Goal: Task Accomplishment & Management: Manage account settings

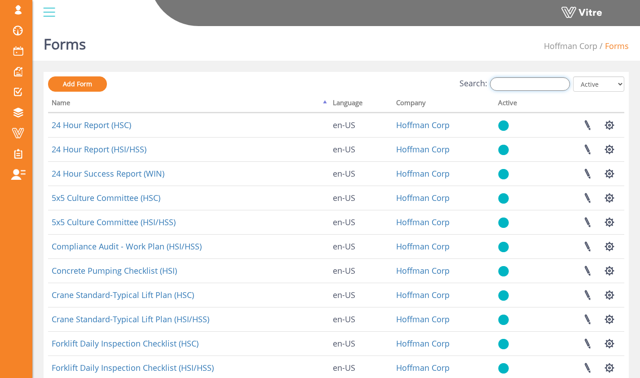
click at [539, 85] on input "Search:" at bounding box center [530, 83] width 80 height 13
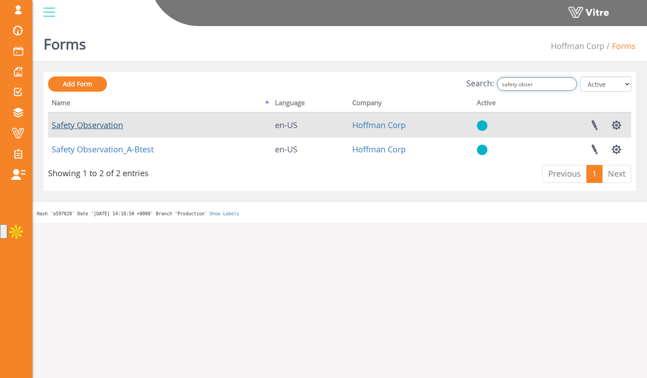
type input "safety obser"
click at [110, 126] on link "Safety Observation" at bounding box center [87, 124] width 71 height 11
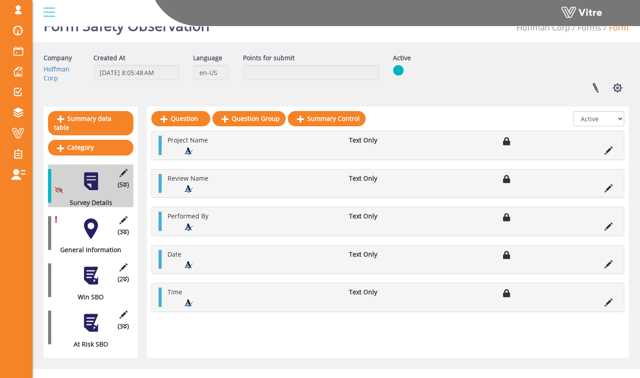
scroll to position [21, 0]
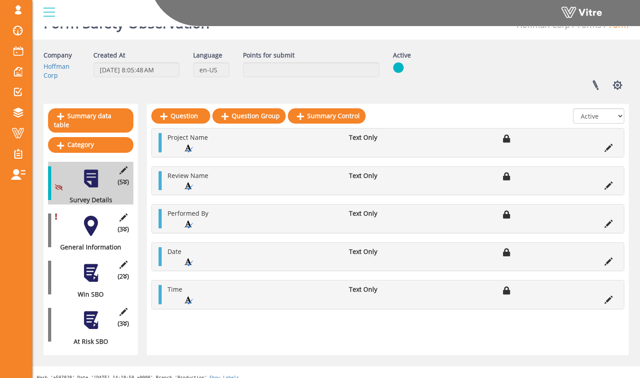
click at [97, 216] on div at bounding box center [91, 226] width 20 height 20
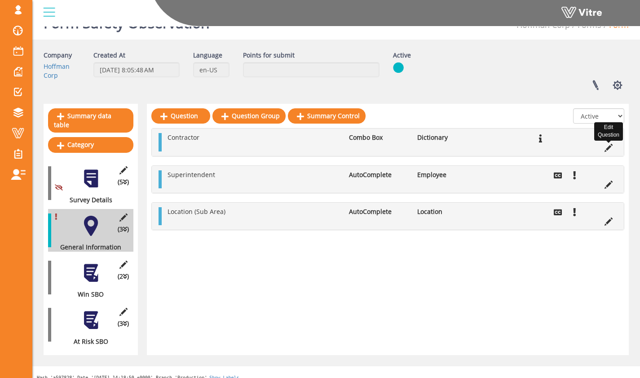
click at [606, 146] on icon at bounding box center [609, 148] width 8 height 8
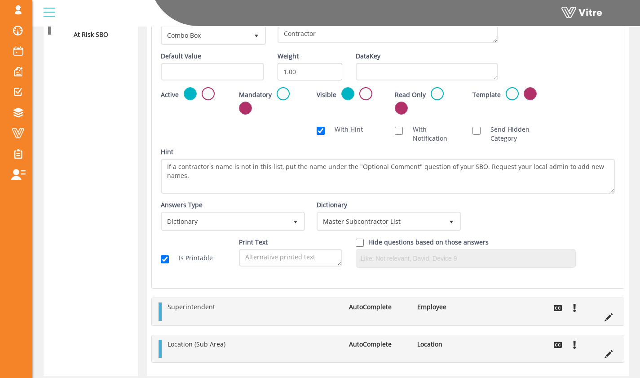
scroll to position [358, 0]
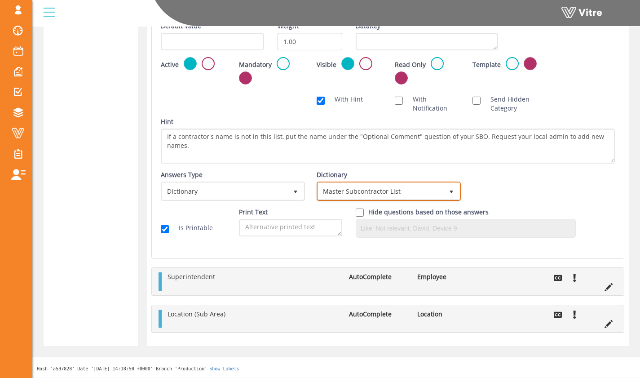
click at [359, 196] on span "Master Subcontractor List" at bounding box center [380, 191] width 125 height 16
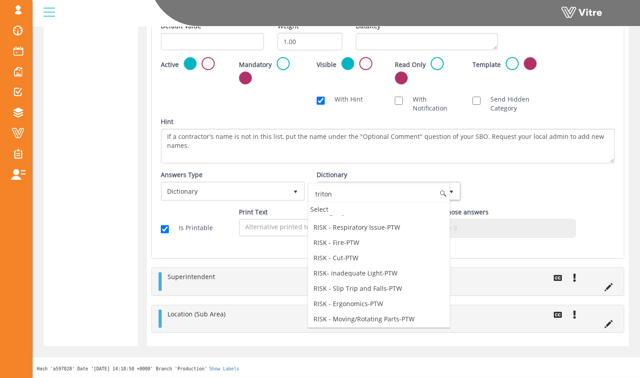
scroll to position [0, 0]
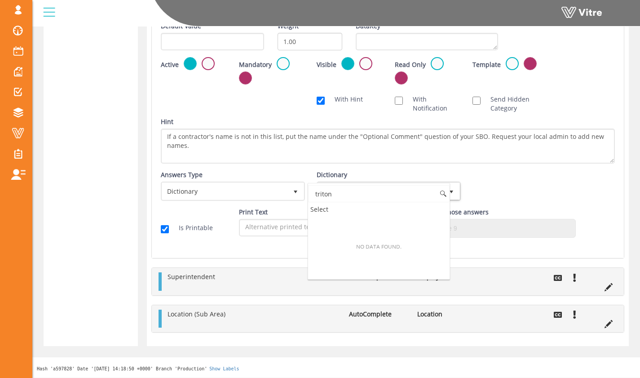
type input "triton"
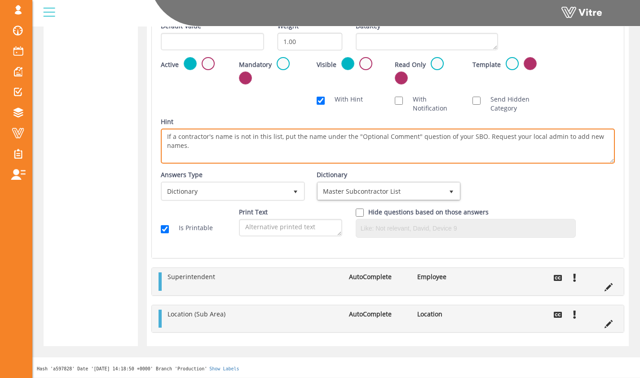
click at [380, 163] on textarea "If a contractor's name is not in this list, put the name under the "Optional Co…" at bounding box center [388, 145] width 454 height 35
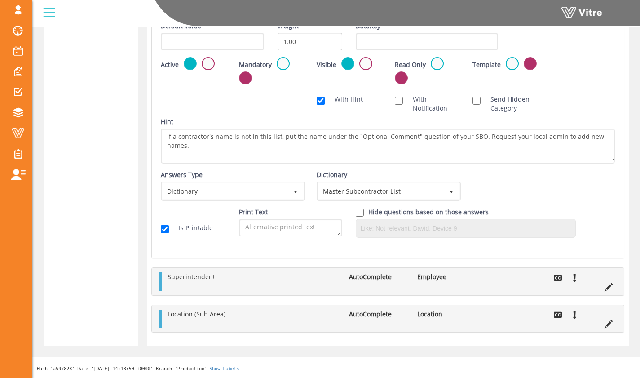
click at [387, 170] on div "Dictionary Master Subcontractor List 13420" at bounding box center [388, 185] width 142 height 31
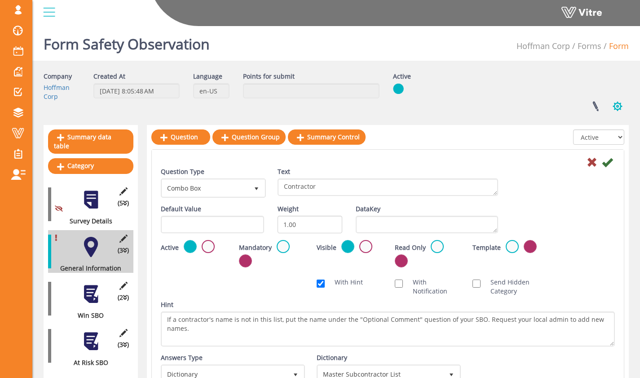
click at [619, 102] on button "button" at bounding box center [617, 106] width 22 height 24
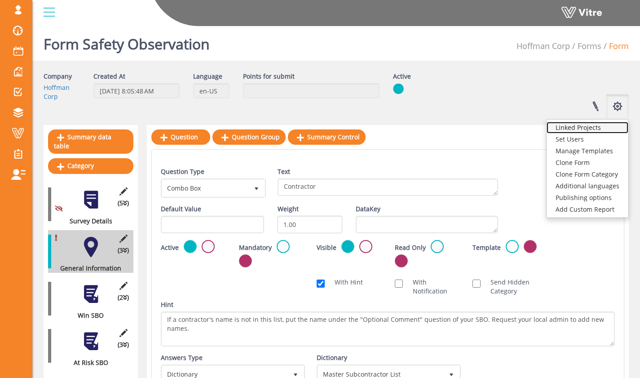
click at [605, 128] on link "Linked Projects" at bounding box center [588, 128] width 82 height 12
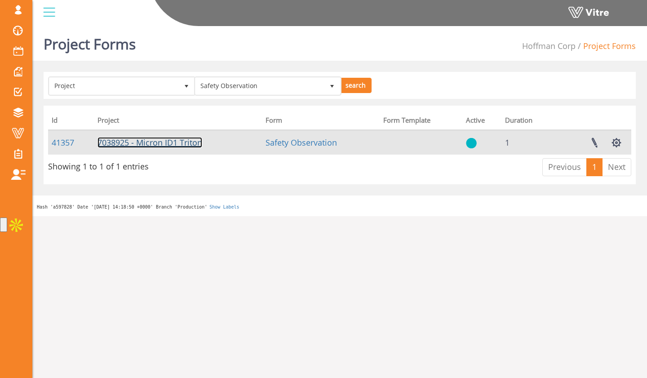
click at [195, 142] on link "7038925 - Micron ID1 Triton" at bounding box center [149, 142] width 105 height 11
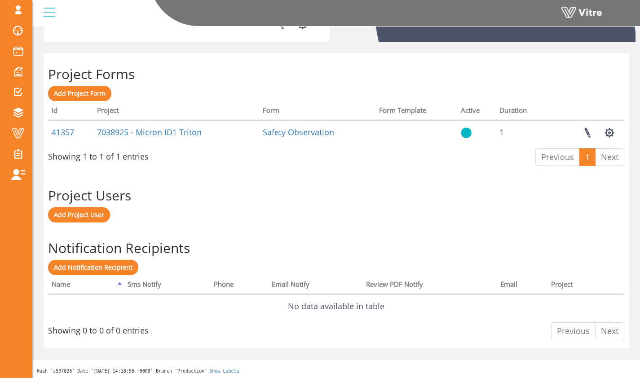
scroll to position [335, 0]
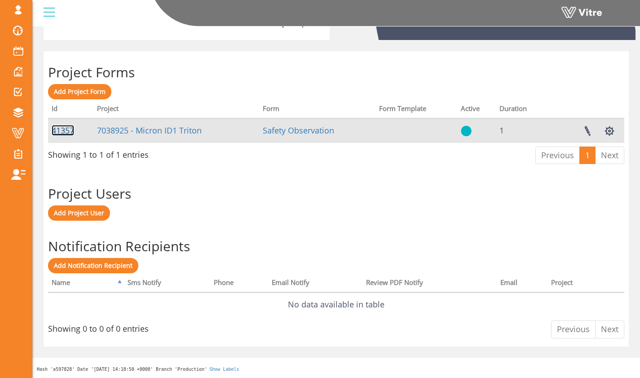
click at [63, 132] on link "41357" at bounding box center [63, 130] width 22 height 11
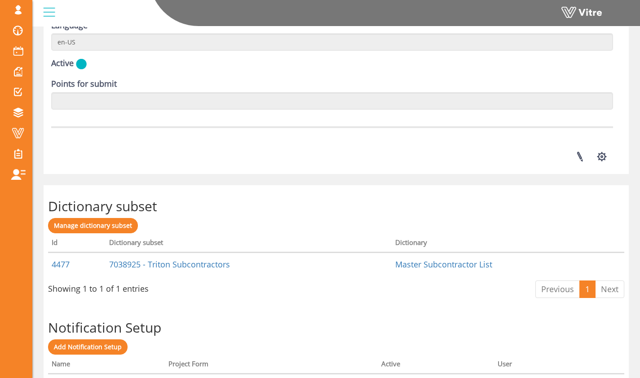
scroll to position [1163, 0]
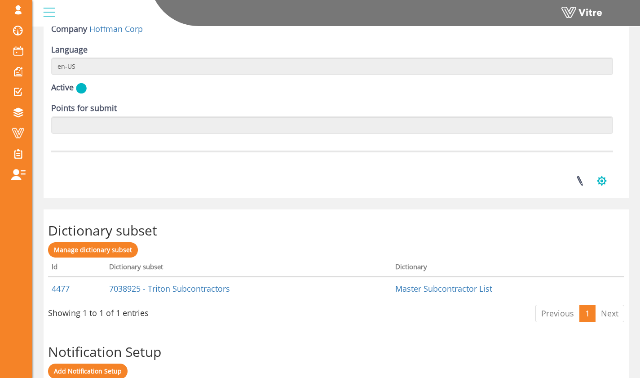
click at [603, 182] on button "button" at bounding box center [602, 181] width 22 height 24
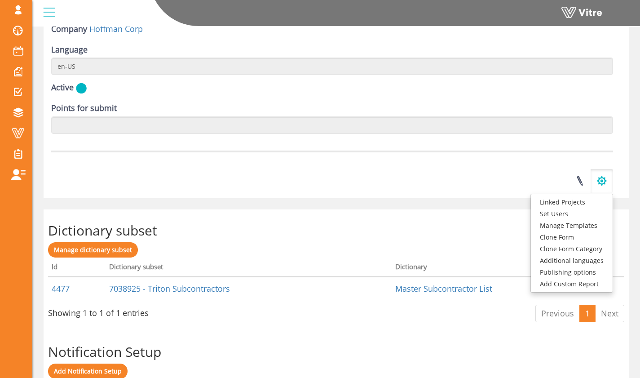
click at [603, 182] on button "button" at bounding box center [602, 181] width 22 height 24
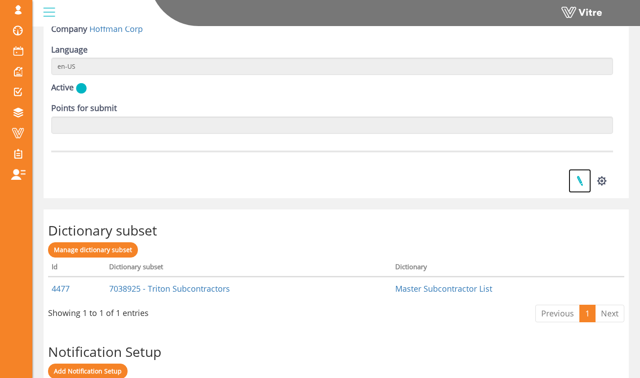
click at [582, 182] on link at bounding box center [580, 181] width 22 height 24
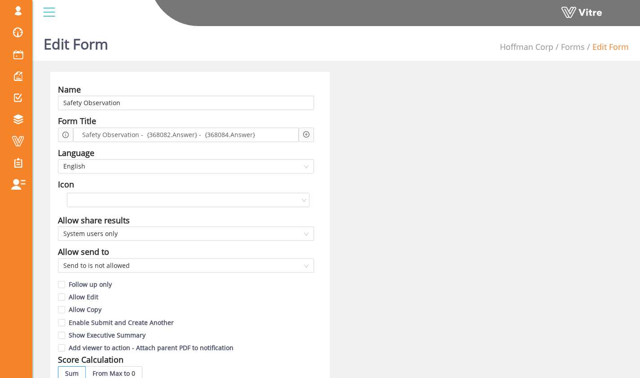
click at [570, 52] on li "Forms" at bounding box center [568, 46] width 31 height 13
click at [572, 47] on link "Forms" at bounding box center [573, 46] width 24 height 11
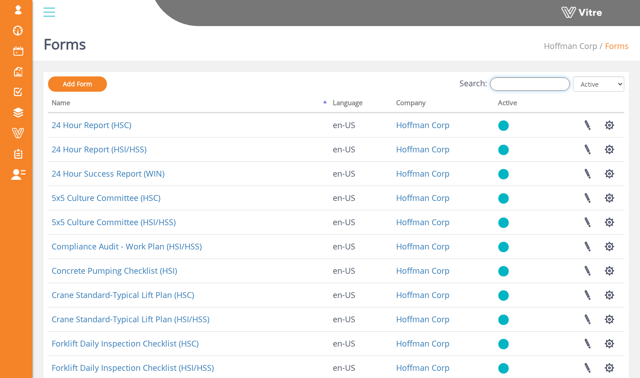
click at [539, 85] on input "Search:" at bounding box center [530, 83] width 80 height 13
click at [464, 80] on div "Search: All Active Not Active" at bounding box center [336, 84] width 576 height 17
click at [516, 88] on input "Search:" at bounding box center [530, 83] width 80 height 13
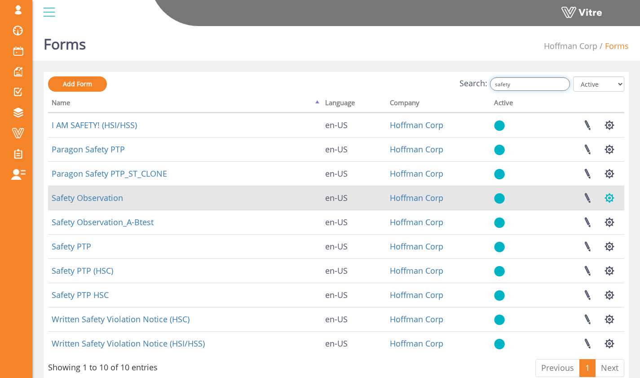
type input "safety"
click at [613, 195] on button "button" at bounding box center [609, 198] width 22 height 24
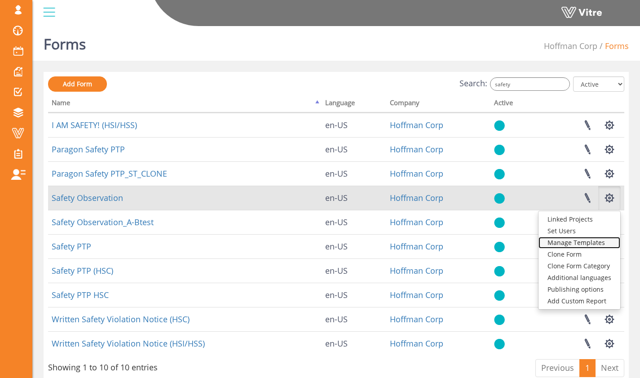
click at [588, 239] on link "Manage Templates" at bounding box center [580, 243] width 82 height 12
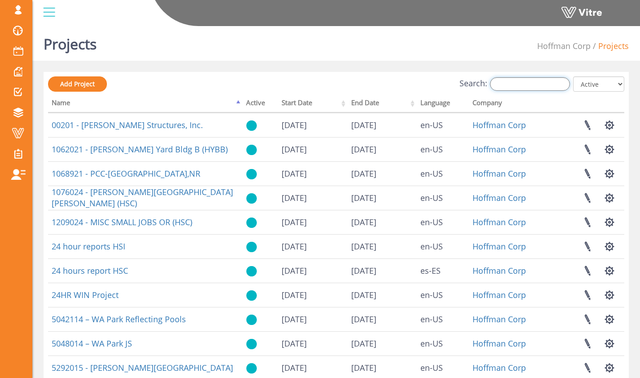
click at [513, 88] on input "Search:" at bounding box center [530, 83] width 80 height 13
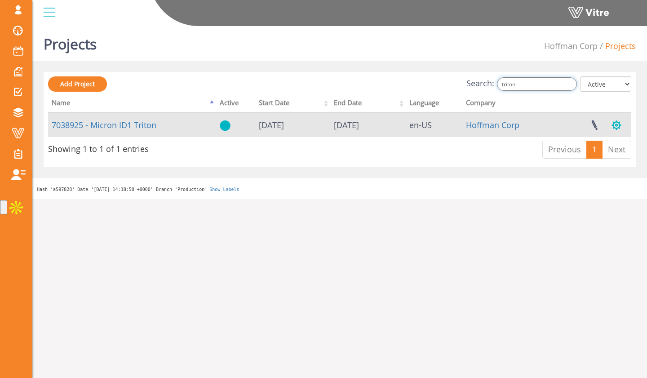
type input "triton"
click at [612, 122] on button "button" at bounding box center [616, 125] width 22 height 24
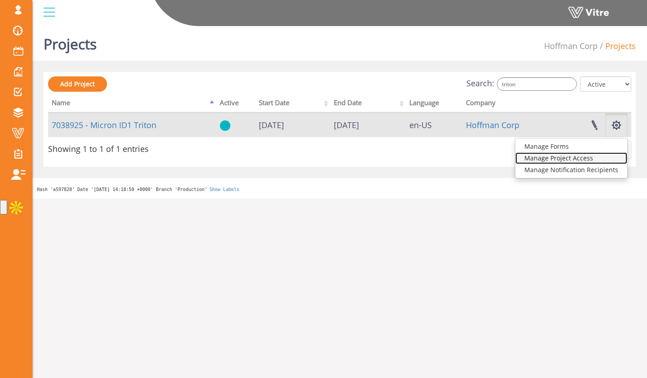
click at [589, 160] on link "Manage Project Access" at bounding box center [571, 158] width 112 height 12
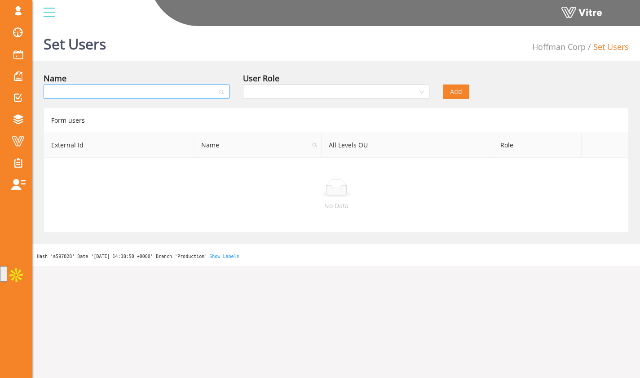
click at [212, 94] on input "search" at bounding box center [133, 91] width 169 height 13
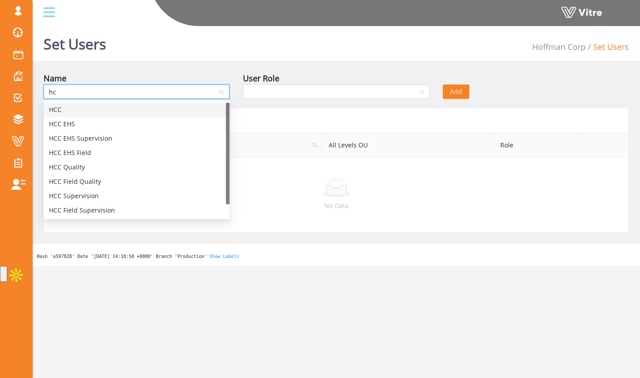
type input "hcc"
click at [191, 120] on div "HCC EHS" at bounding box center [136, 124] width 175 height 10
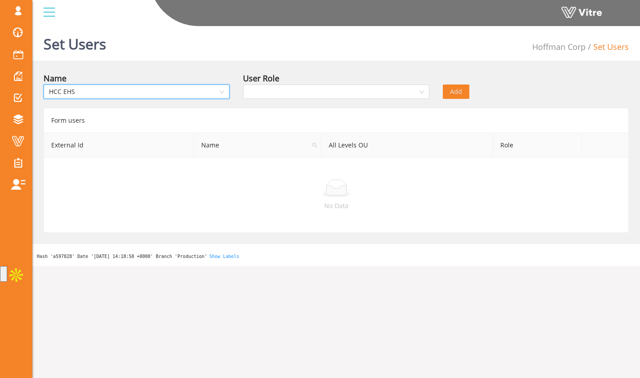
scroll to position [4930, 0]
click at [201, 87] on span "HCC EHS" at bounding box center [136, 91] width 175 height 13
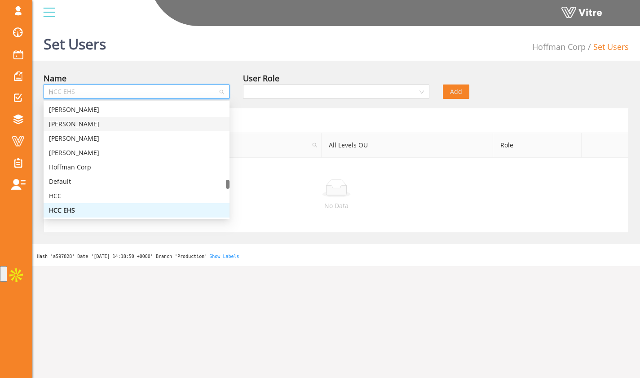
scroll to position [0, 0]
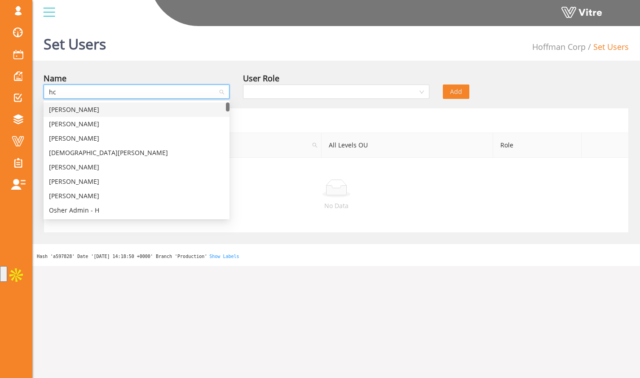
type input "hcc"
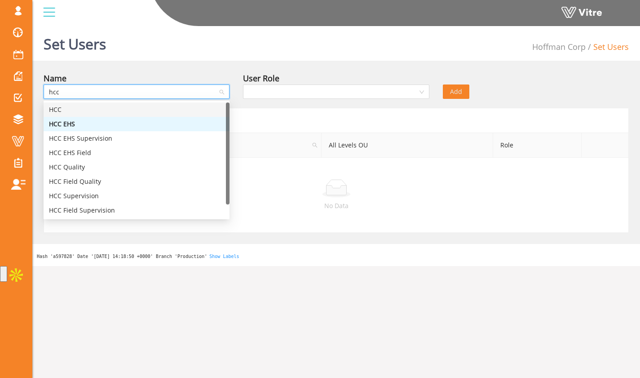
click at [169, 108] on div "HCC" at bounding box center [136, 110] width 175 height 10
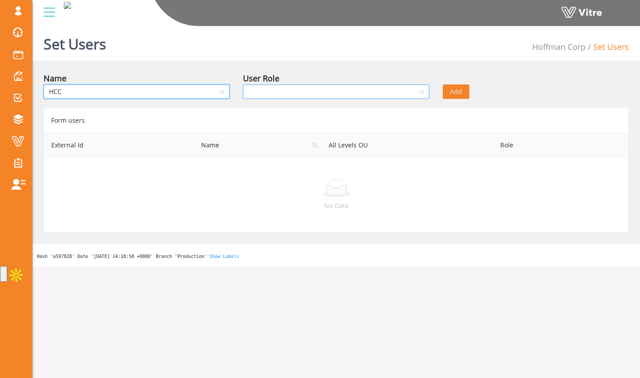
click at [338, 90] on input "search" at bounding box center [332, 91] width 169 height 13
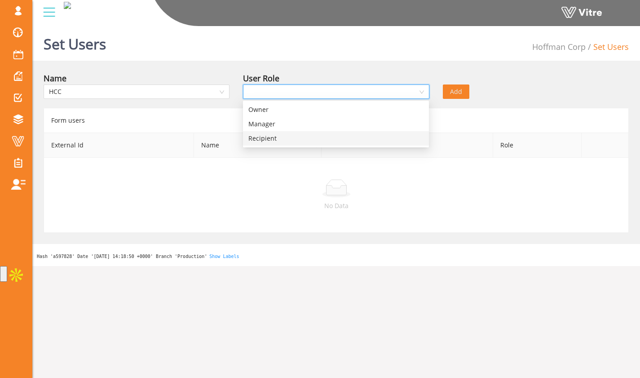
click at [336, 138] on div "Recipient" at bounding box center [335, 138] width 175 height 10
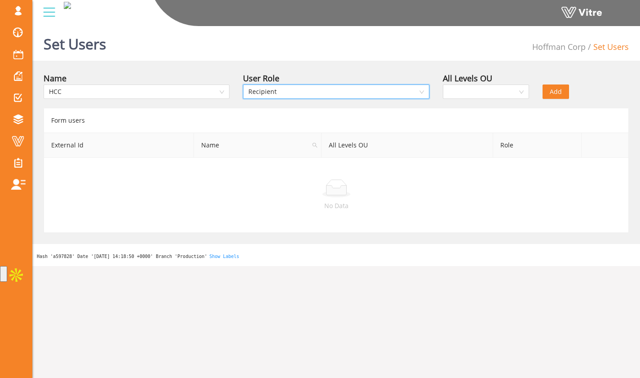
click at [355, 110] on div "Form users" at bounding box center [336, 120] width 585 height 25
click at [503, 90] on input "search" at bounding box center [482, 91] width 69 height 13
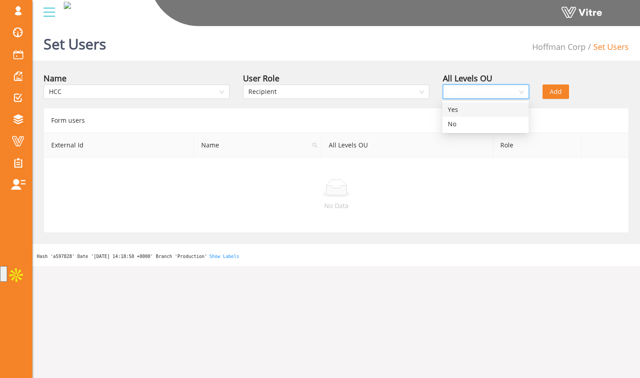
click at [475, 106] on div "Yes" at bounding box center [485, 110] width 75 height 10
click at [478, 102] on div "All Levels OU true Yes" at bounding box center [486, 87] width 100 height 31
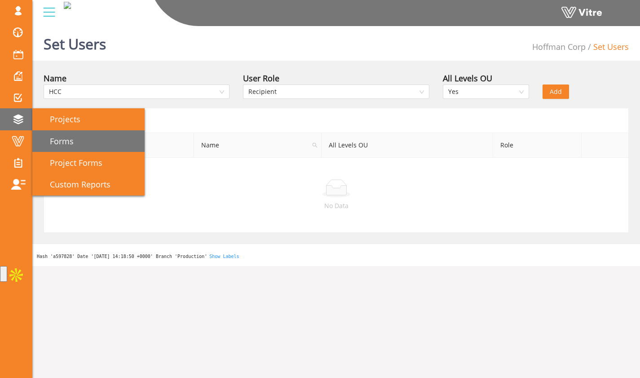
click at [84, 142] on link "Forms" at bounding box center [88, 141] width 112 height 22
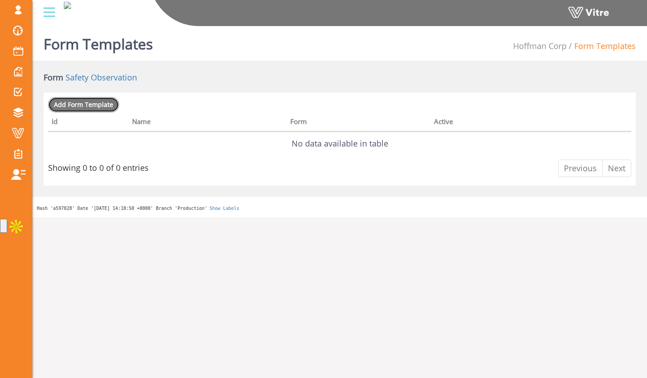
click at [103, 104] on span "Add Form Template" at bounding box center [83, 104] width 59 height 9
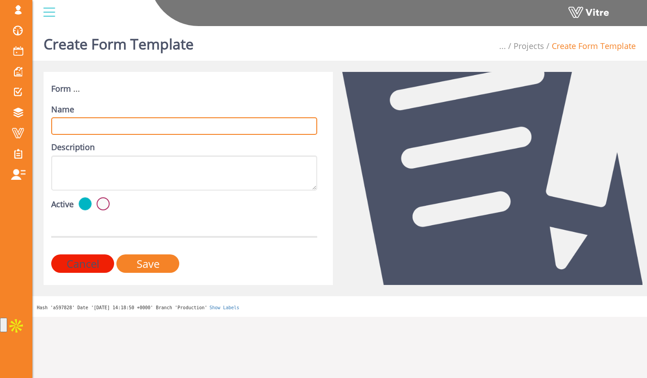
click at [229, 125] on input "Name" at bounding box center [184, 126] width 266 height 18
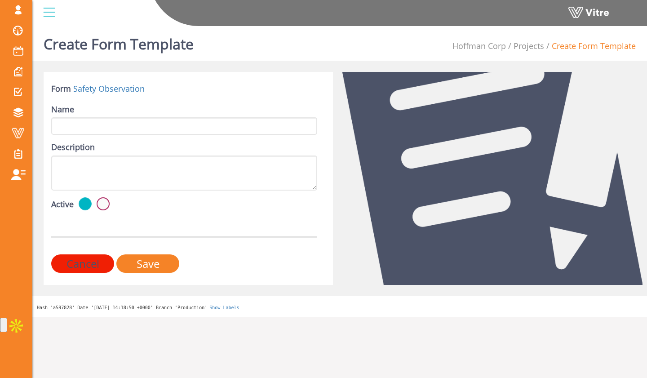
click at [216, 142] on div "Description" at bounding box center [184, 165] width 266 height 49
click at [128, 149] on div "Description" at bounding box center [184, 165] width 266 height 49
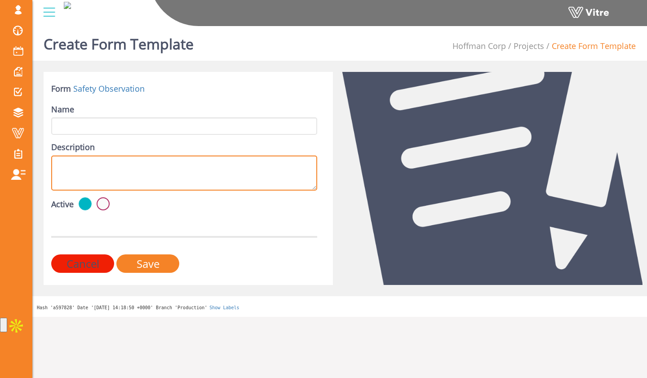
click at [128, 187] on textarea "Description" at bounding box center [184, 172] width 266 height 35
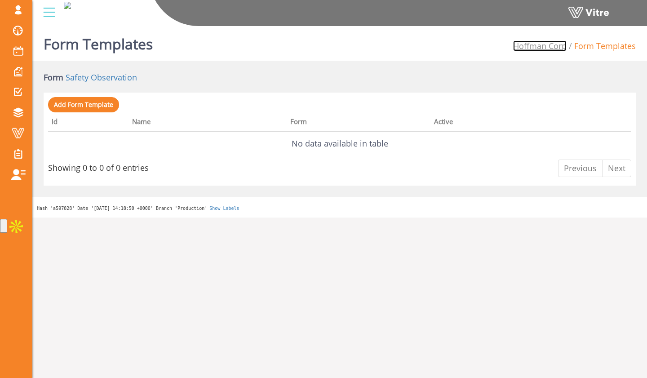
click at [521, 43] on link "Hoffman Corp" at bounding box center [539, 45] width 53 height 11
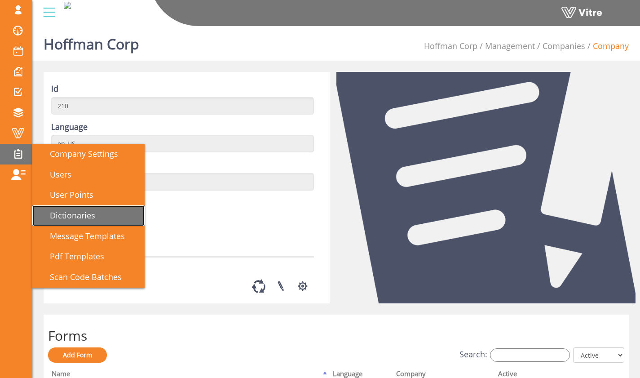
click at [104, 211] on link "Dictionaries" at bounding box center [88, 215] width 112 height 21
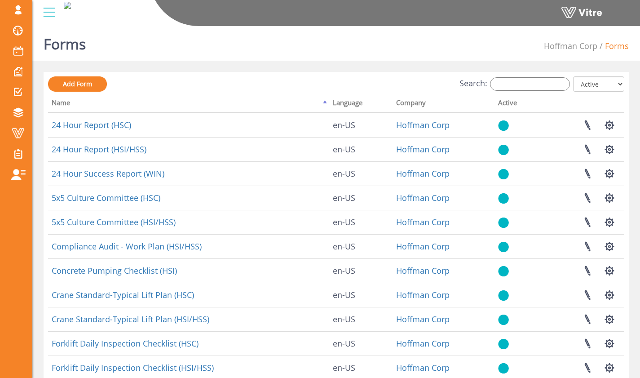
click at [545, 76] on div "Add Form Search: All Active Not Active Processing... Name Language Company Acti…" at bounding box center [336, 289] width 585 height 434
click at [543, 81] on input "Search:" at bounding box center [530, 83] width 80 height 13
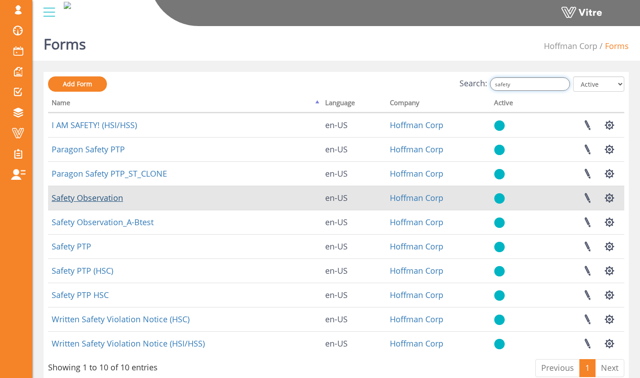
type input "safety"
click at [117, 199] on link "Safety Observation" at bounding box center [87, 197] width 71 height 11
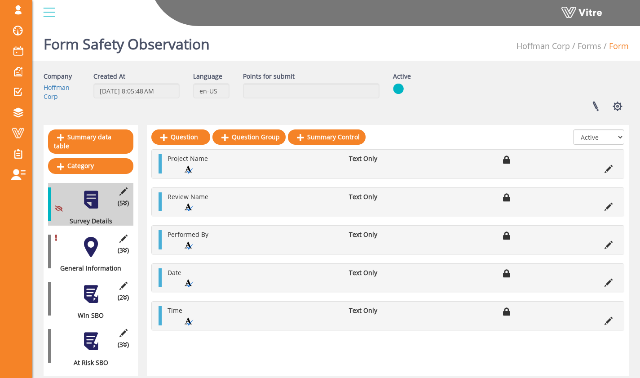
scroll to position [21, 0]
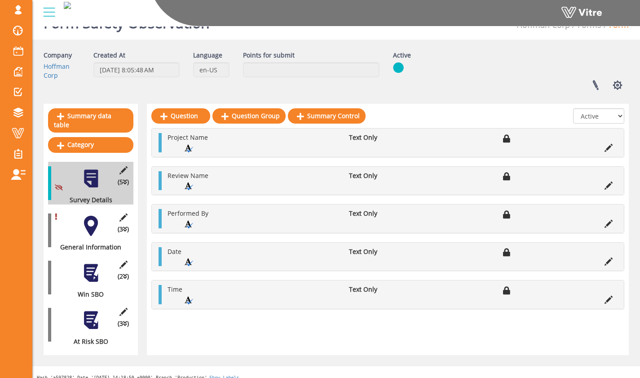
click at [102, 224] on div "(3 ) General Information" at bounding box center [90, 230] width 85 height 43
click at [93, 222] on div at bounding box center [91, 226] width 20 height 20
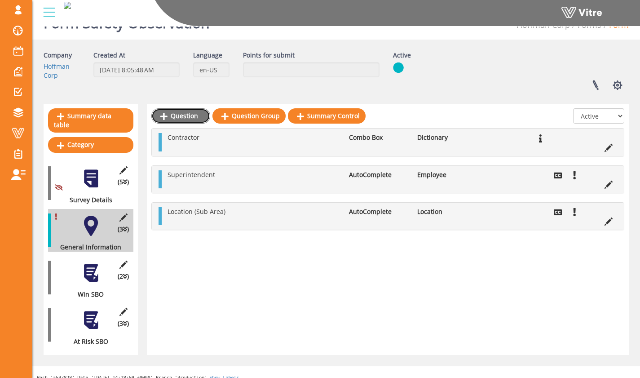
click at [185, 115] on link "Question" at bounding box center [180, 115] width 59 height 15
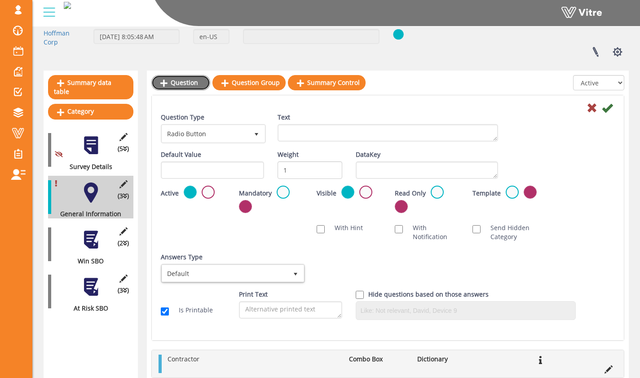
scroll to position [58, 0]
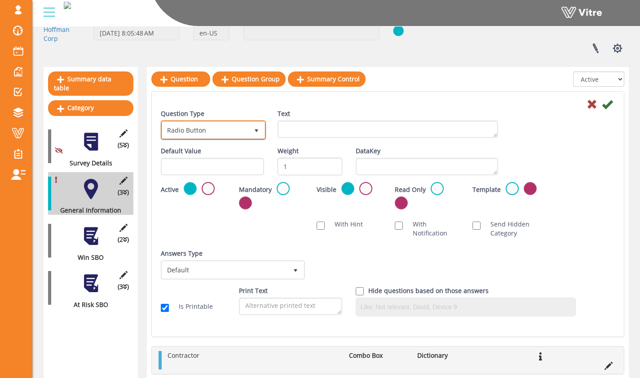
click at [238, 126] on span "Radio Button" at bounding box center [205, 130] width 86 height 16
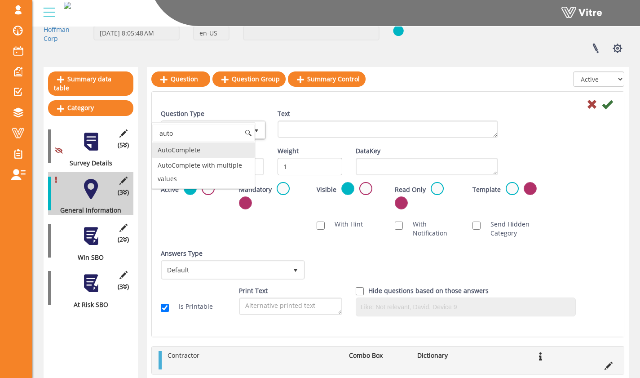
click at [211, 148] on li "AutoComplete" at bounding box center [203, 149] width 102 height 15
type input "auto"
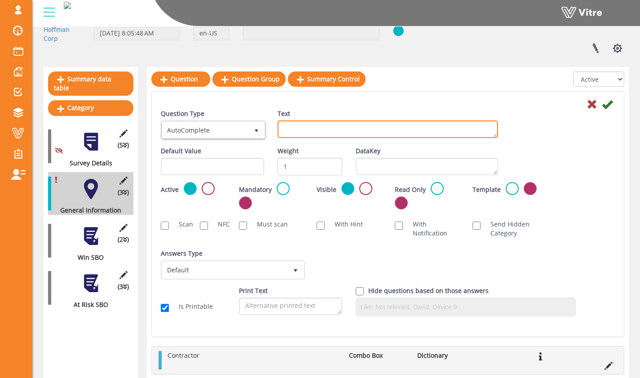
click at [333, 135] on textarea "Text" at bounding box center [388, 129] width 221 height 18
type textarea "Select your Project"
click at [374, 108] on div at bounding box center [388, 103] width 468 height 11
click at [347, 131] on textarea "Select your Project" at bounding box center [388, 129] width 221 height 18
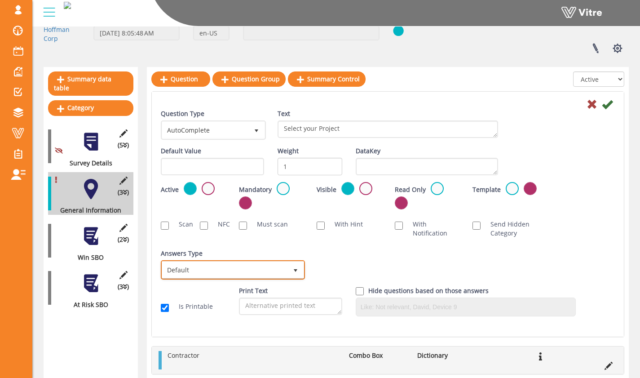
click at [298, 271] on span "select" at bounding box center [295, 270] width 7 height 7
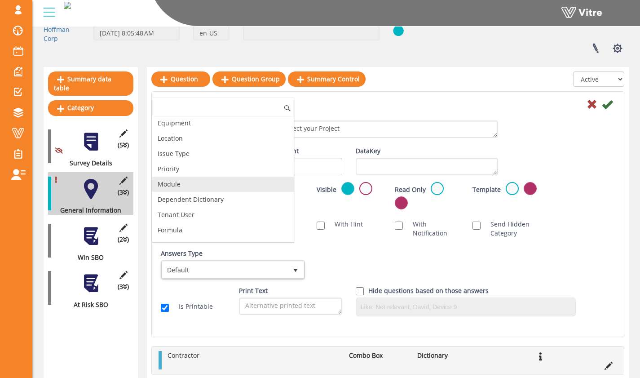
scroll to position [121, 0]
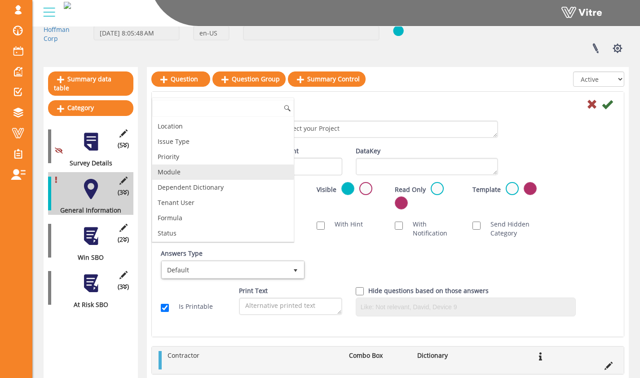
click at [249, 173] on li "Module" at bounding box center [222, 171] width 141 height 15
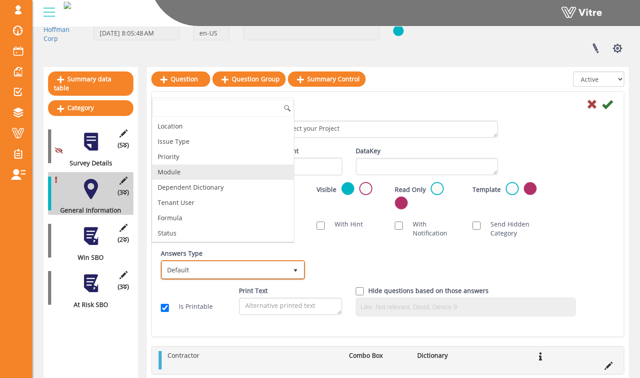
checkbox input "true"
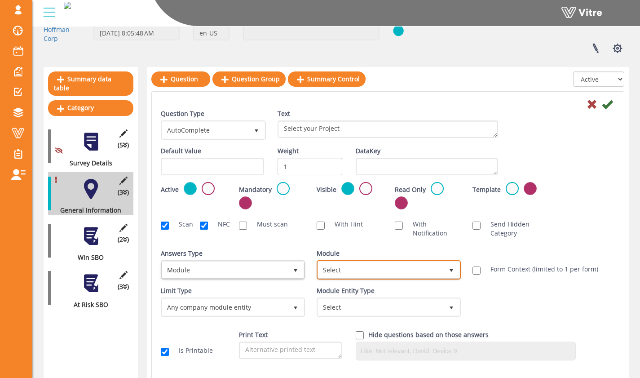
click at [369, 270] on span "Select" at bounding box center [380, 269] width 125 height 16
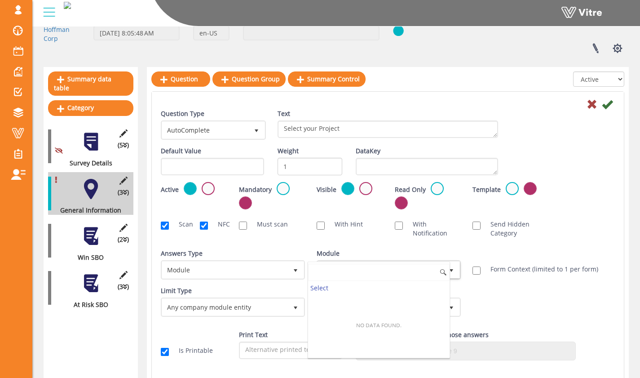
click at [369, 270] on input at bounding box center [378, 272] width 141 height 17
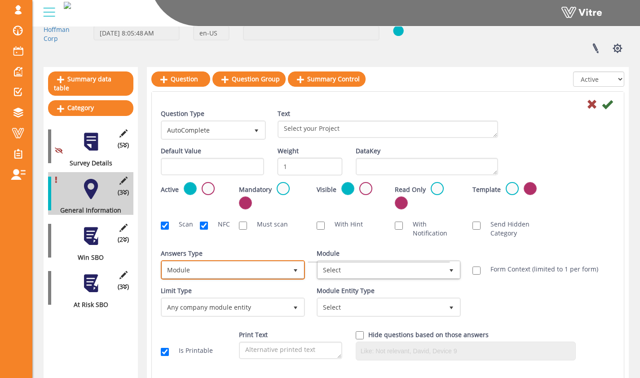
click at [285, 260] on span "Module 11" at bounding box center [233, 269] width 144 height 19
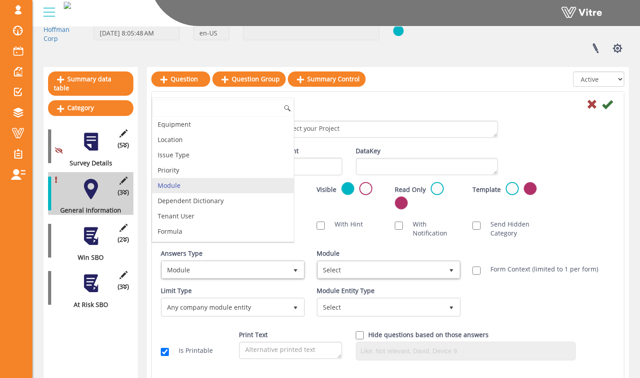
scroll to position [106, 0]
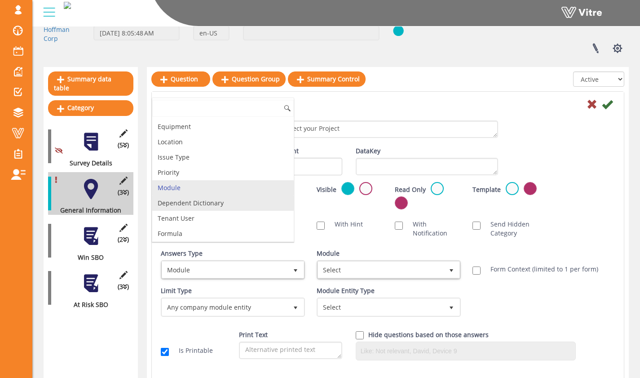
click at [264, 200] on li "Dependent Dictionary" at bounding box center [222, 202] width 141 height 15
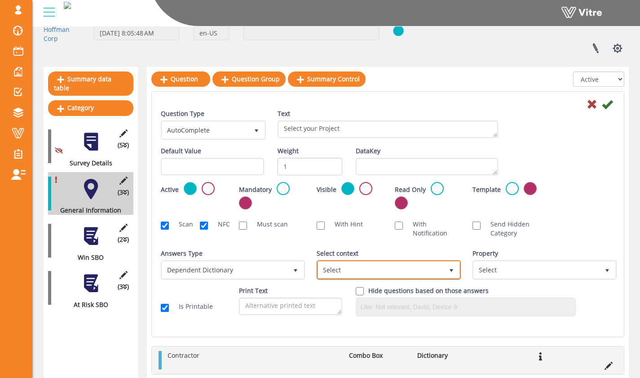
click at [374, 269] on span "Select" at bounding box center [380, 269] width 125 height 16
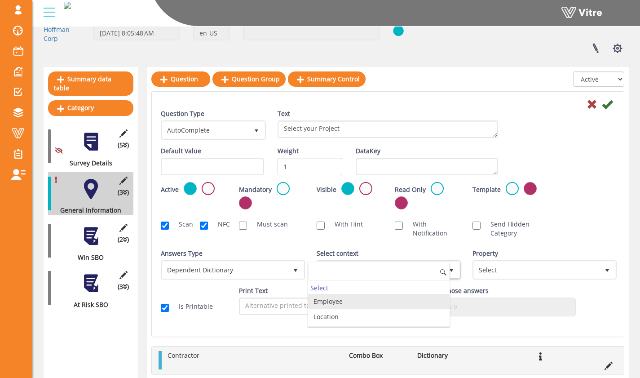
click at [414, 300] on li "Employee" at bounding box center [378, 301] width 141 height 15
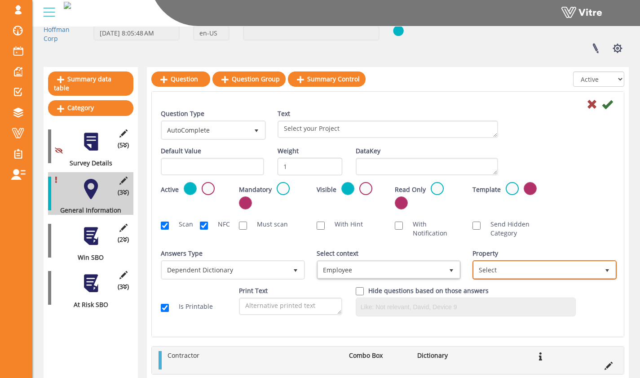
click at [518, 267] on span "Select" at bounding box center [536, 269] width 125 height 16
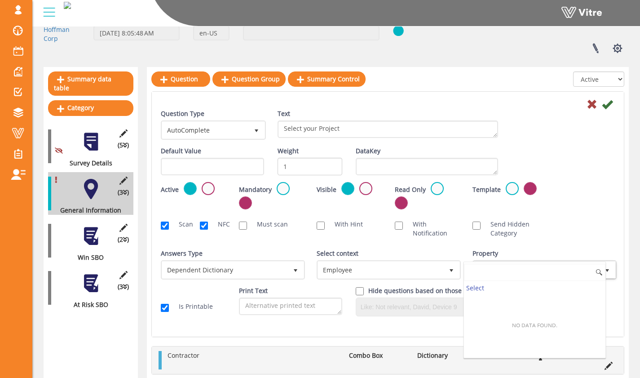
click at [516, 270] on input at bounding box center [534, 272] width 141 height 17
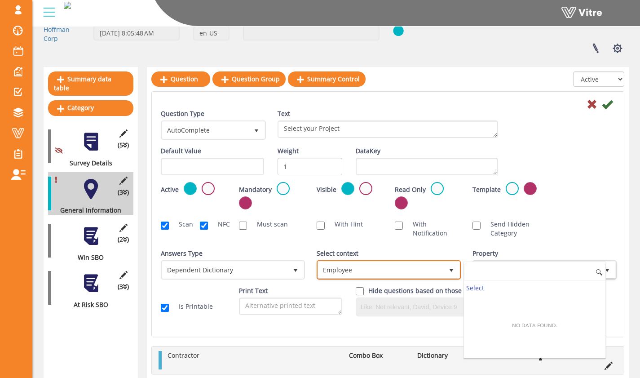
click at [428, 267] on span "Employee" at bounding box center [380, 269] width 125 height 16
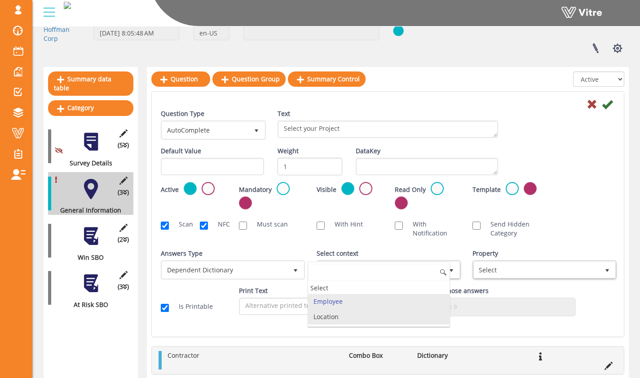
click at [424, 312] on li "Location" at bounding box center [378, 316] width 141 height 15
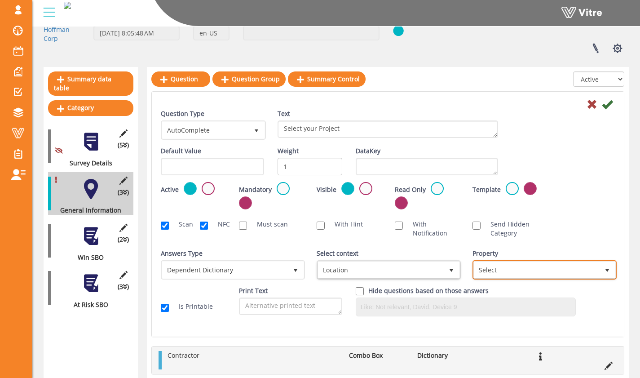
click at [499, 266] on span "Select" at bounding box center [536, 269] width 125 height 16
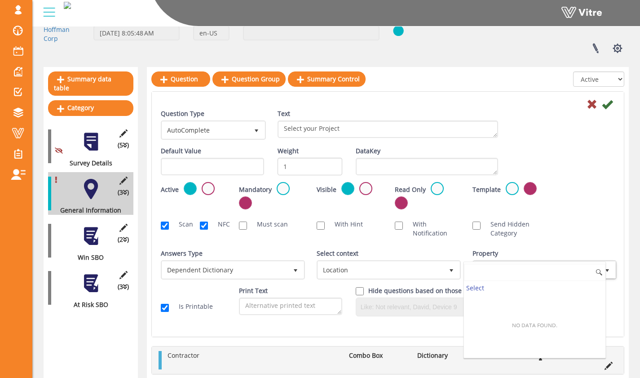
click at [499, 266] on input at bounding box center [534, 272] width 141 height 17
click at [446, 251] on div "Select context Location 368084" at bounding box center [388, 264] width 142 height 31
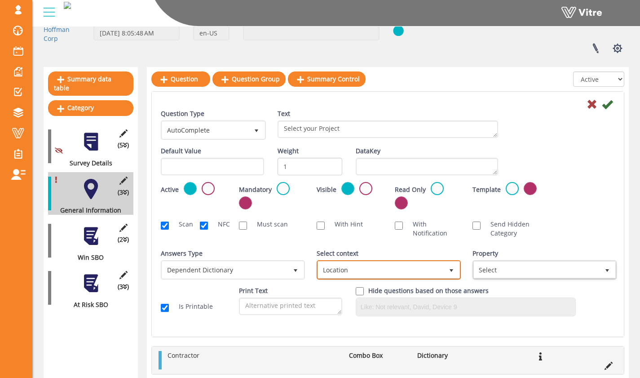
click at [430, 267] on span "Location" at bounding box center [380, 269] width 125 height 16
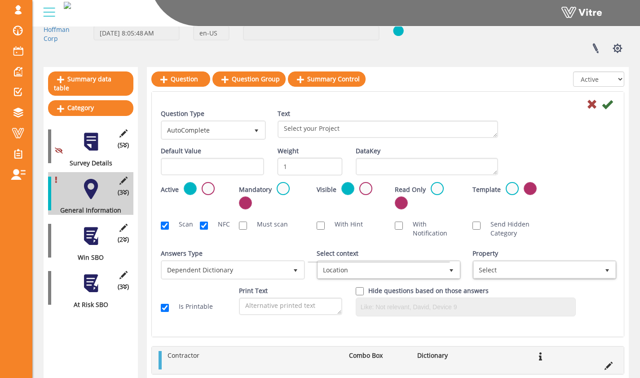
click at [423, 253] on div "Select context Location 368084" at bounding box center [388, 264] width 142 height 31
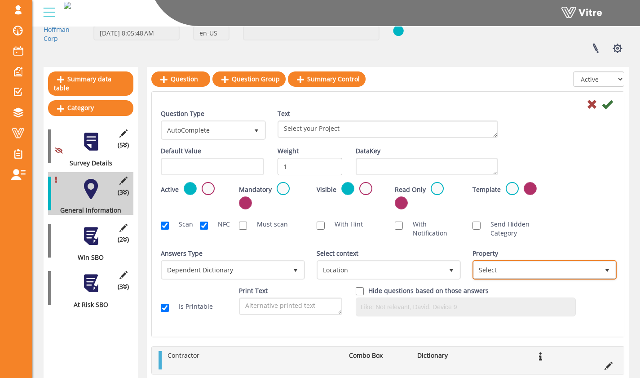
click at [495, 269] on span "Select" at bounding box center [536, 269] width 125 height 16
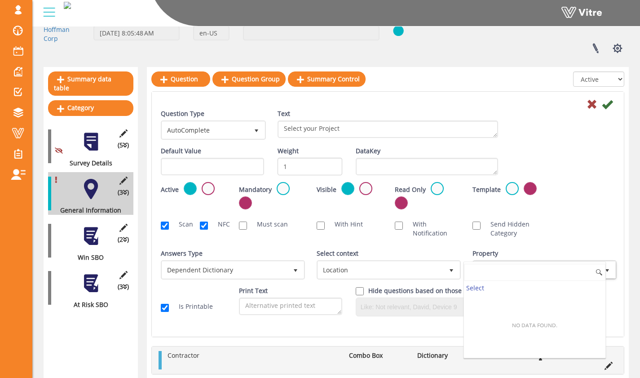
click at [441, 251] on div "Select context Location 368084" at bounding box center [388, 264] width 142 height 31
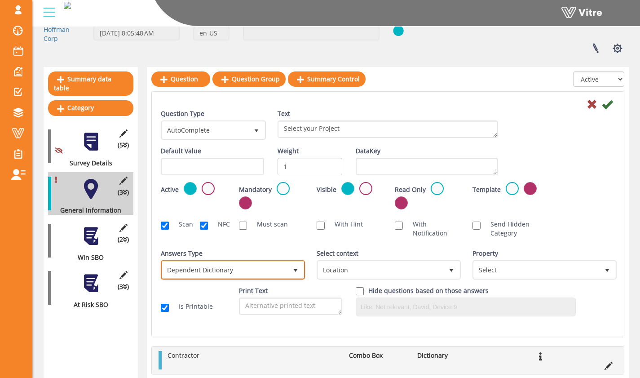
click at [290, 270] on span "select" at bounding box center [295, 269] width 16 height 16
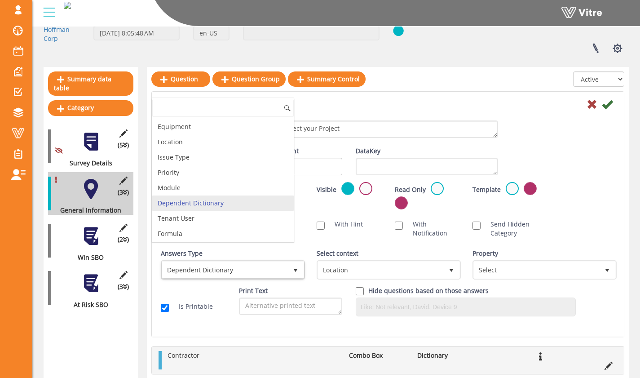
click at [299, 244] on div "Question Type AutoComplete 11 Text Select your Project Default Value Weight 1 D…" at bounding box center [388, 216] width 454 height 214
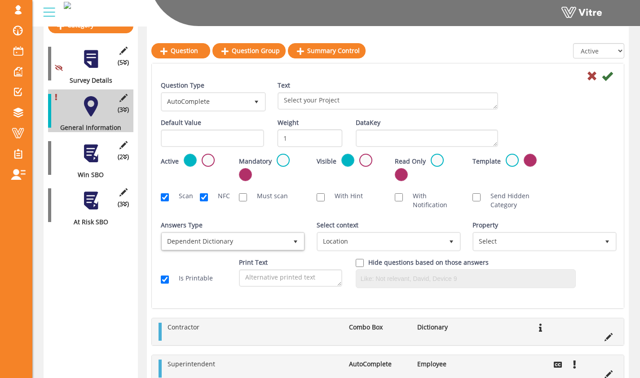
scroll to position [138, 0]
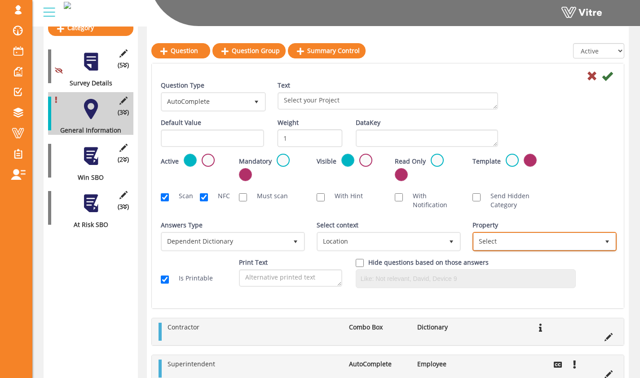
click at [490, 238] on span "Select" at bounding box center [536, 241] width 125 height 16
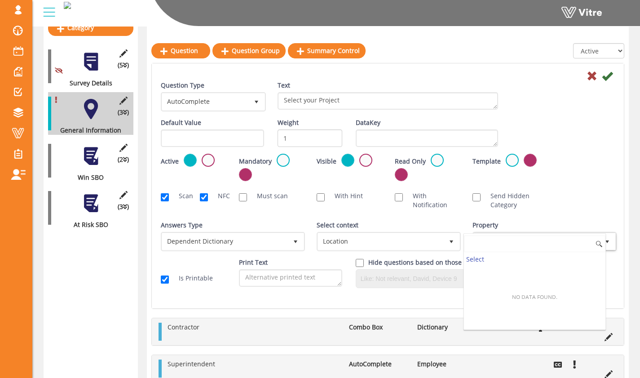
click at [493, 242] on input at bounding box center [534, 243] width 141 height 17
click at [450, 222] on div "Select context Location 368084" at bounding box center [388, 236] width 142 height 31
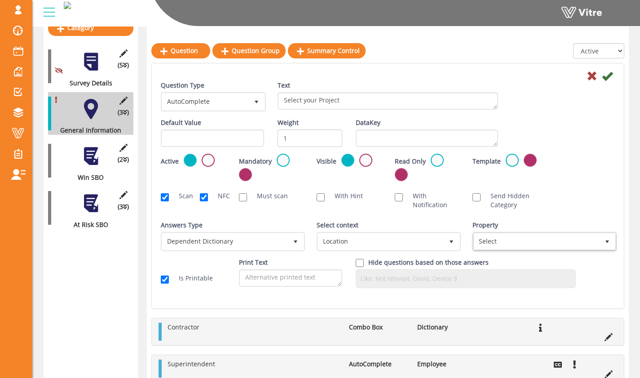
click at [256, 218] on div "Question Type AutoComplete 11 Text Select your Project Default Value Weight 1 D…" at bounding box center [388, 188] width 454 height 214
click at [514, 234] on span "Select" at bounding box center [536, 241] width 125 height 16
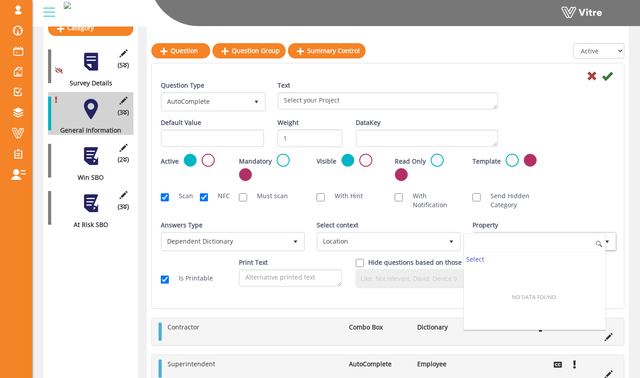
click at [515, 238] on input at bounding box center [534, 243] width 141 height 17
click at [534, 209] on div "Send Hidden Category" at bounding box center [505, 200] width 78 height 27
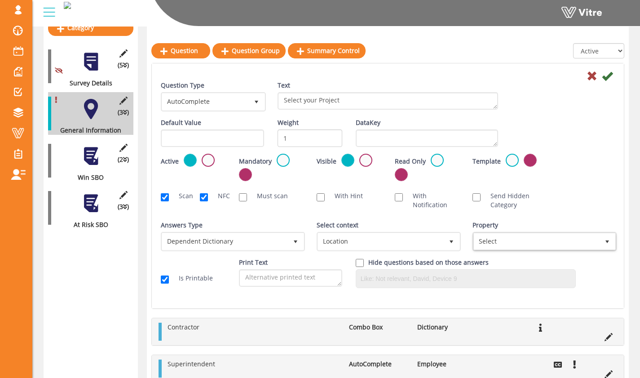
click at [528, 221] on div "Property Select" at bounding box center [543, 236] width 142 height 31
click at [247, 237] on span "Dependent Dictionary" at bounding box center [224, 241] width 125 height 16
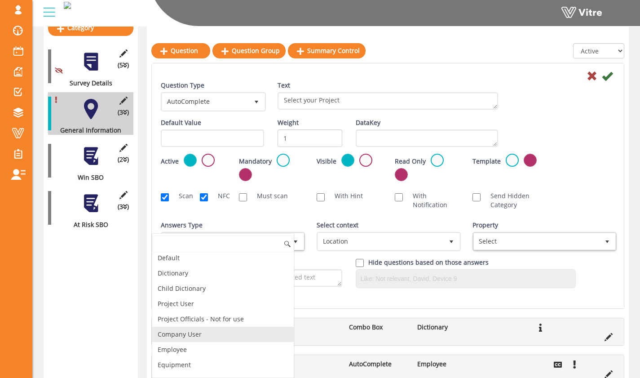
scroll to position [0, 0]
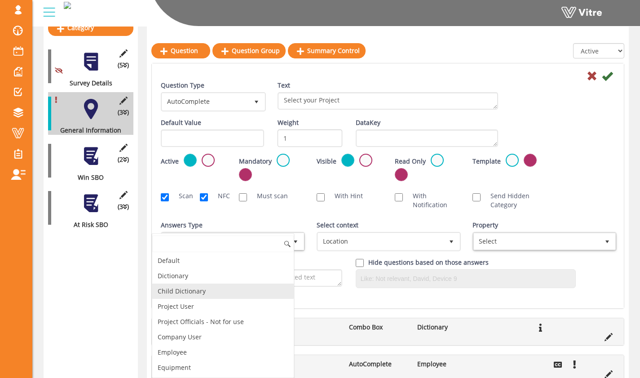
click at [245, 287] on li "Child Dictionary" at bounding box center [222, 290] width 141 height 15
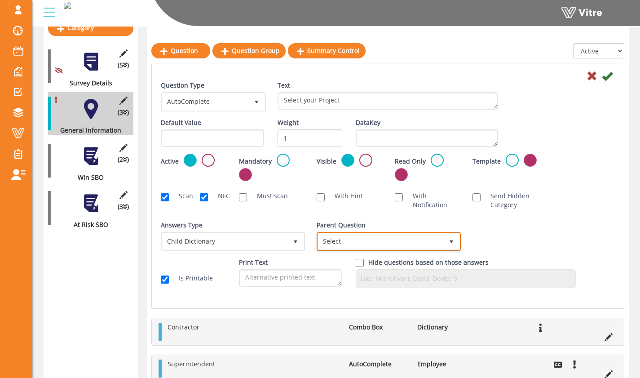
click at [343, 238] on span "Select" at bounding box center [380, 241] width 125 height 16
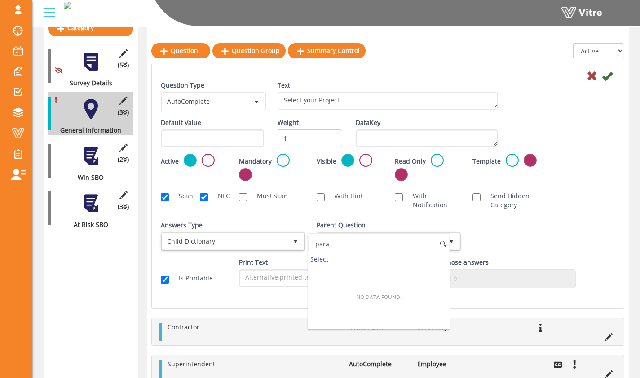
type input "para"
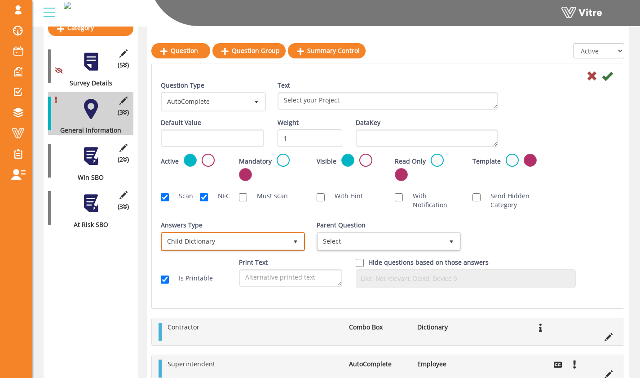
click at [269, 244] on span "Child Dictionary" at bounding box center [224, 241] width 125 height 16
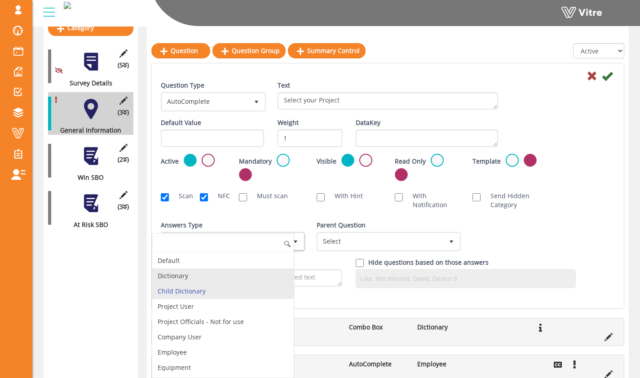
click at [256, 279] on li "Dictionary" at bounding box center [222, 275] width 141 height 15
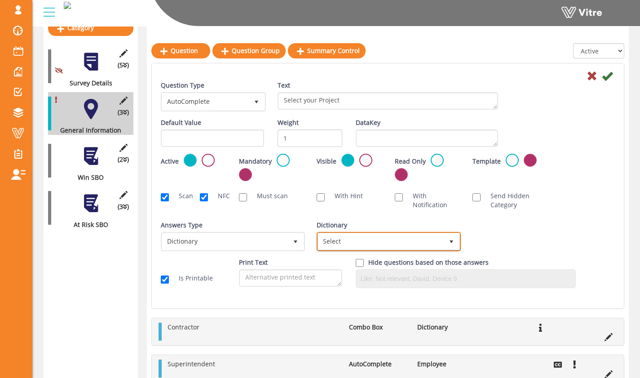
click at [345, 249] on span "Select" at bounding box center [389, 241] width 144 height 19
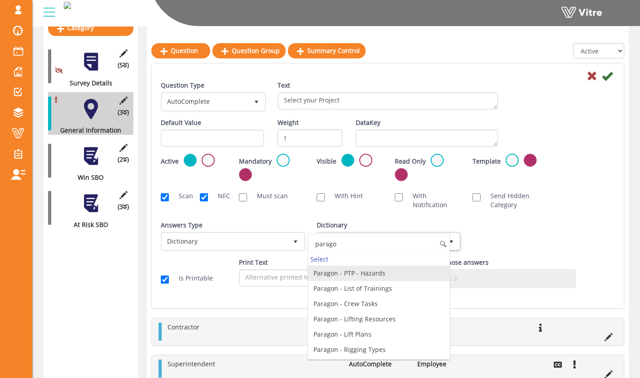
type input "paragon"
click at [383, 236] on input "paragon" at bounding box center [378, 243] width 141 height 17
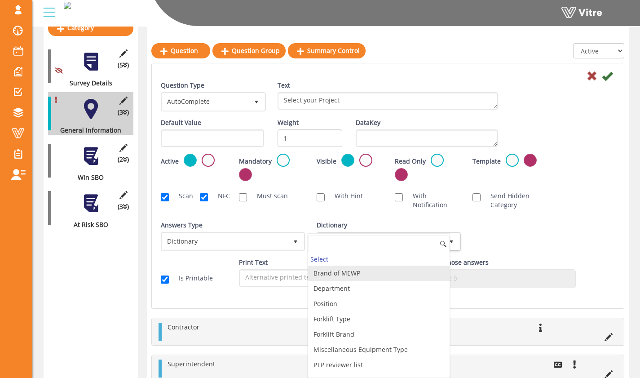
click at [397, 218] on div "Question Type AutoComplete 11 Text Select your Project Default Value Weight 1 D…" at bounding box center [388, 188] width 454 height 214
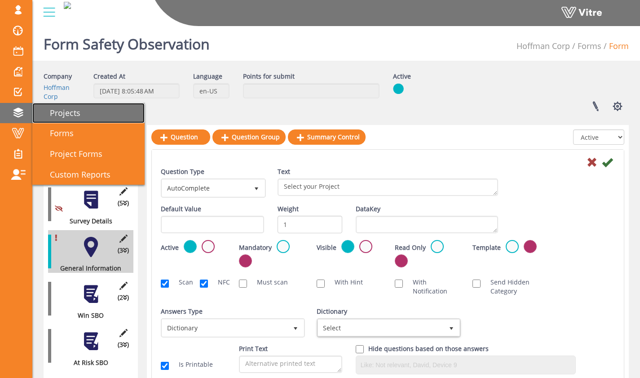
click at [53, 113] on span "Projects" at bounding box center [59, 112] width 41 height 11
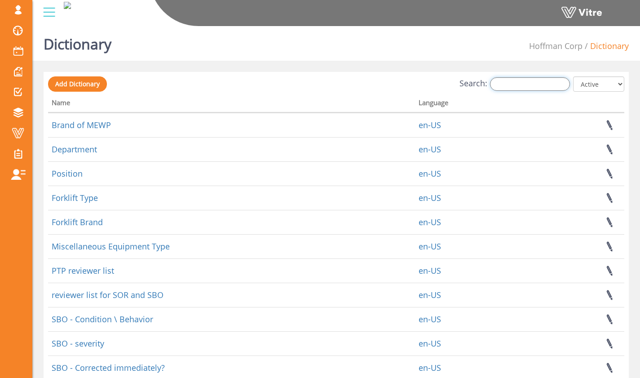
click at [545, 87] on input "Search:" at bounding box center [530, 83] width 80 height 13
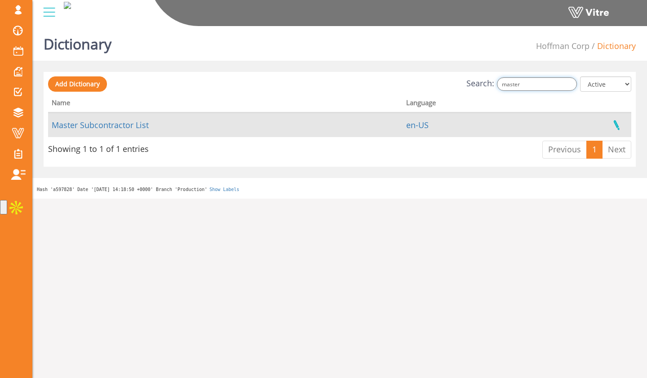
type input "master"
click at [616, 121] on link at bounding box center [616, 125] width 22 height 24
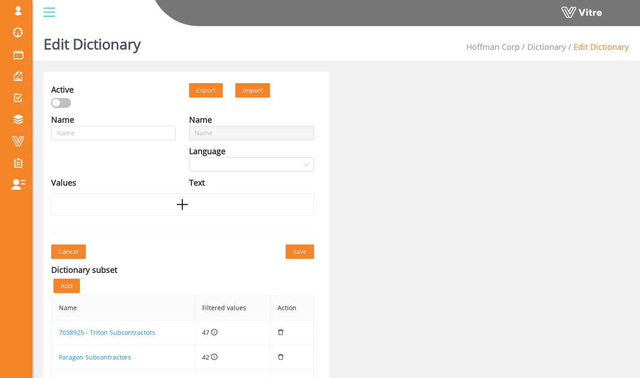
type input "Master Subcontractor List"
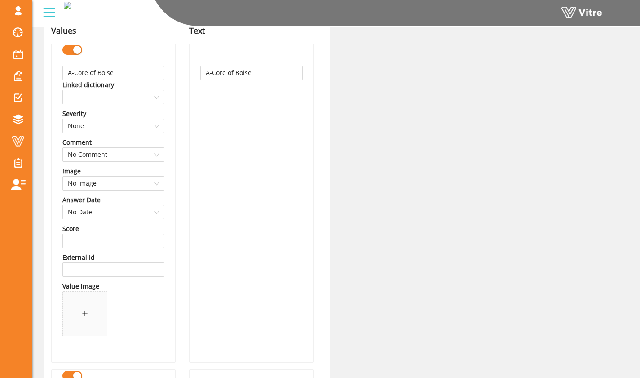
scroll to position [154, 0]
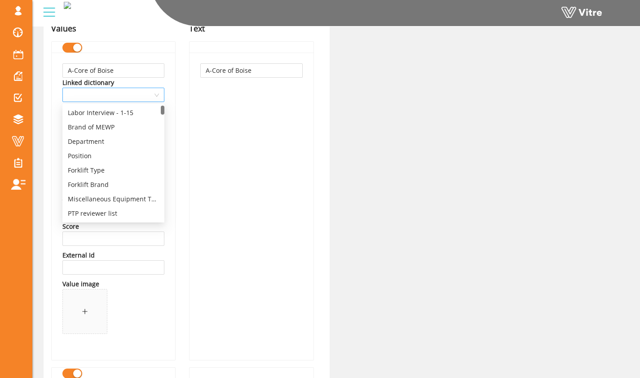
click at [156, 96] on span at bounding box center [113, 94] width 91 height 13
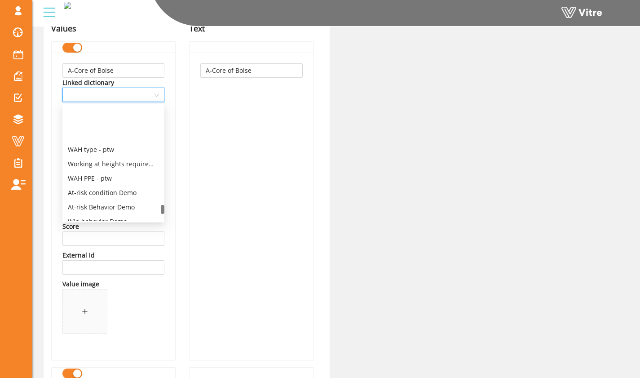
scroll to position [2587, 0]
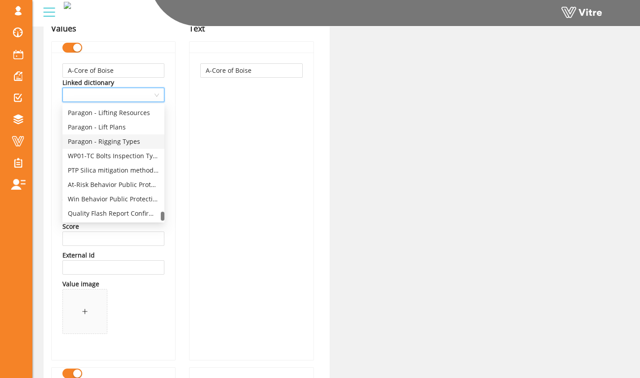
click at [200, 137] on div "A-Core of Boise" at bounding box center [252, 206] width 124 height 307
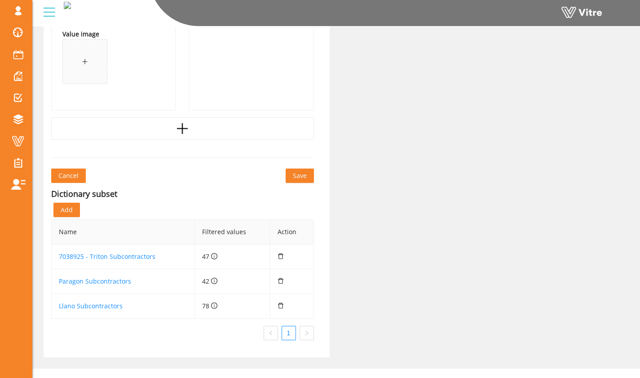
scroll to position [50543, 0]
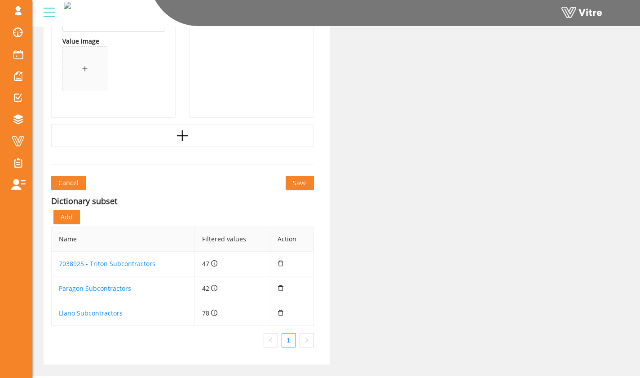
click at [82, 182] on button "Cancel" at bounding box center [68, 183] width 35 height 14
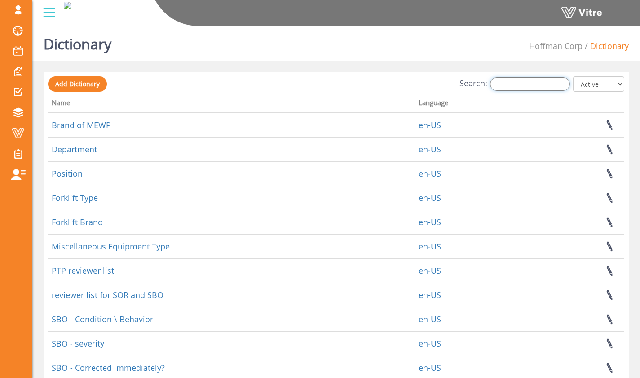
click at [518, 84] on input "Search:" at bounding box center [530, 83] width 80 height 13
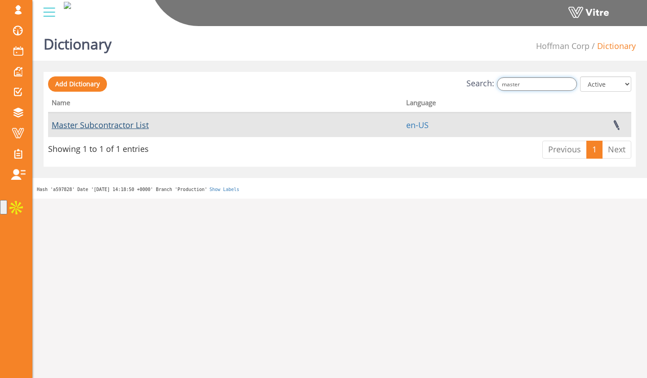
type input "master"
click at [140, 127] on link "Master Subcontractor List" at bounding box center [100, 124] width 97 height 11
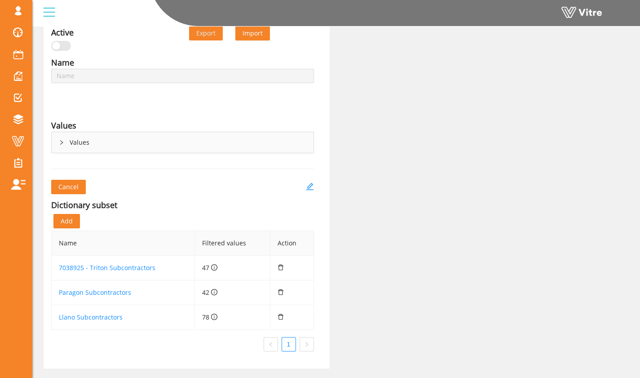
scroll to position [80, 0]
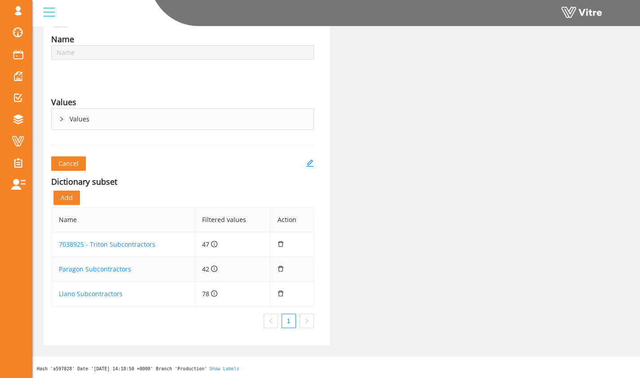
type input "Master Subcontractor List"
click at [111, 270] on link "Paragon Subcontractors" at bounding box center [95, 269] width 72 height 9
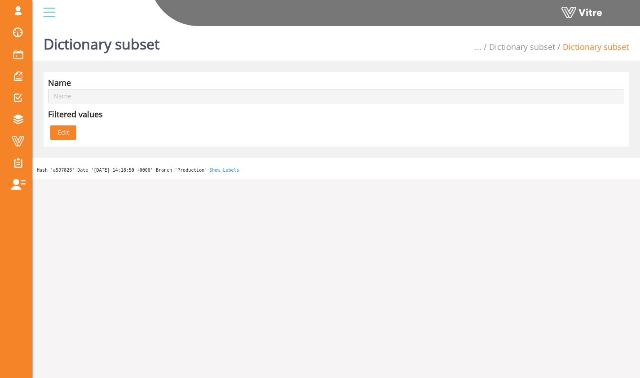
type input "Paragon Subcontractors"
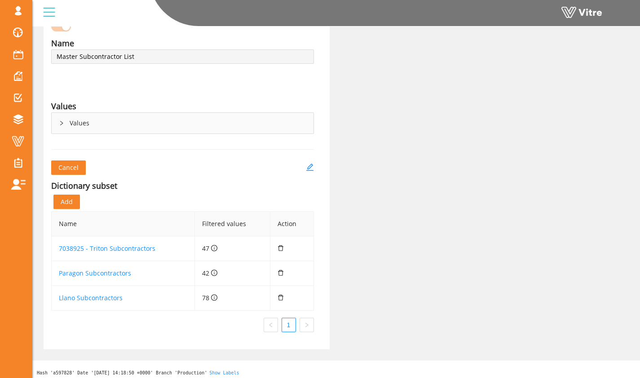
scroll to position [80, 0]
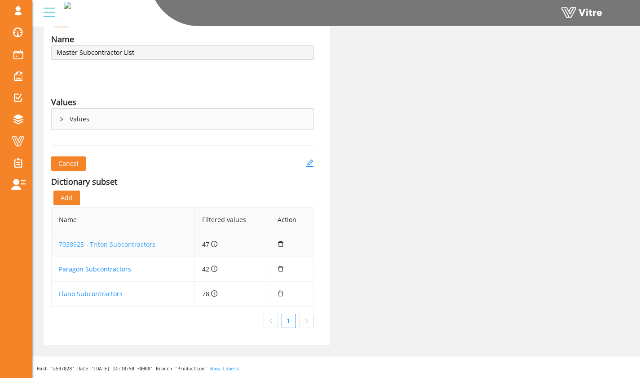
click at [133, 244] on link "7038925 - Triton Subcontractors" at bounding box center [107, 244] width 97 height 9
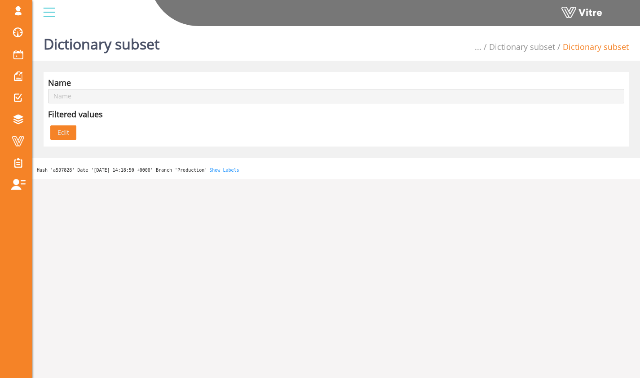
type input "7038925 - Triton Subcontractors"
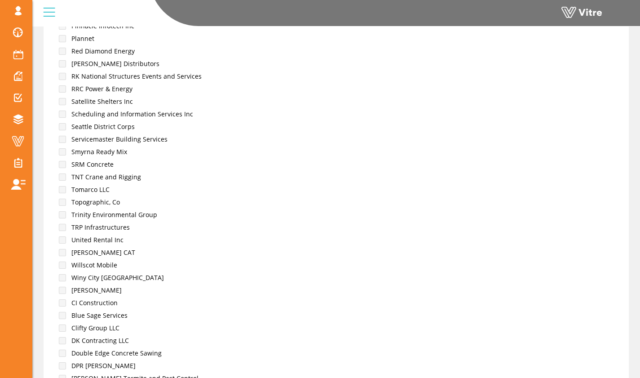
scroll to position [1738, 0]
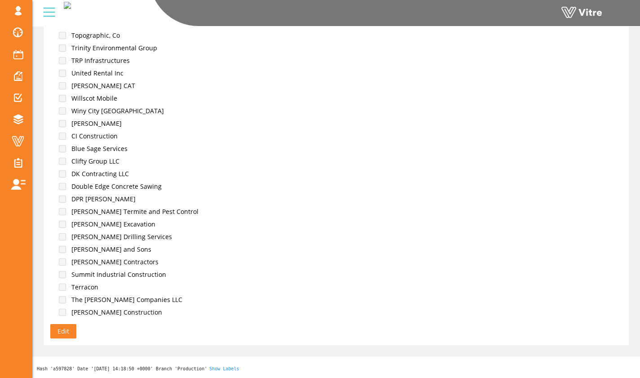
click at [64, 330] on span "Edit" at bounding box center [63, 331] width 12 height 10
click at [63, 331] on span "Save" at bounding box center [64, 331] width 14 height 10
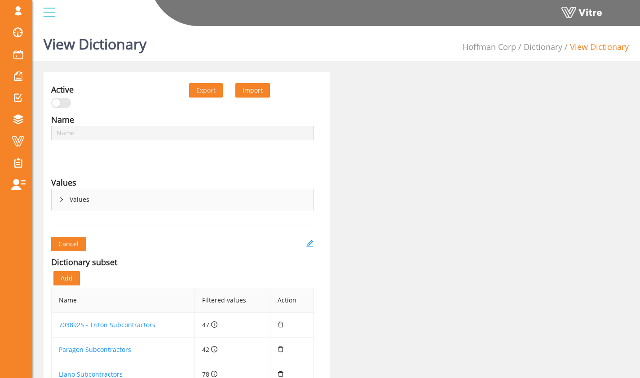
scroll to position [80, 0]
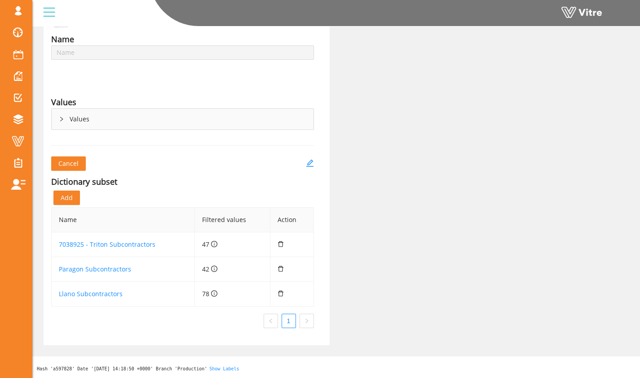
type input "Master Subcontractor List"
click at [190, 122] on div "Values" at bounding box center [183, 119] width 262 height 21
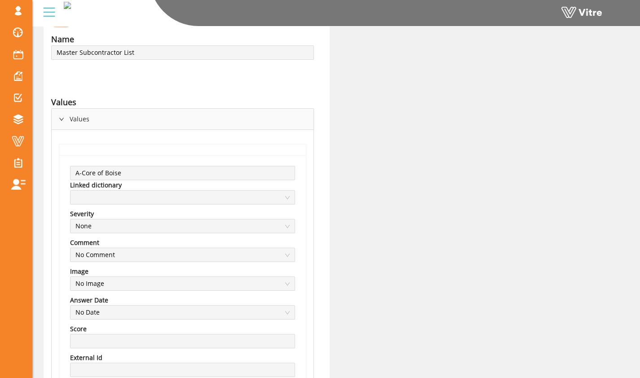
click at [92, 117] on div "Values" at bounding box center [183, 119] width 262 height 21
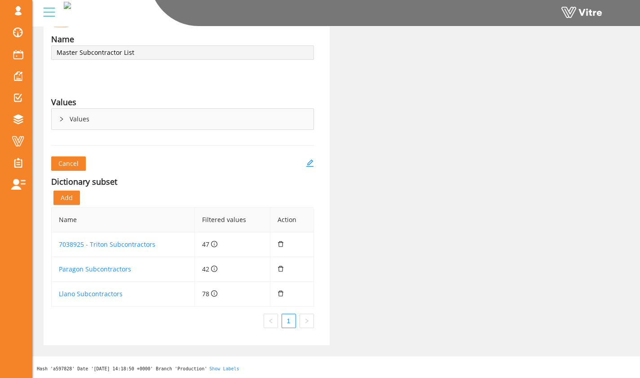
scroll to position [0, 0]
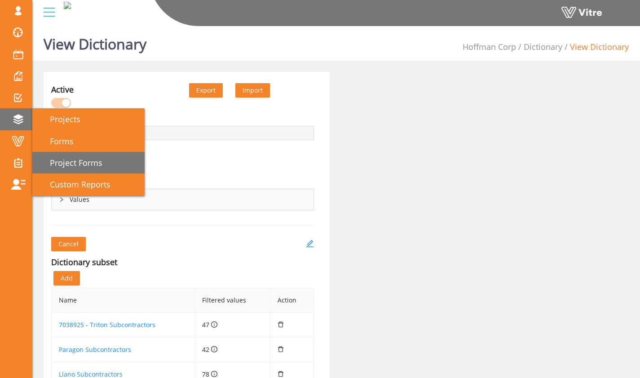
click at [84, 164] on span "Project Forms" at bounding box center [70, 162] width 63 height 11
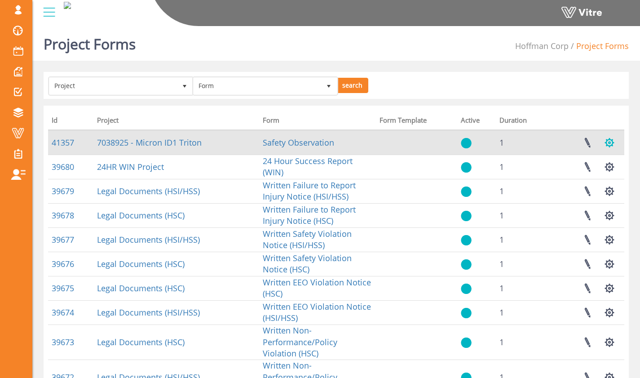
click at [613, 146] on button "button" at bounding box center [609, 143] width 22 height 24
click at [602, 145] on button "button" at bounding box center [609, 143] width 22 height 24
click at [592, 145] on link at bounding box center [587, 143] width 22 height 24
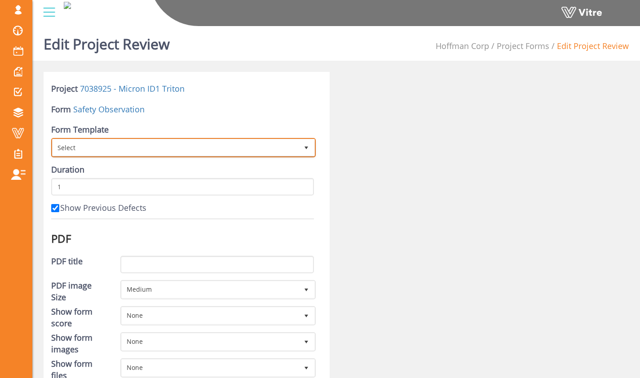
click at [292, 150] on span "Select" at bounding box center [176, 147] width 246 height 16
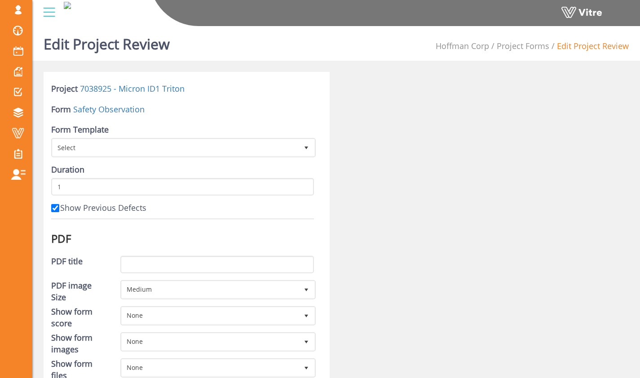
click at [517, 47] on link "Project Forms" at bounding box center [523, 45] width 53 height 11
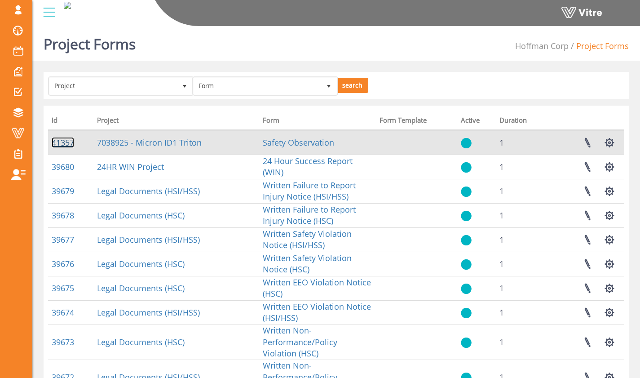
click at [70, 145] on link "41357" at bounding box center [63, 142] width 22 height 11
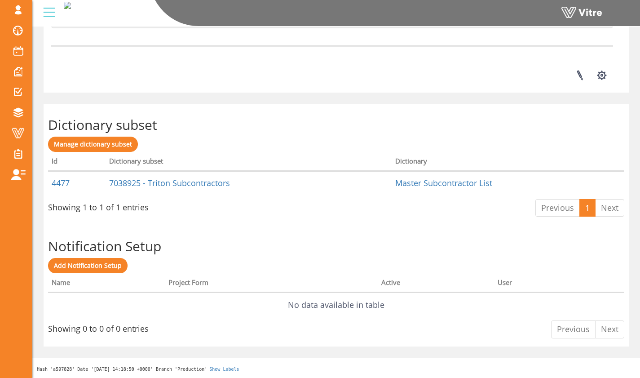
scroll to position [1252, 0]
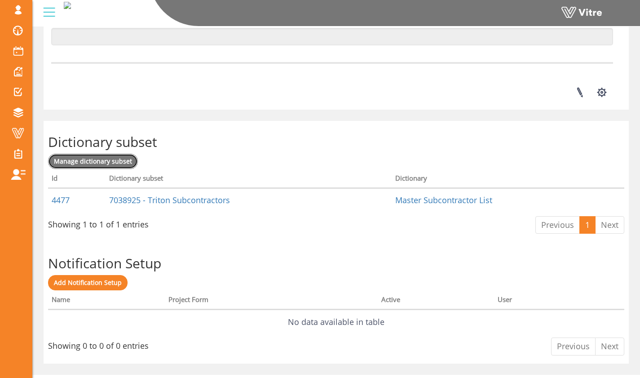
click at [123, 163] on span "Manage dictionary subset" at bounding box center [93, 161] width 78 height 9
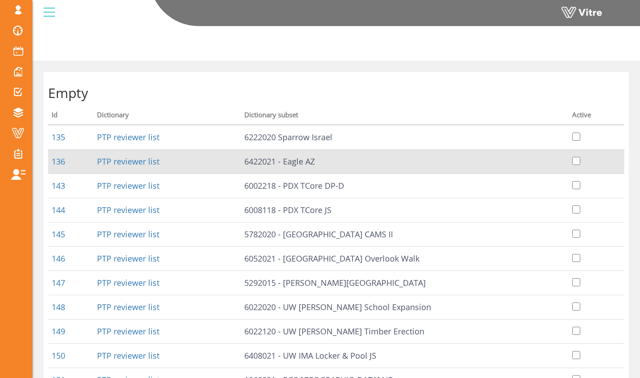
scroll to position [172, 0]
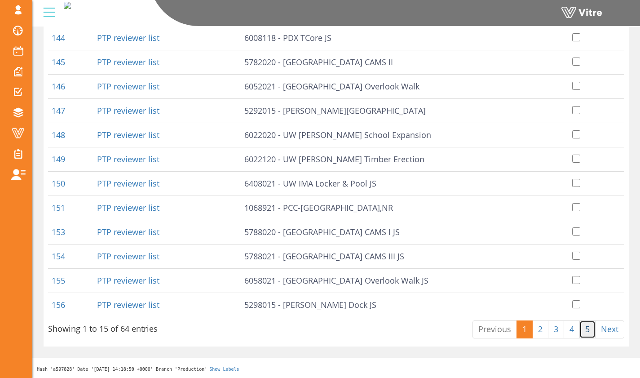
click at [585, 332] on link "5" at bounding box center [587, 329] width 16 height 18
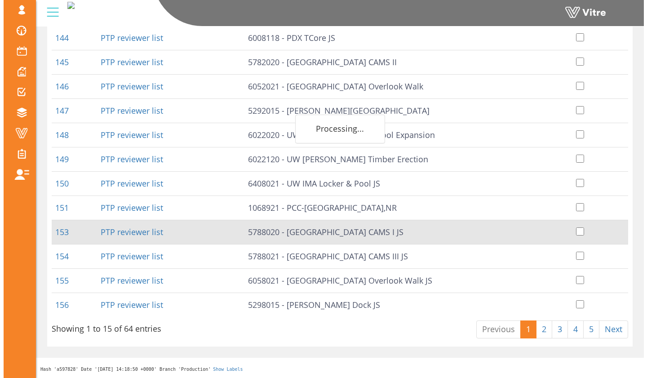
scroll to position [0, 0]
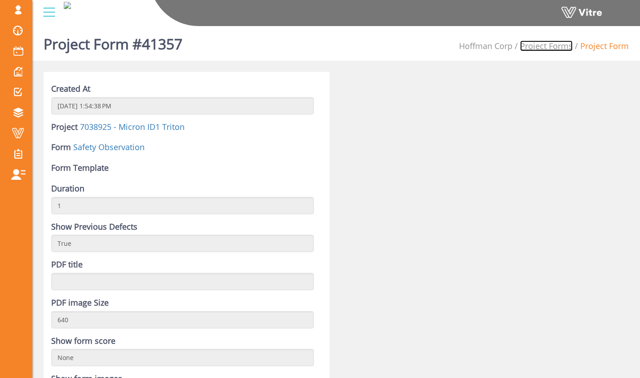
click at [530, 44] on link "Project Forms" at bounding box center [546, 45] width 53 height 11
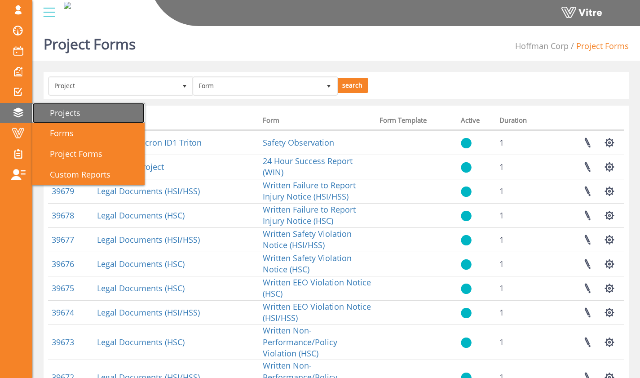
click at [53, 111] on span "Projects" at bounding box center [59, 112] width 41 height 11
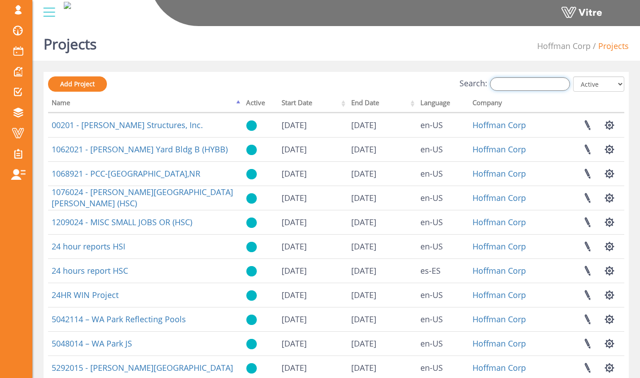
click at [545, 81] on input "Search:" at bounding box center [530, 83] width 80 height 13
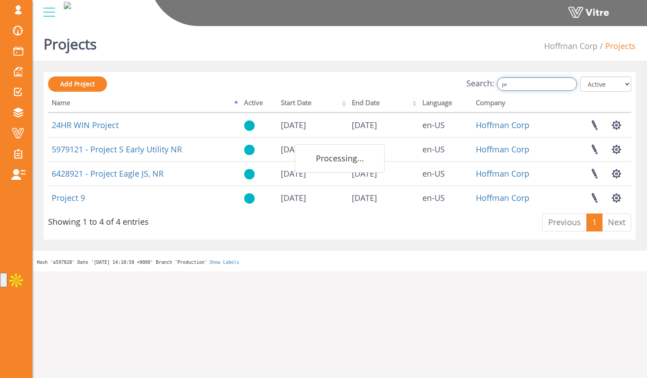
type input "p"
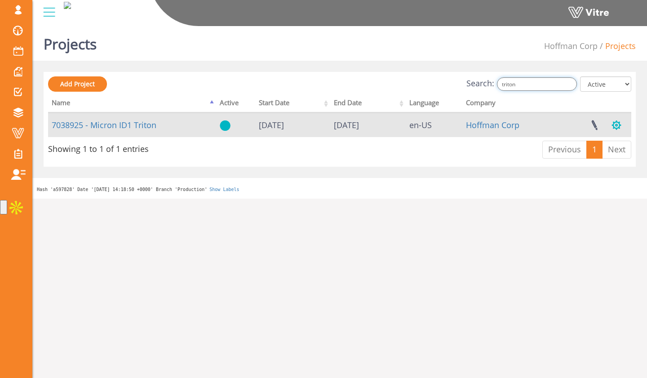
type input "triton"
click at [614, 124] on button "button" at bounding box center [616, 125] width 22 height 24
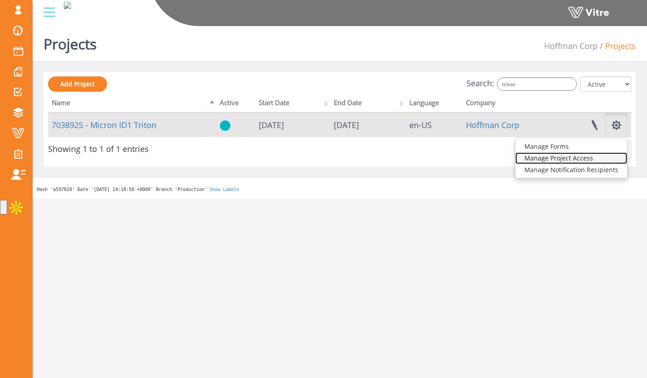
click at [582, 155] on link "Manage Project Access" at bounding box center [571, 158] width 112 height 12
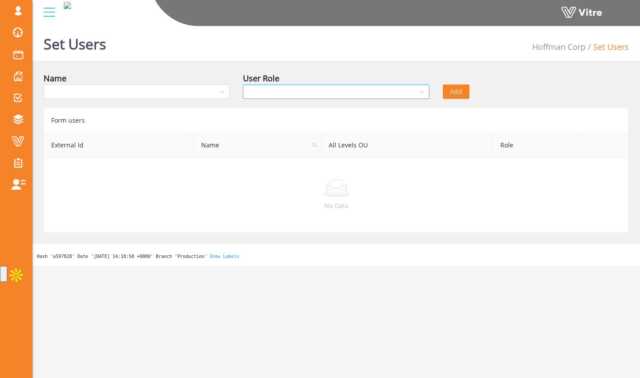
click at [282, 89] on input "search" at bounding box center [332, 91] width 169 height 13
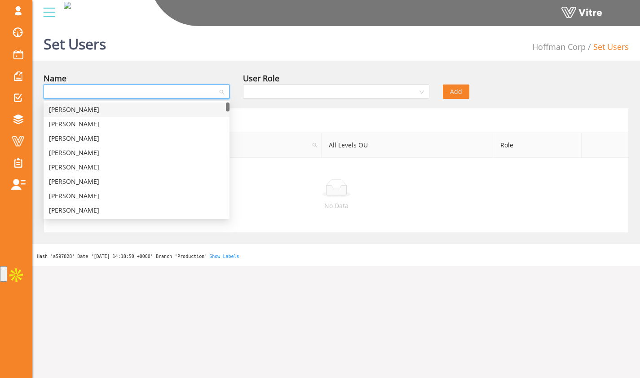
click at [212, 92] on input "search" at bounding box center [133, 91] width 169 height 13
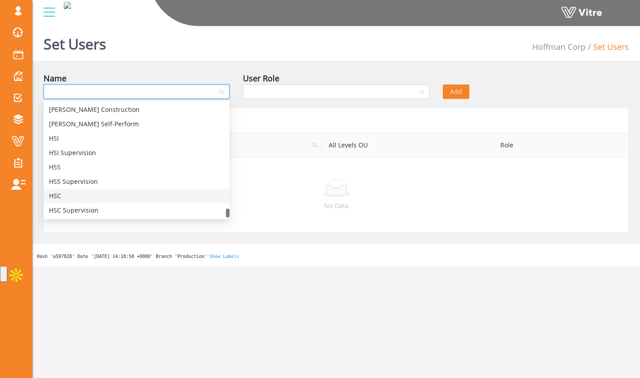
click at [268, 177] on td "No Data" at bounding box center [336, 195] width 585 height 75
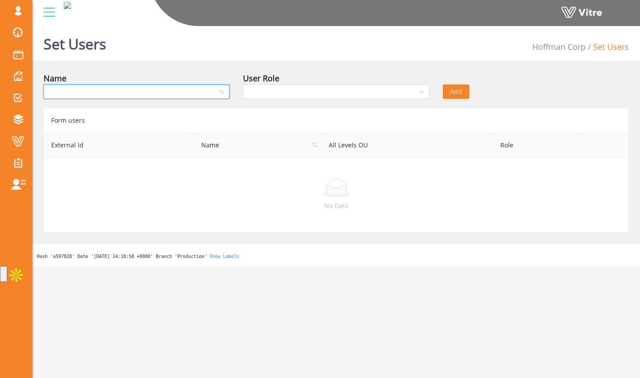
click at [194, 96] on input "search" at bounding box center [133, 91] width 169 height 13
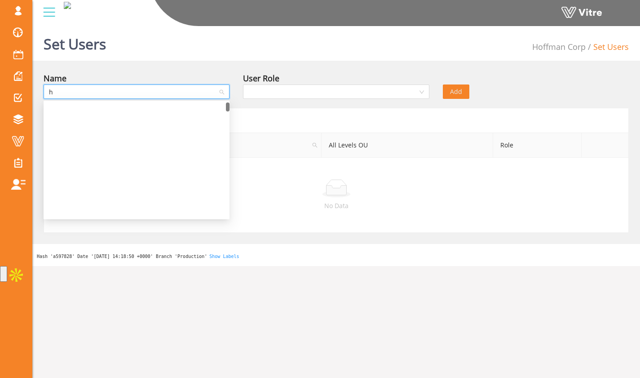
scroll to position [0, 0]
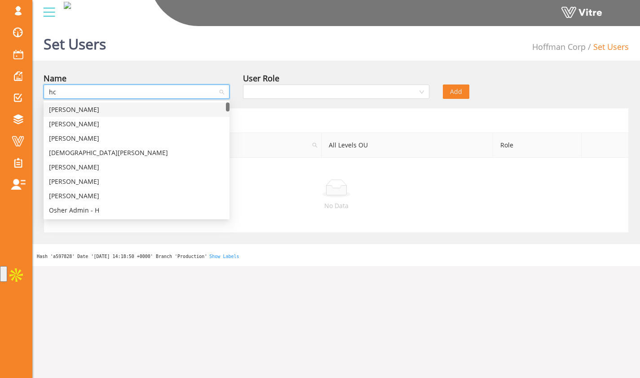
type input "hcc"
click at [177, 106] on div "HCC" at bounding box center [136, 110] width 175 height 10
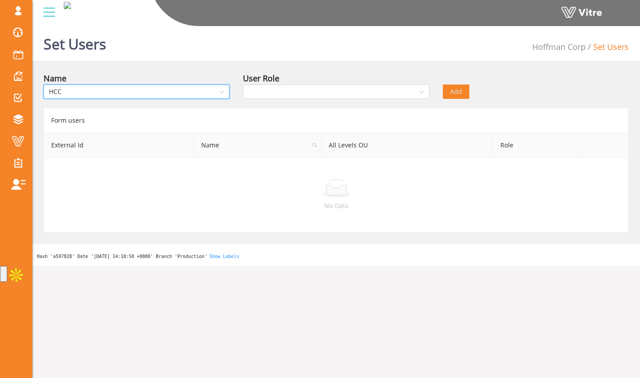
click at [292, 99] on div "User Role" at bounding box center [335, 87] width 199 height 31
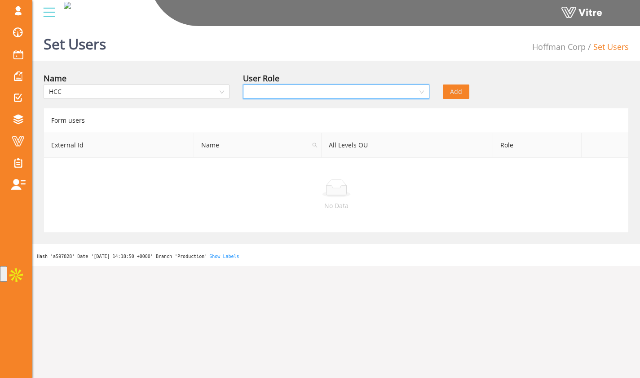
click at [304, 88] on input "search" at bounding box center [332, 91] width 169 height 13
click at [305, 134] on div "Recipient" at bounding box center [335, 138] width 175 height 10
click at [472, 90] on input "search" at bounding box center [482, 91] width 69 height 13
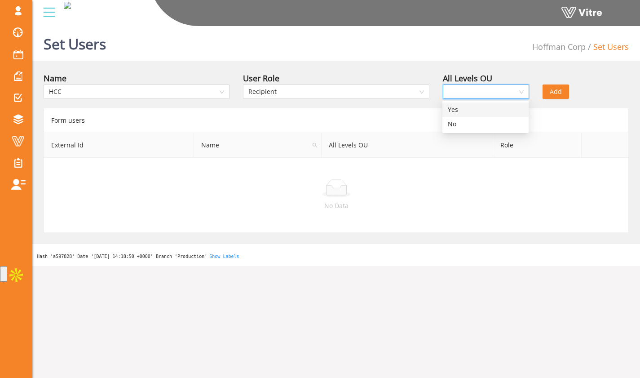
click at [472, 105] on div "Yes" at bounding box center [485, 110] width 75 height 10
click at [562, 90] on button "Add" at bounding box center [556, 91] width 26 height 14
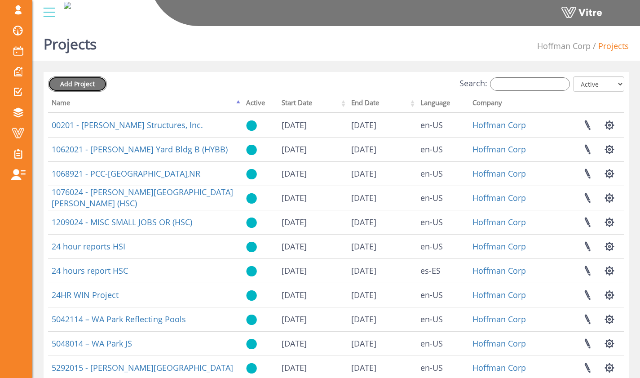
click at [93, 84] on span "Add Project" at bounding box center [77, 83] width 35 height 9
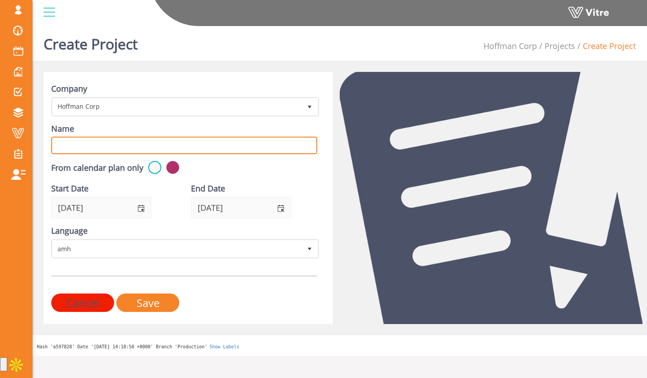
click at [196, 153] on input "Name" at bounding box center [184, 146] width 266 height 18
click at [199, 144] on input "Paragon" at bounding box center [184, 146] width 266 height 18
click at [278, 203] on span "select" at bounding box center [280, 207] width 21 height 21
type input "Paragon"
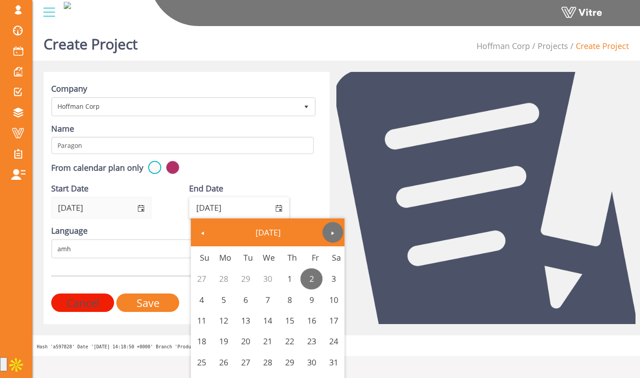
click at [336, 234] on span "Next" at bounding box center [332, 233] width 7 height 7
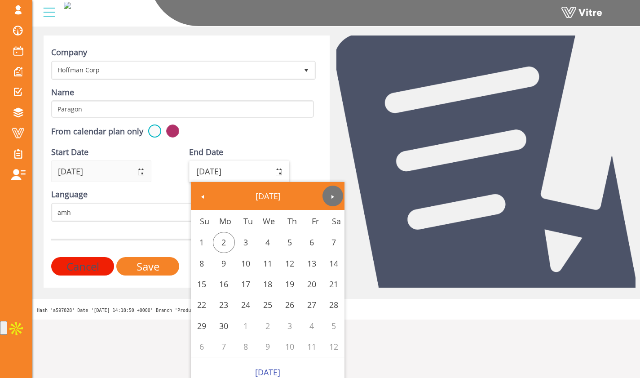
scroll to position [47, 0]
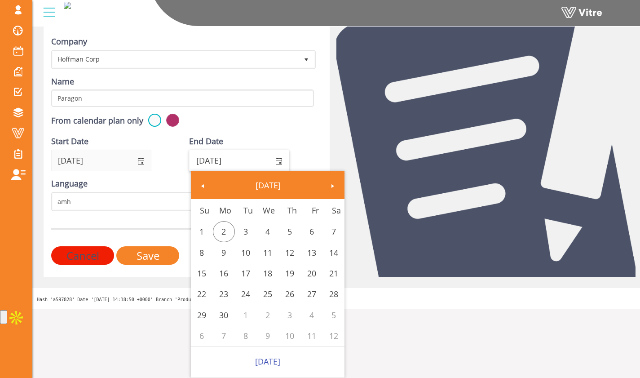
click at [361, 322] on html "[PERSON_NAME][EMAIL_ADDRESS][DOMAIN_NAME] Profile Notification Change Company E…" at bounding box center [320, 140] width 640 height 374
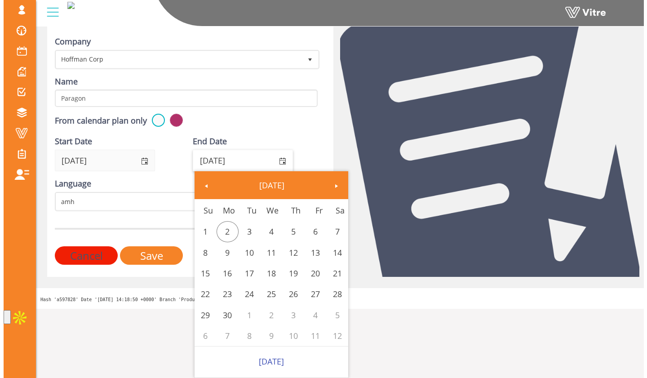
scroll to position [0, 0]
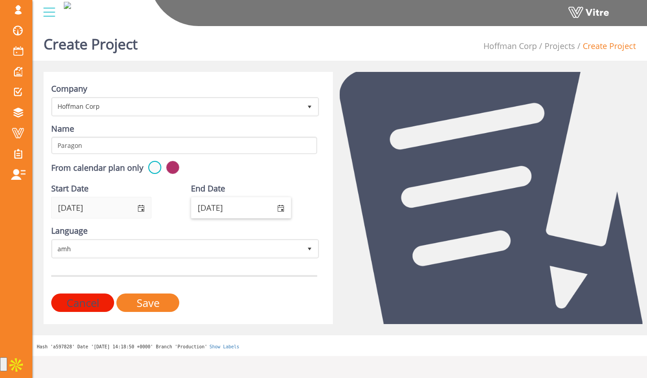
click at [276, 204] on span "select" at bounding box center [280, 207] width 21 height 21
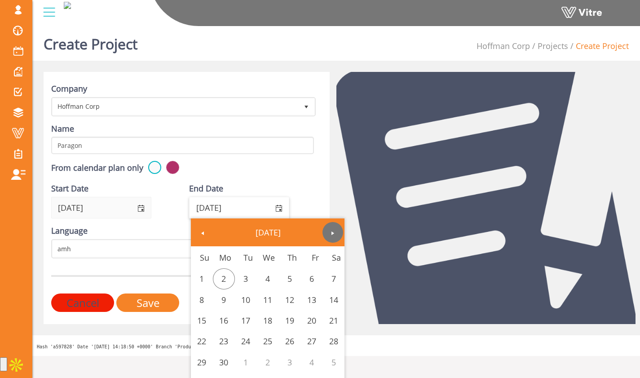
click at [334, 237] on link "Next" at bounding box center [332, 232] width 21 height 21
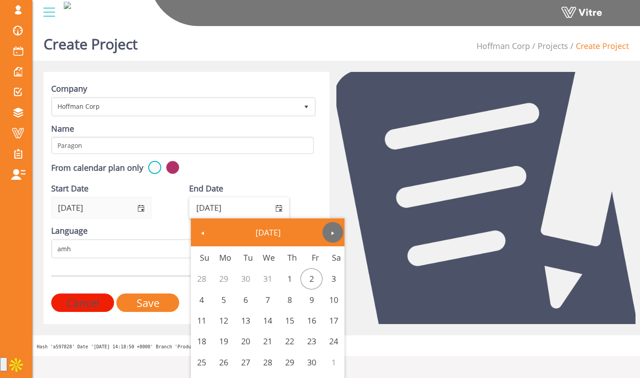
click at [336, 235] on span "Next" at bounding box center [332, 233] width 7 height 7
click at [335, 296] on link "12" at bounding box center [333, 299] width 22 height 21
type input "06/12/2027"
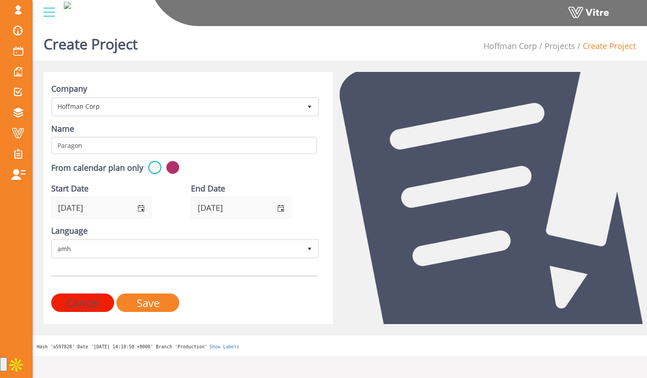
click at [318, 202] on div "End Date 06/12/2027" at bounding box center [254, 204] width 140 height 42
click at [167, 303] on input "Save" at bounding box center [147, 302] width 63 height 18
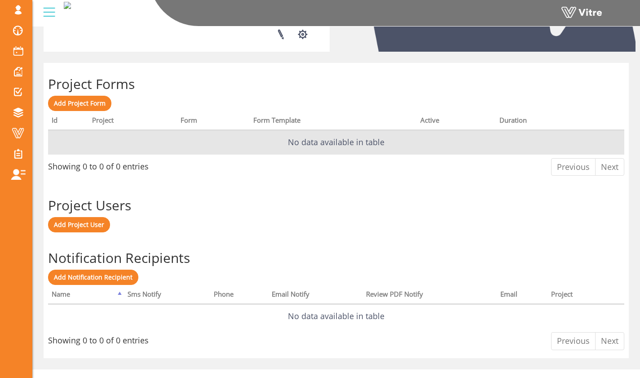
scroll to position [329, 0]
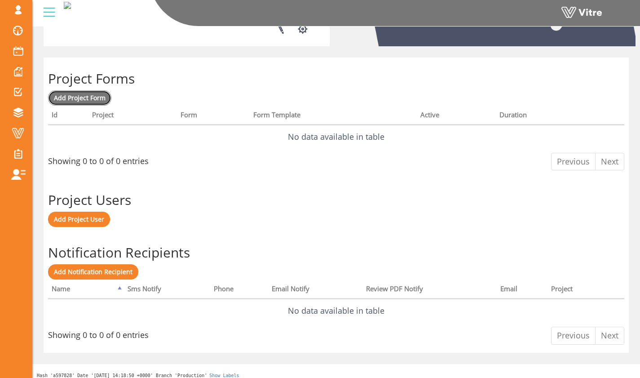
click at [101, 96] on span "Add Project Form" at bounding box center [80, 97] width 52 height 9
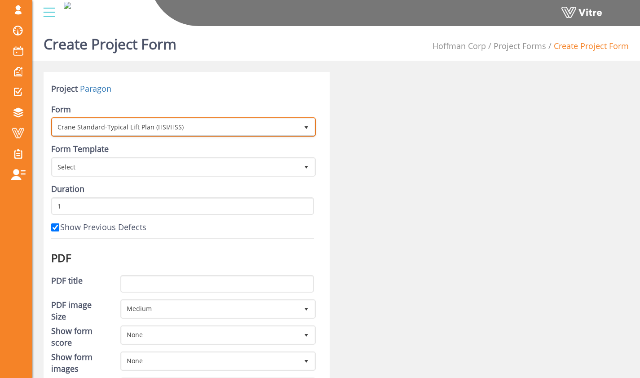
click at [190, 128] on span "Crane Standard-Typical Lift Plan (HSI/HSS)" at bounding box center [176, 127] width 246 height 16
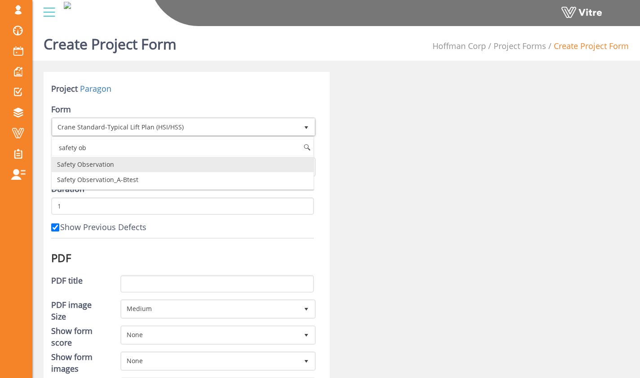
click at [188, 161] on li "Safety Observation" at bounding box center [183, 164] width 262 height 15
type input "safety ob"
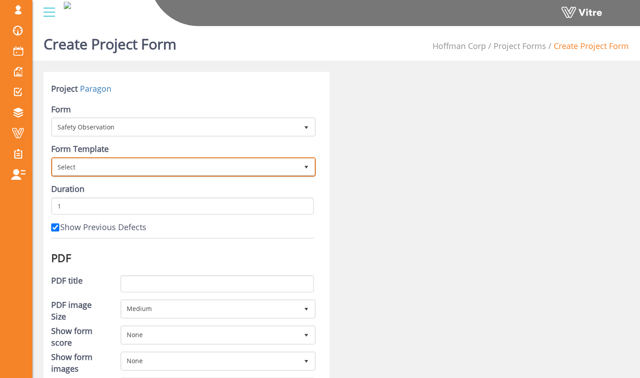
click at [191, 166] on span "Select" at bounding box center [176, 167] width 246 height 16
click at [191, 168] on span "Select" at bounding box center [176, 167] width 246 height 16
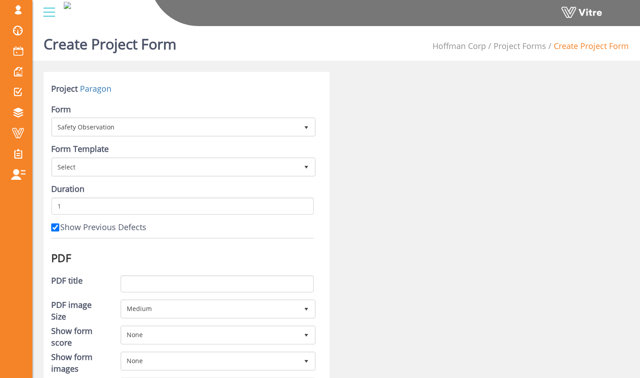
click at [205, 152] on div "Form Template Select" at bounding box center [182, 159] width 263 height 33
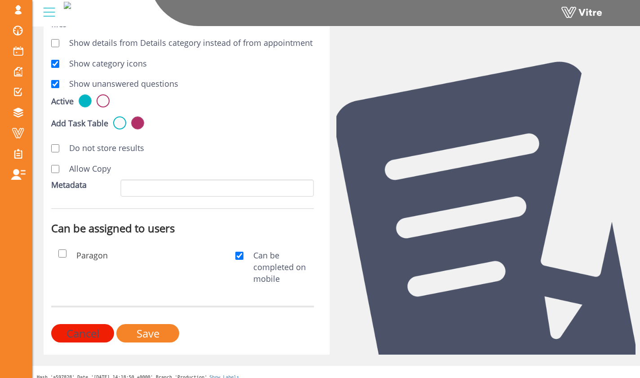
scroll to position [379, 0]
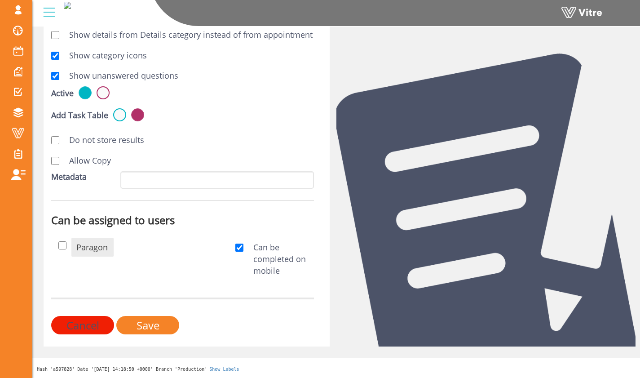
click at [97, 251] on span "Paragon" at bounding box center [91, 247] width 31 height 11
click at [66, 248] on input "checkbox" at bounding box center [62, 245] width 8 height 8
checkbox input "true"
click at [156, 323] on input "Save" at bounding box center [147, 325] width 63 height 18
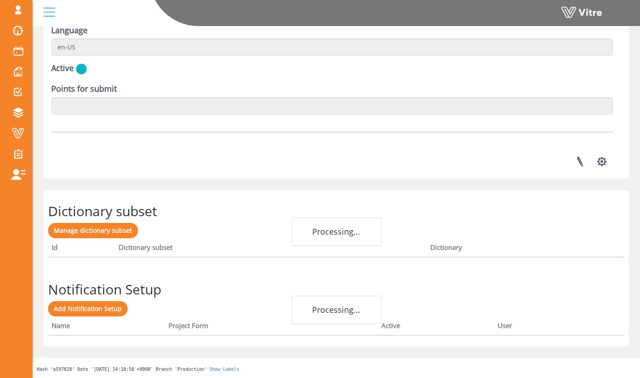
scroll to position [1269, 0]
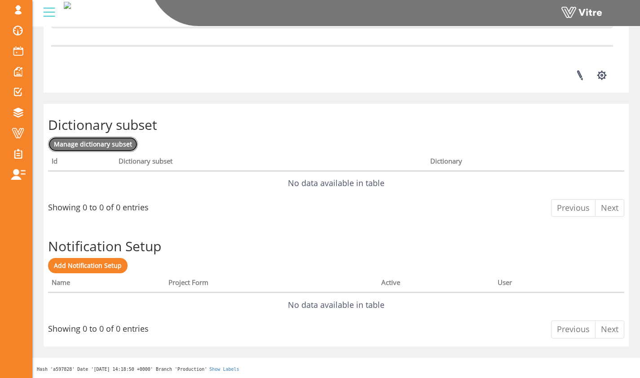
click at [123, 146] on span "Manage dictionary subset" at bounding box center [93, 144] width 78 height 9
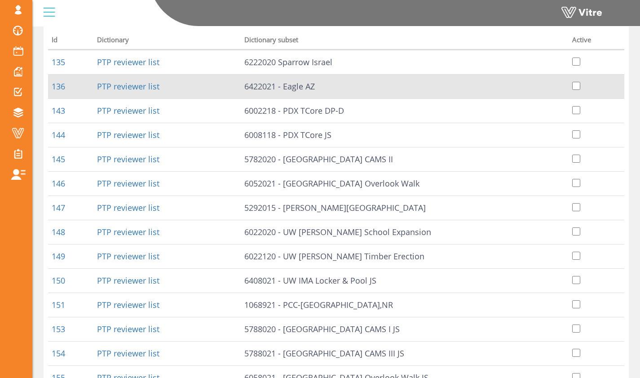
scroll to position [172, 0]
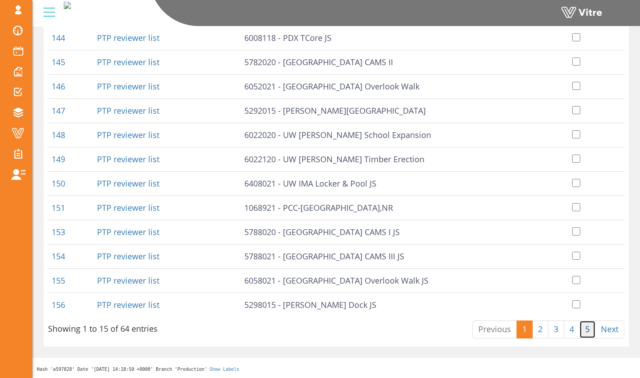
click at [589, 331] on link "5" at bounding box center [587, 329] width 16 height 18
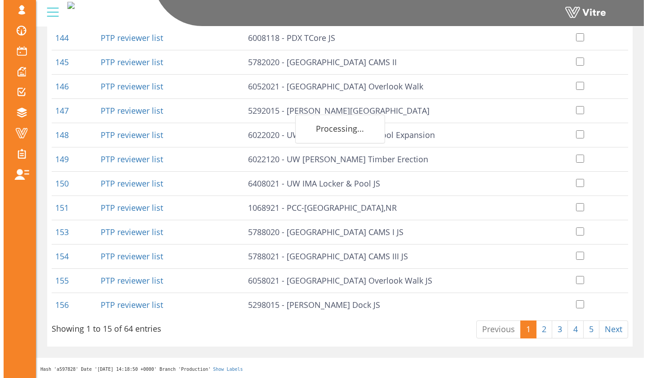
scroll to position [0, 0]
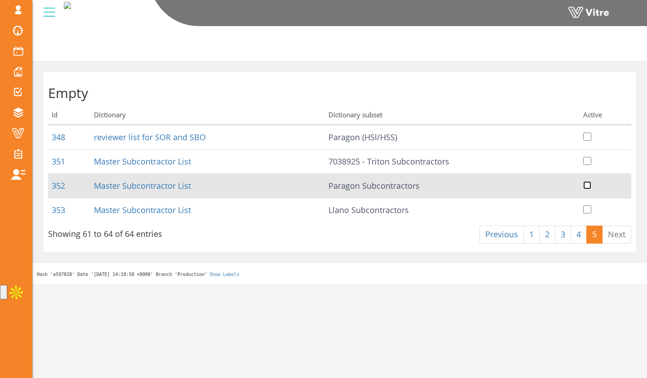
click at [590, 185] on input "checkbox" at bounding box center [587, 185] width 8 height 8
checkbox input "true"
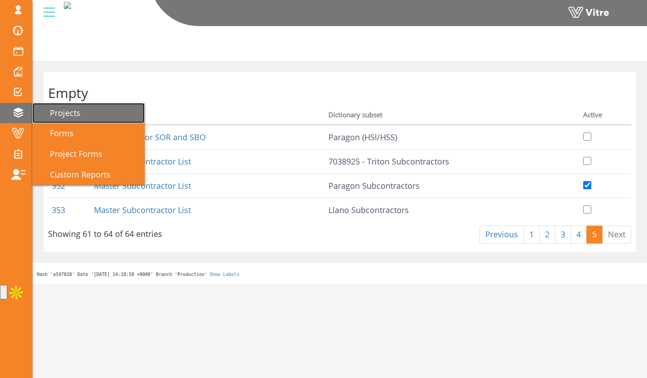
click at [69, 109] on span "Projects" at bounding box center [59, 112] width 41 height 11
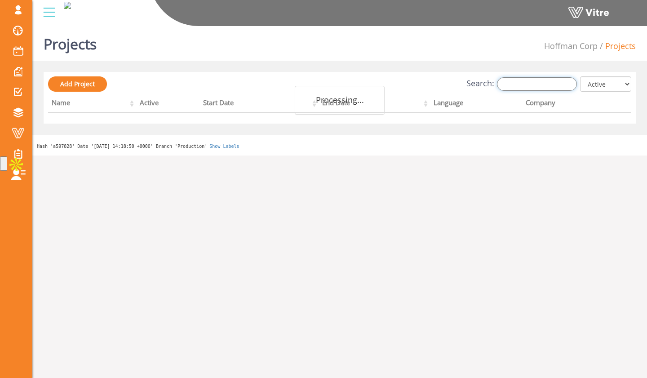
click at [537, 87] on input "Search:" at bounding box center [537, 83] width 80 height 13
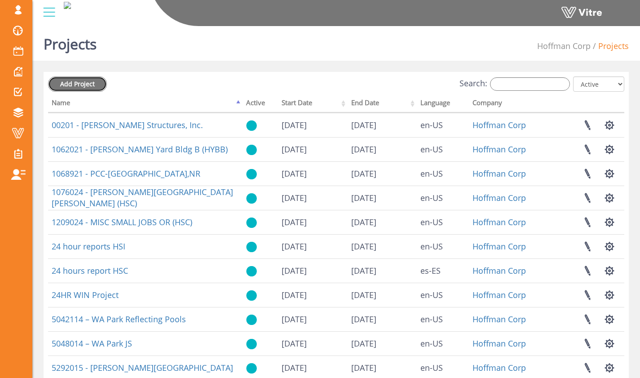
click at [93, 81] on span "Add Project" at bounding box center [77, 83] width 35 height 9
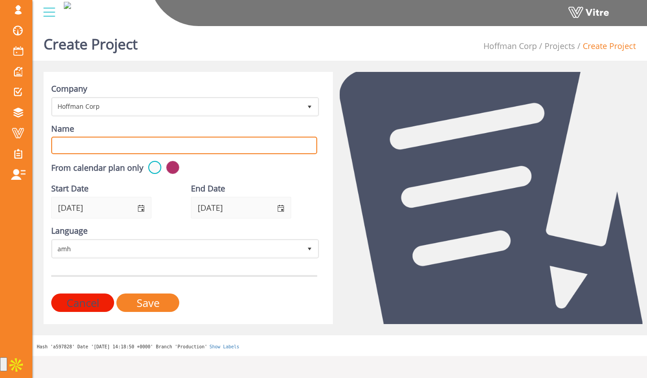
click at [253, 148] on input "Name" at bounding box center [184, 146] width 266 height 18
type input "Llano"
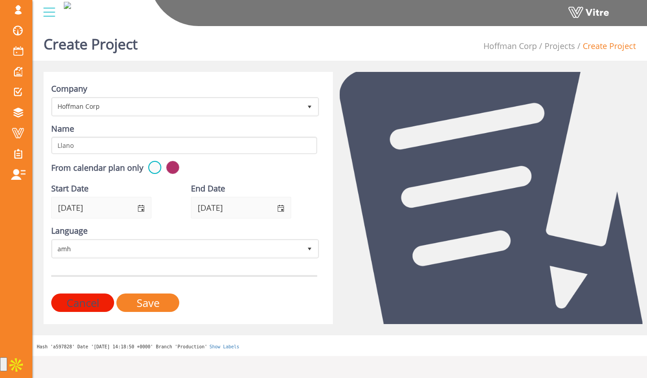
click at [269, 126] on div "Name Llano" at bounding box center [184, 138] width 266 height 31
click at [278, 201] on span "select" at bounding box center [280, 207] width 21 height 21
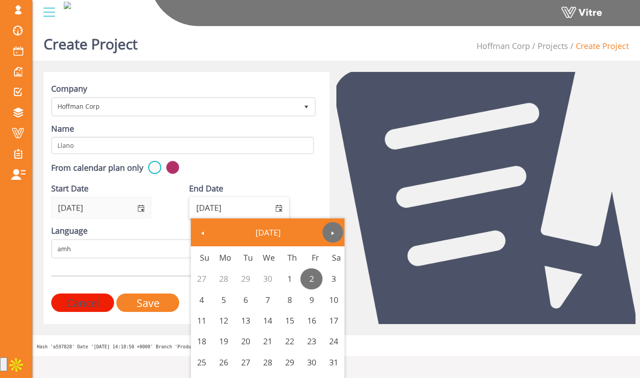
click at [332, 235] on span "Next" at bounding box center [332, 233] width 7 height 7
click at [334, 238] on link "Next" at bounding box center [332, 232] width 21 height 21
click at [337, 277] on link "6" at bounding box center [333, 278] width 22 height 21
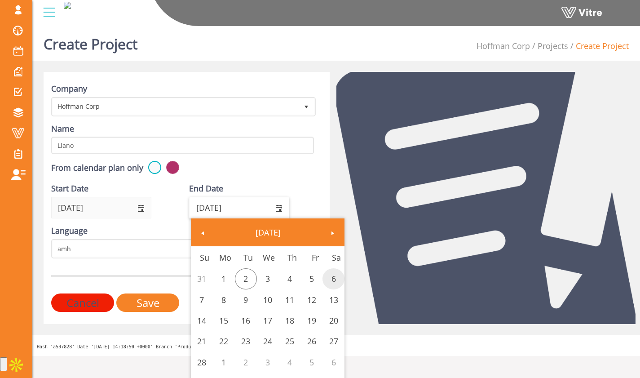
type input "02/06/2027"
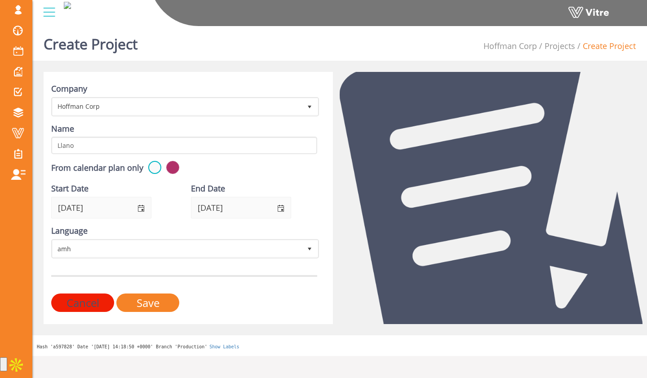
click at [310, 185] on div "End Date 02/06/2027" at bounding box center [254, 200] width 126 height 35
click at [170, 300] on input "Save" at bounding box center [147, 302] width 63 height 18
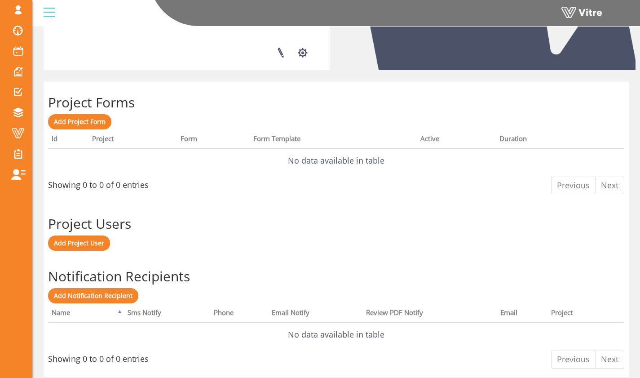
scroll to position [335, 0]
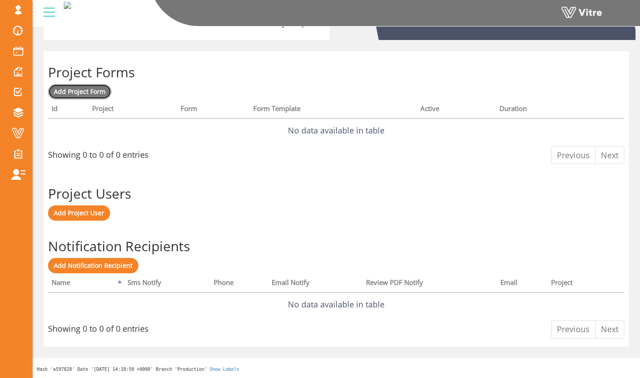
click at [105, 93] on link "Add Project Form" at bounding box center [79, 91] width 63 height 15
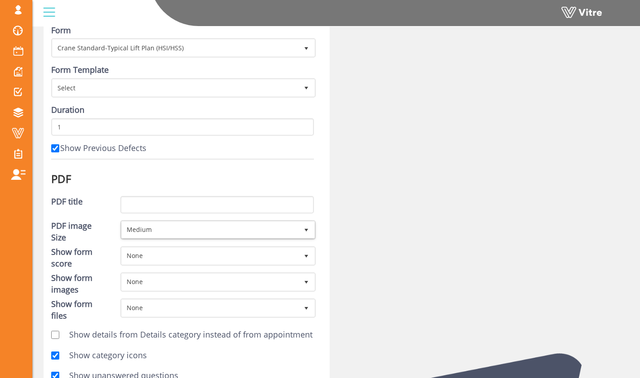
scroll to position [18, 0]
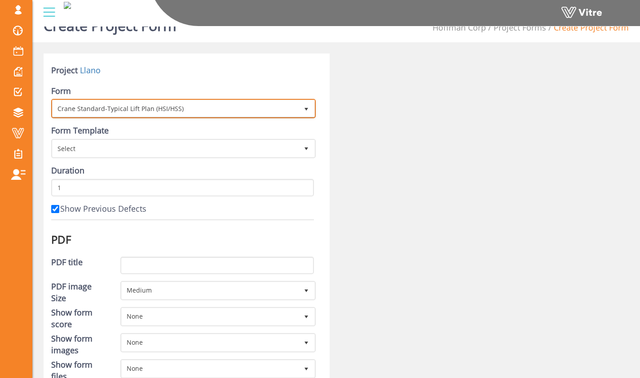
click at [200, 106] on span "Crane Standard-Typical Lift Plan (HSI/HSS)" at bounding box center [176, 108] width 246 height 16
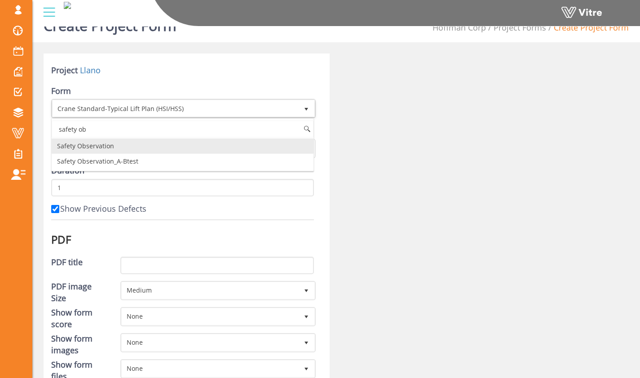
click at [170, 144] on li "Safety Observation" at bounding box center [183, 145] width 262 height 15
type input "safety ob"
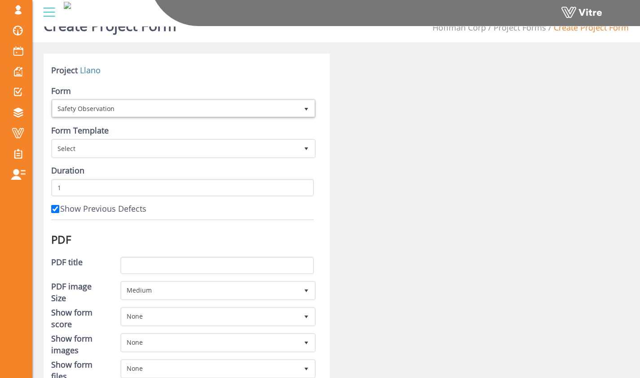
click at [318, 121] on div "Project Llano Form Safety Observation 10457 Form Template Select Duration 1 Sho…" at bounding box center [187, 379] width 286 height 653
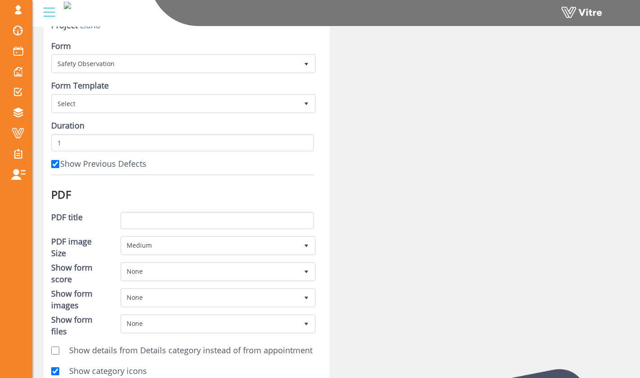
scroll to position [67, 0]
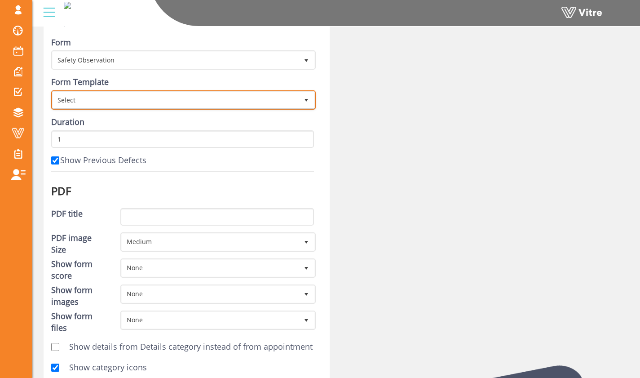
click at [309, 103] on span "select" at bounding box center [306, 100] width 7 height 7
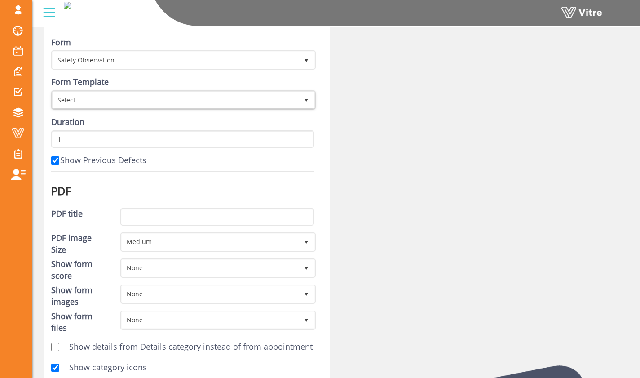
click at [325, 100] on div "Project Llano Form Safety Observation 10457 Form Template Select Duration 1 Sho…" at bounding box center [187, 331] width 286 height 653
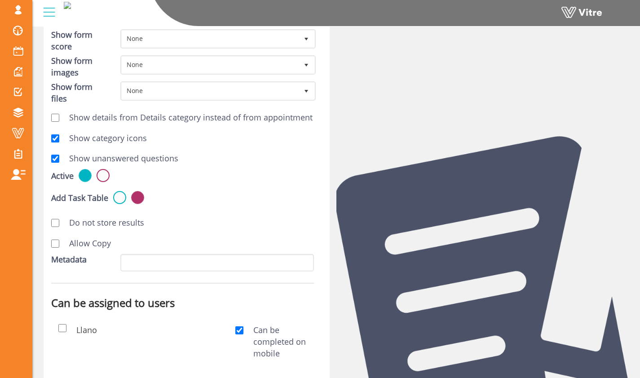
scroll to position [379, 0]
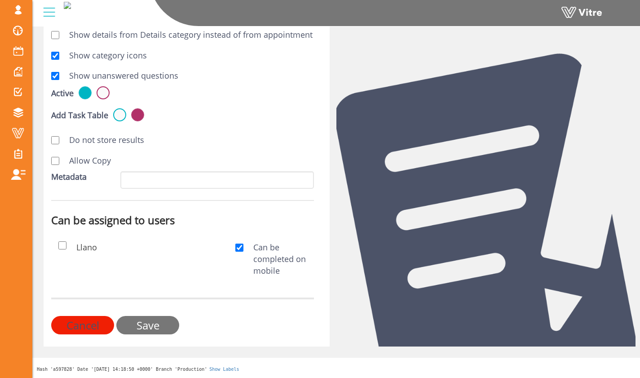
click at [163, 330] on input "Save" at bounding box center [147, 325] width 63 height 18
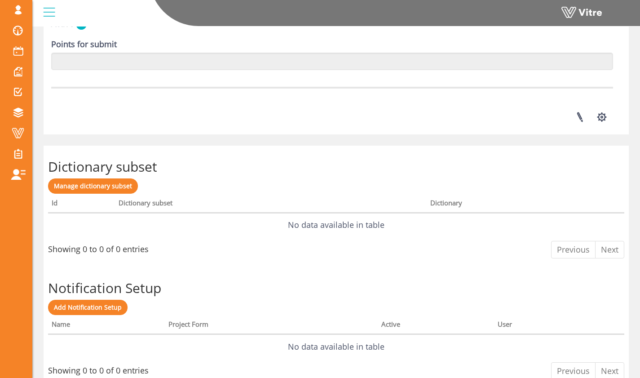
scroll to position [1221, 0]
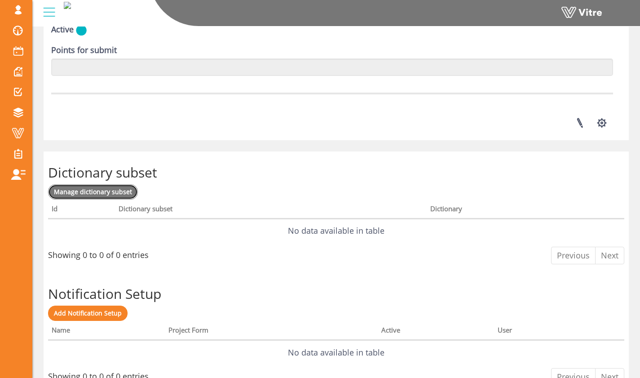
click at [97, 195] on span "Manage dictionary subset" at bounding box center [93, 191] width 78 height 9
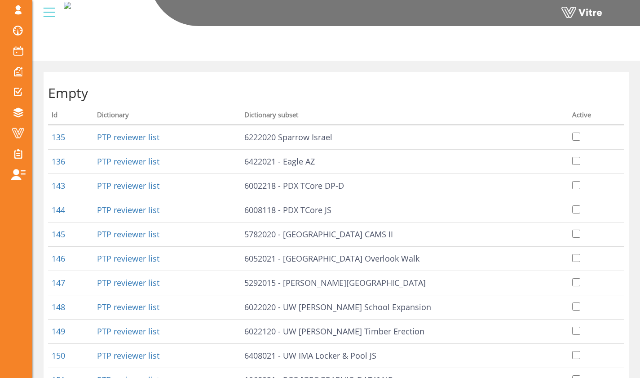
scroll to position [172, 0]
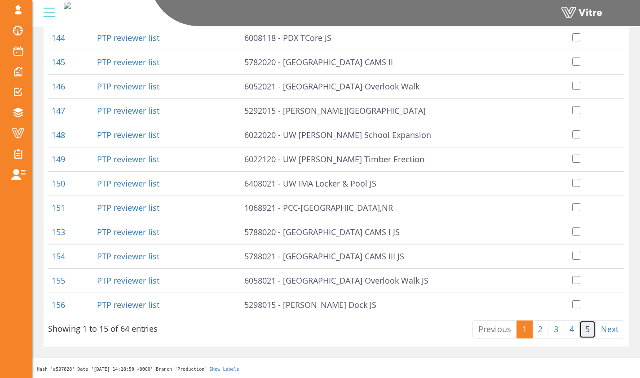
click at [589, 326] on link "5" at bounding box center [587, 329] width 16 height 18
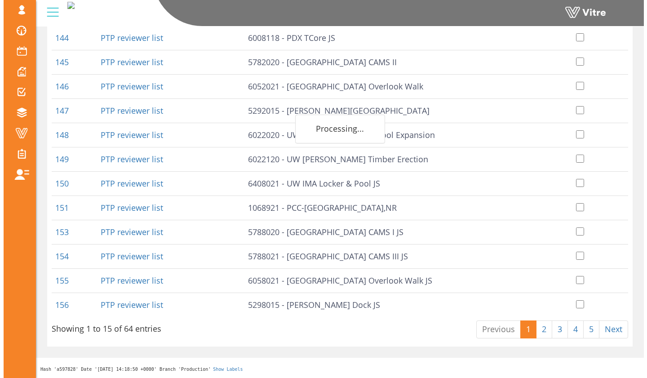
scroll to position [0, 0]
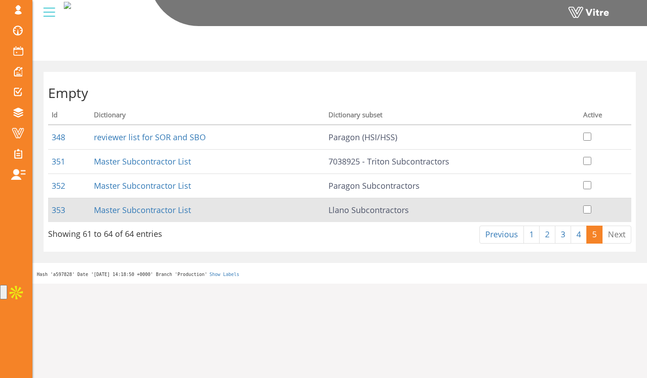
click at [587, 215] on td at bounding box center [605, 210] width 52 height 24
click at [587, 209] on input "checkbox" at bounding box center [587, 209] width 8 height 8
checkbox input "true"
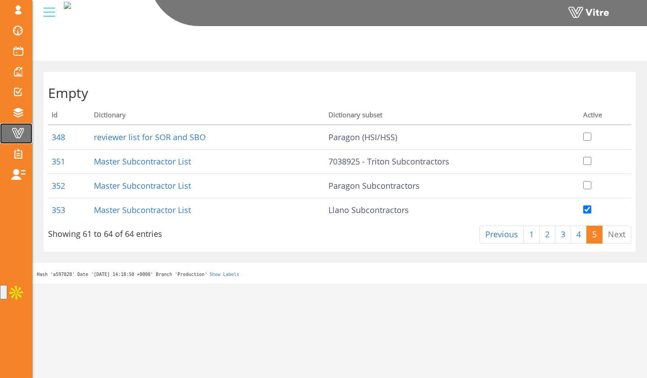
click at [21, 134] on span at bounding box center [18, 133] width 22 height 11
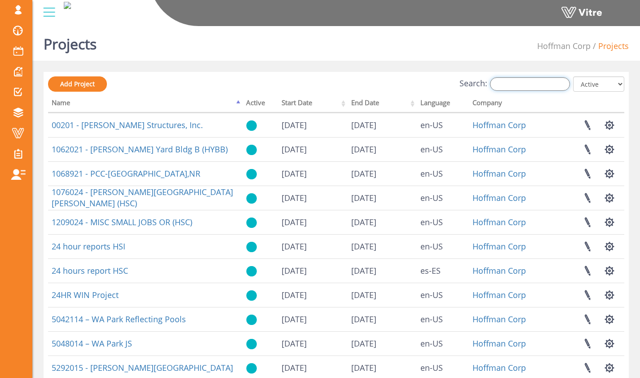
click at [554, 82] on input "Search:" at bounding box center [530, 83] width 80 height 13
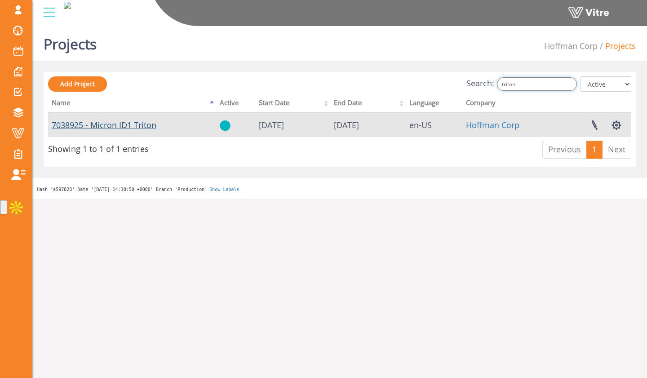
type input "triton"
click at [98, 126] on link "7038925 - Micron ID1 Triton" at bounding box center [104, 124] width 105 height 11
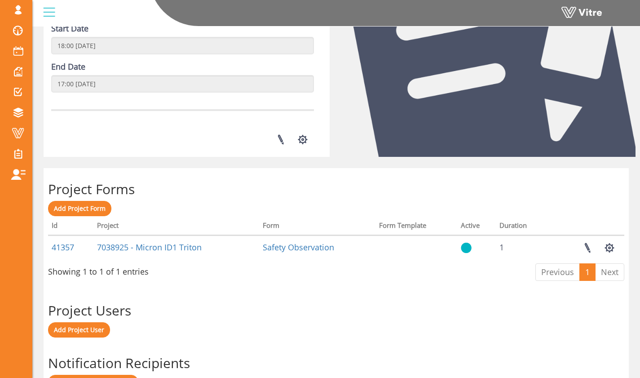
scroll to position [335, 0]
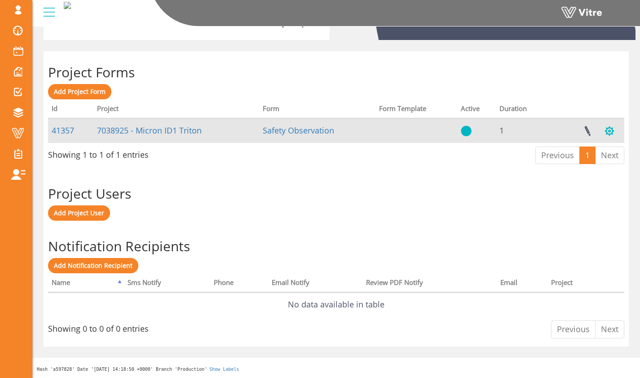
click at [606, 125] on button "button" at bounding box center [609, 131] width 22 height 24
click at [605, 125] on button "button" at bounding box center [609, 131] width 22 height 24
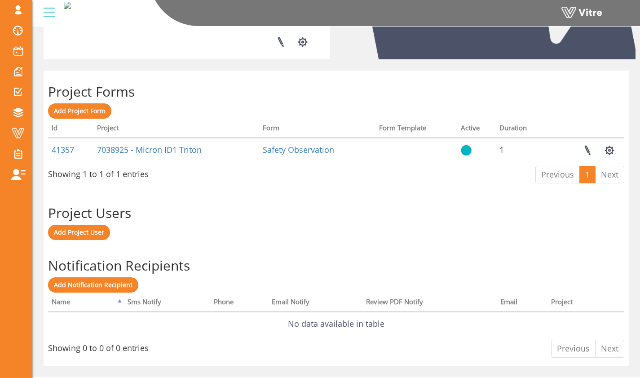
scroll to position [315, 0]
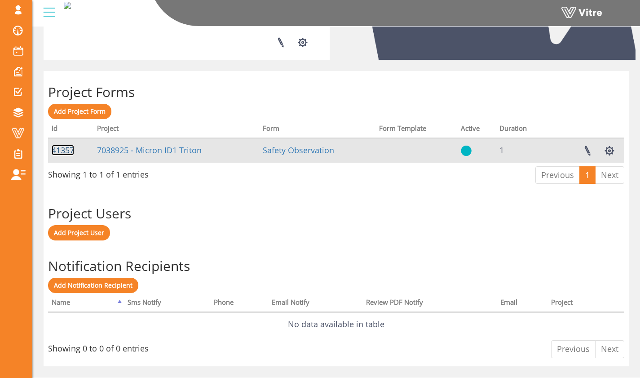
click at [68, 150] on link "41357" at bounding box center [63, 150] width 22 height 11
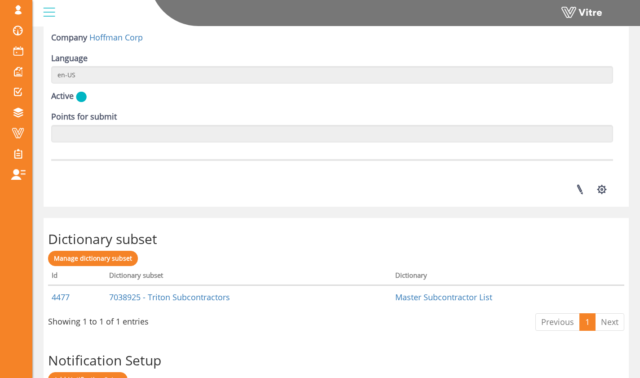
scroll to position [1215, 0]
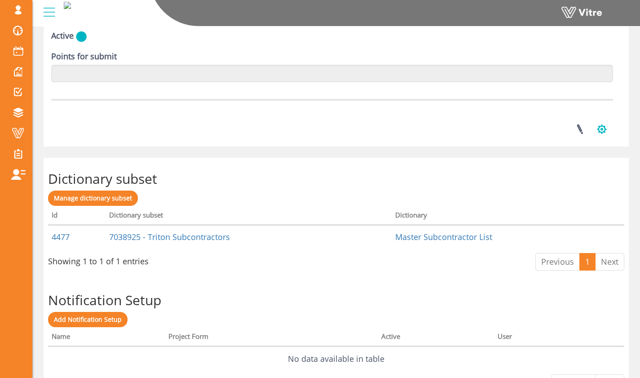
click at [599, 123] on button "button" at bounding box center [602, 129] width 22 height 24
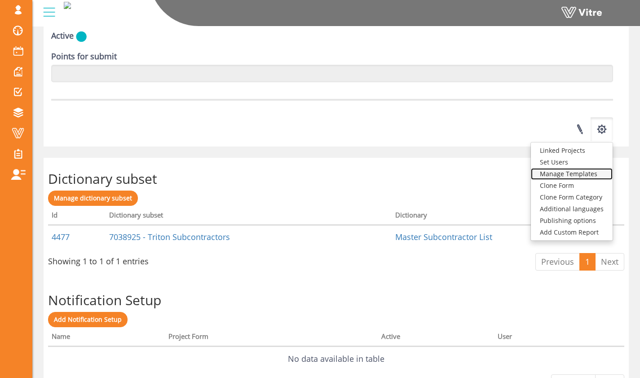
click at [589, 171] on link "Manage Templates" at bounding box center [572, 174] width 82 height 12
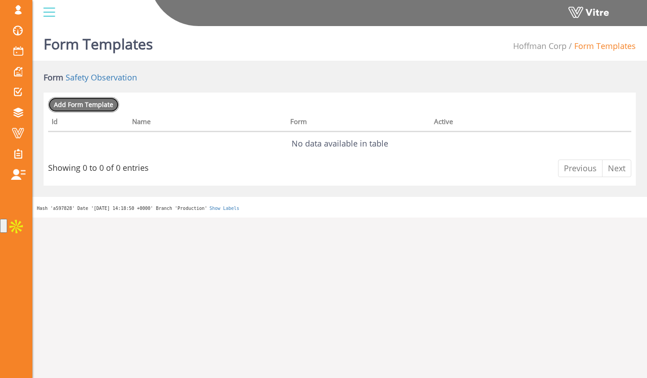
click at [93, 104] on span "Add Form Template" at bounding box center [83, 104] width 59 height 9
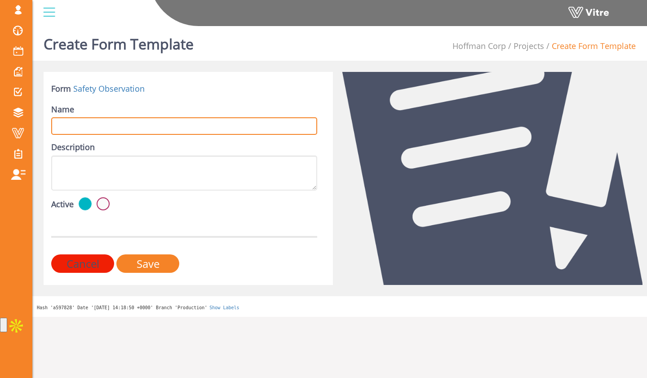
click at [153, 124] on input "Name" at bounding box center [184, 126] width 266 height 18
type input "Triton Subs Template"
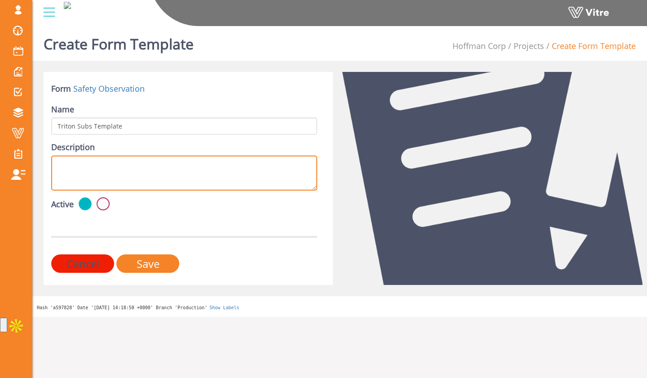
click at [141, 164] on textarea "Description" at bounding box center [184, 172] width 266 height 35
type textarea "Form with only the Triton subcontractors available"
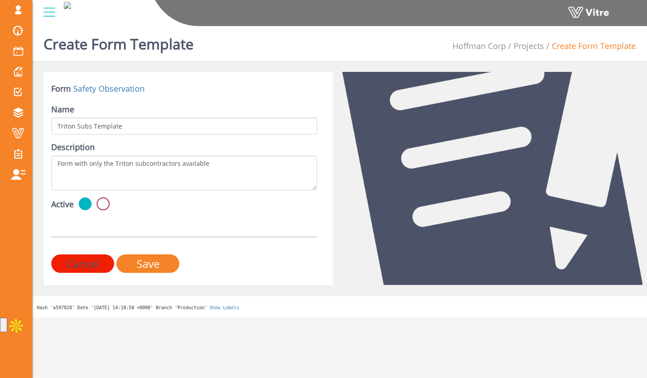
click at [128, 204] on div "Active" at bounding box center [184, 204] width 266 height 15
click at [166, 259] on input "Save" at bounding box center [147, 263] width 63 height 18
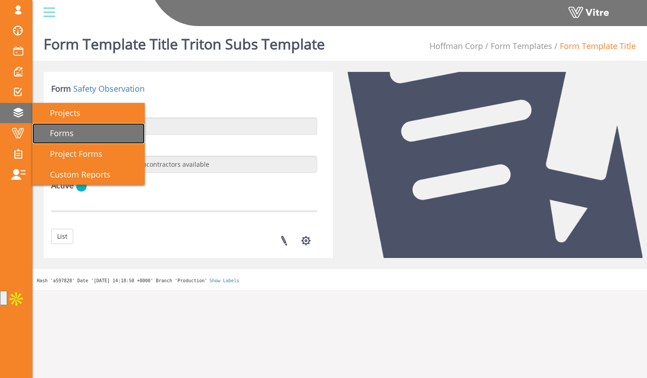
click at [93, 133] on link "Forms" at bounding box center [88, 133] width 112 height 21
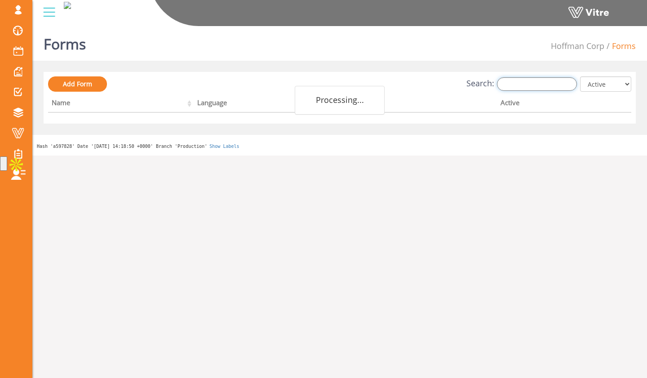
click at [547, 85] on input "Search:" at bounding box center [537, 83] width 80 height 13
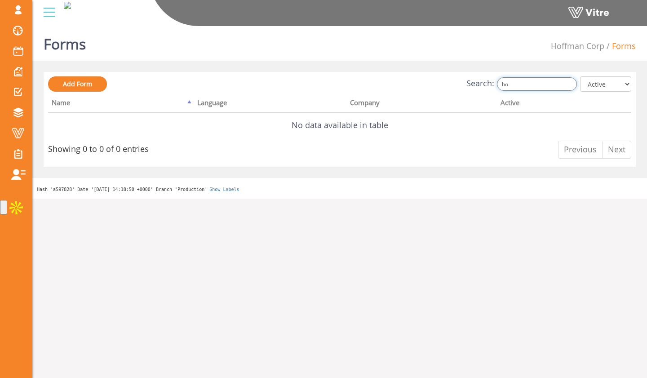
type input "h"
type input "t"
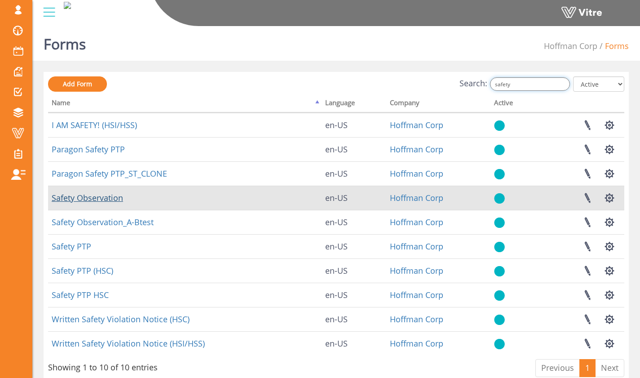
type input "safety"
click at [113, 198] on link "Safety Observation" at bounding box center [87, 197] width 71 height 11
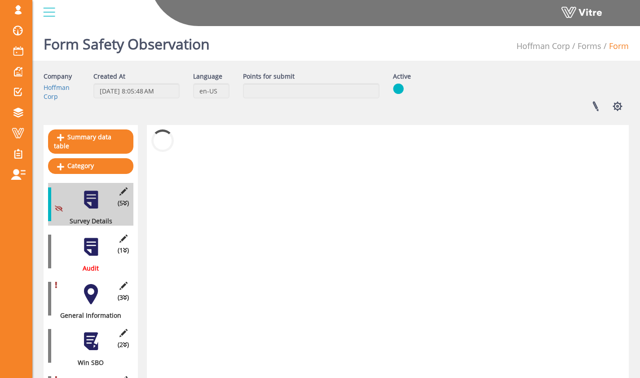
scroll to position [3, 0]
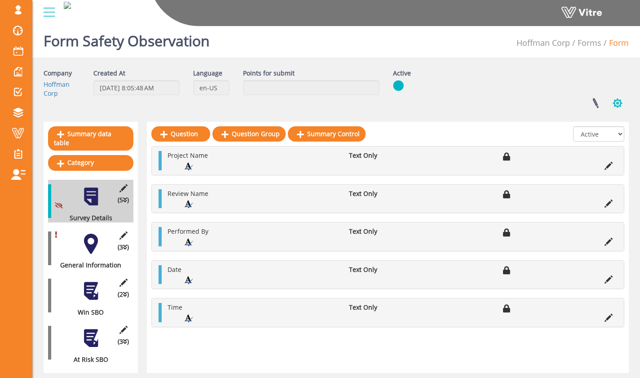
click at [621, 96] on button "button" at bounding box center [617, 103] width 22 height 24
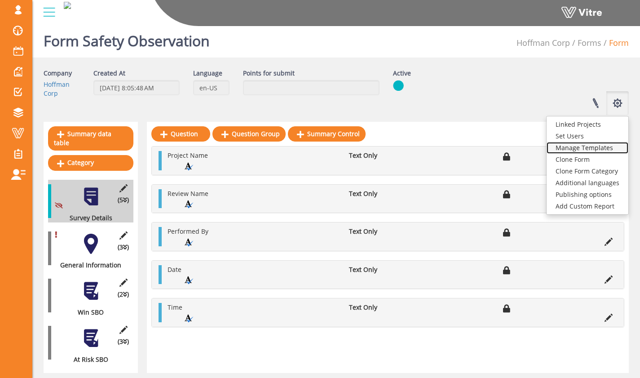
click at [608, 145] on link "Manage Templates" at bounding box center [588, 148] width 82 height 12
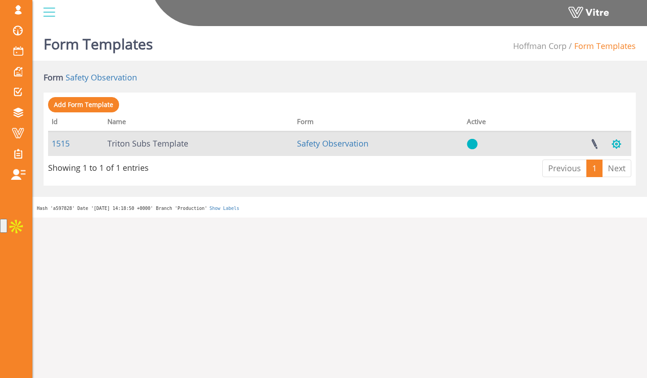
click at [617, 143] on button "button" at bounding box center [616, 144] width 22 height 24
click at [593, 147] on link at bounding box center [594, 144] width 22 height 24
click at [624, 142] on button "button" at bounding box center [616, 144] width 22 height 24
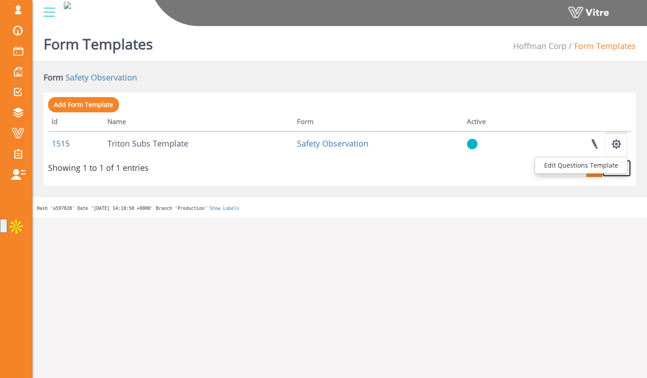
click at [608, 174] on link "Next" at bounding box center [616, 168] width 29 height 18
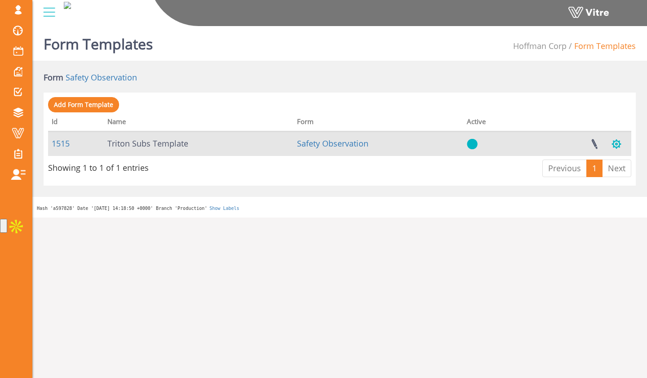
click at [620, 147] on button "button" at bounding box center [616, 144] width 22 height 24
click at [607, 166] on link "Edit Questions Template" at bounding box center [581, 165] width 92 height 12
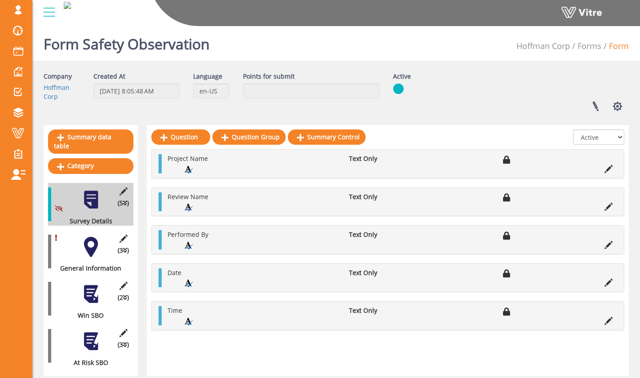
scroll to position [21, 0]
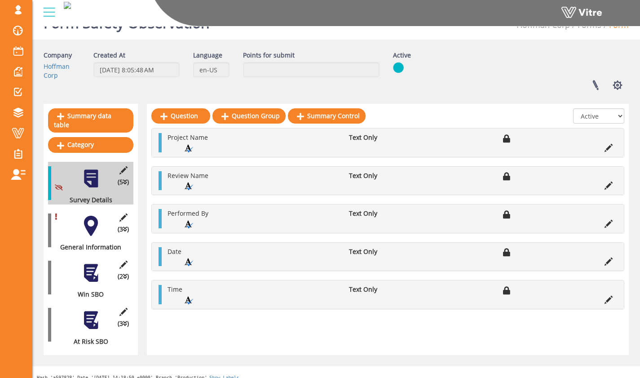
click at [94, 217] on div at bounding box center [91, 226] width 20 height 20
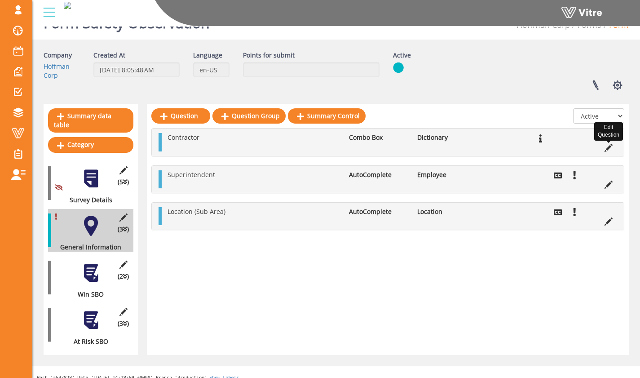
click at [611, 147] on icon at bounding box center [609, 148] width 8 height 8
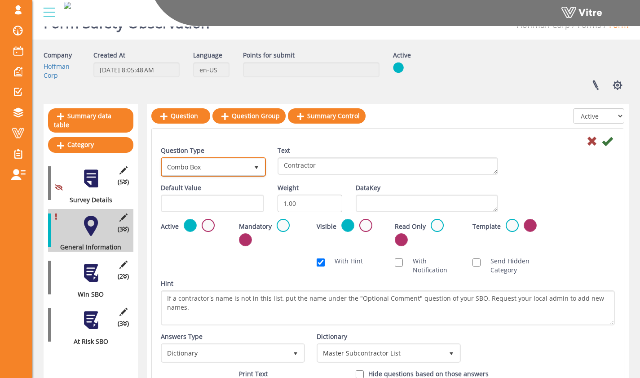
click at [234, 165] on span "Combo Box" at bounding box center [205, 167] width 86 height 16
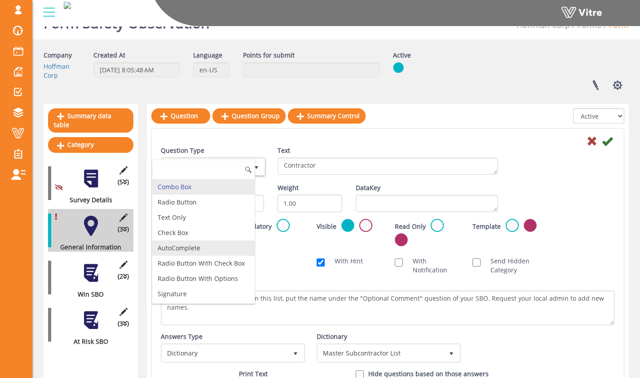
click at [218, 248] on li "AutoComplete" at bounding box center [203, 247] width 102 height 15
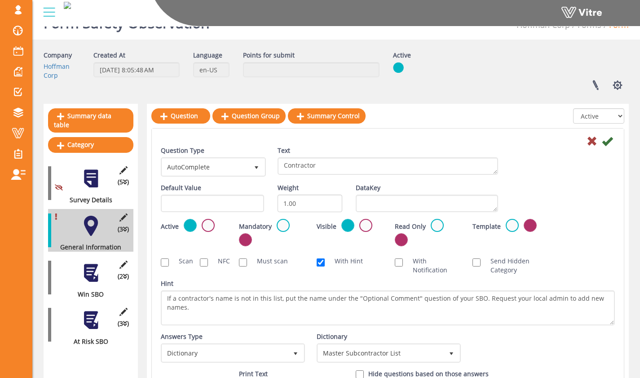
click at [334, 135] on div at bounding box center [388, 140] width 468 height 11
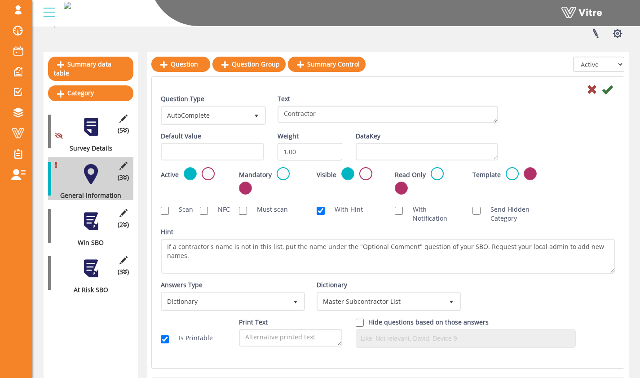
scroll to position [79, 0]
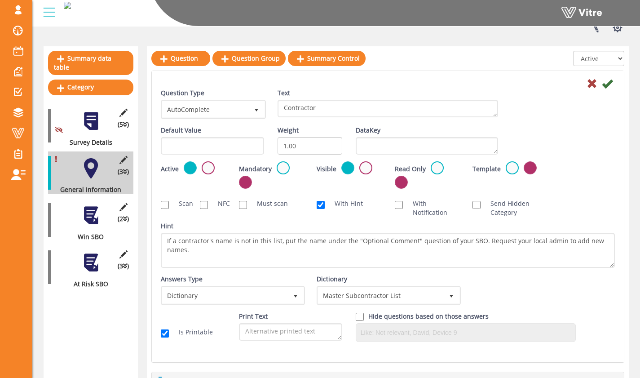
click at [91, 217] on div "(2 ) Win SBO" at bounding box center [90, 220] width 85 height 43
click at [88, 163] on div at bounding box center [91, 168] width 20 height 20
click at [593, 84] on icon at bounding box center [592, 83] width 11 height 11
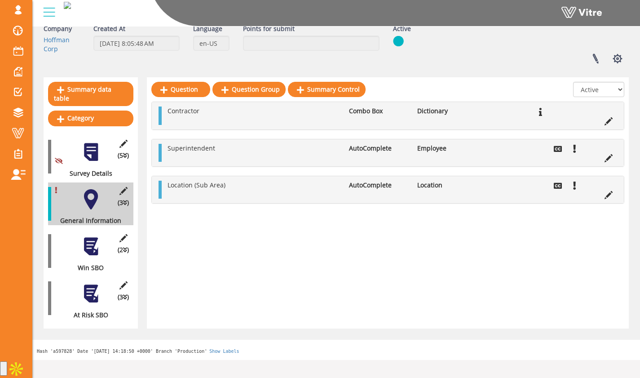
scroll to position [21, 0]
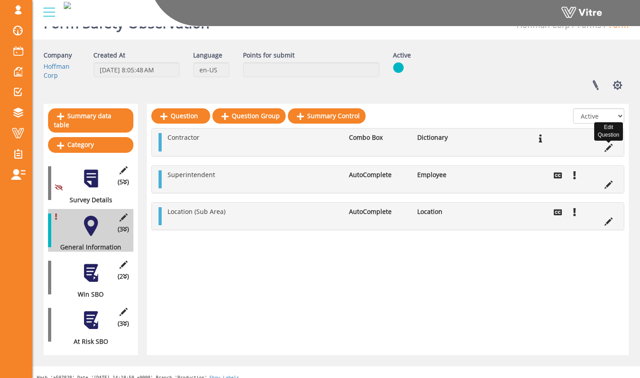
click at [608, 146] on icon at bounding box center [609, 148] width 8 height 8
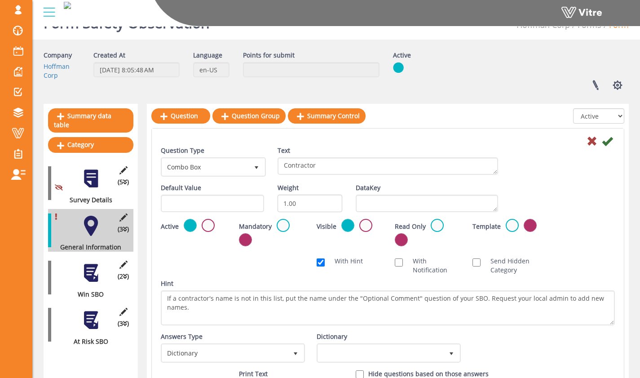
scroll to position [79, 0]
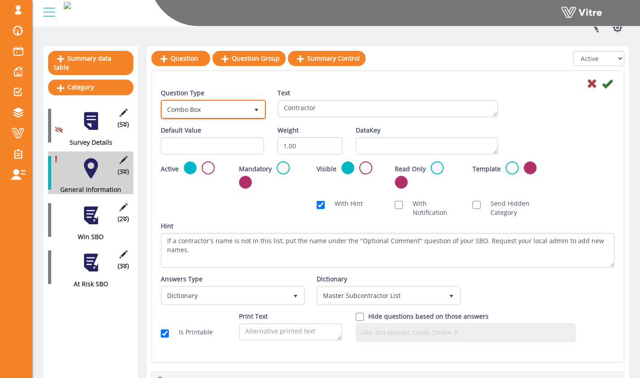
click at [257, 113] on span "select" at bounding box center [256, 109] width 7 height 7
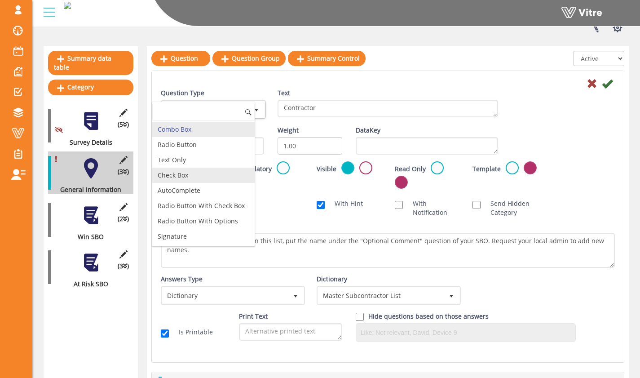
scroll to position [18, 0]
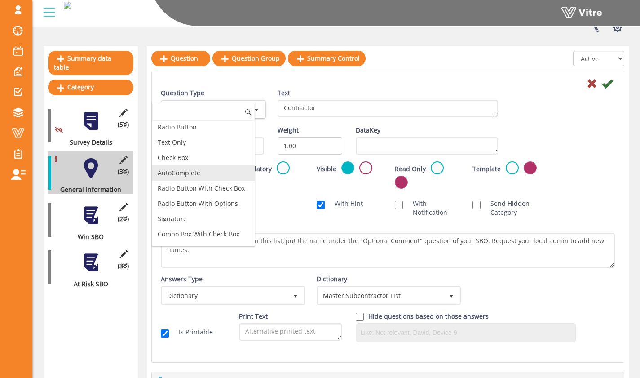
click at [232, 176] on li "AutoComplete" at bounding box center [203, 172] width 102 height 15
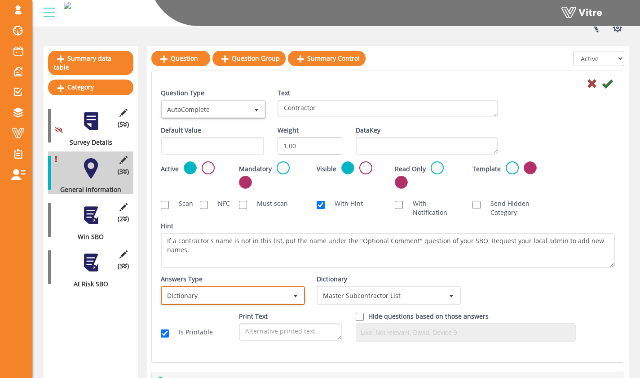
click at [275, 290] on span "Dictionary" at bounding box center [224, 295] width 125 height 16
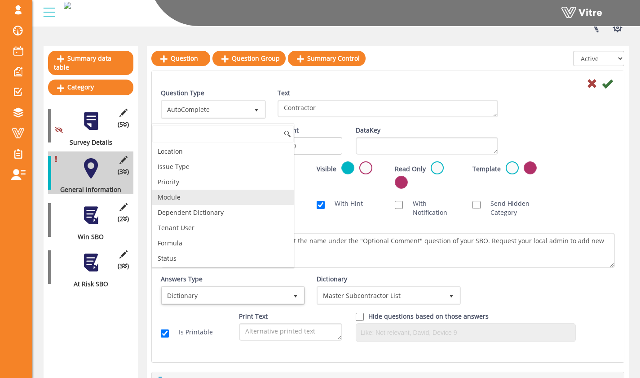
scroll to position [0, 0]
click at [253, 199] on li "Project User" at bounding box center [222, 196] width 141 height 15
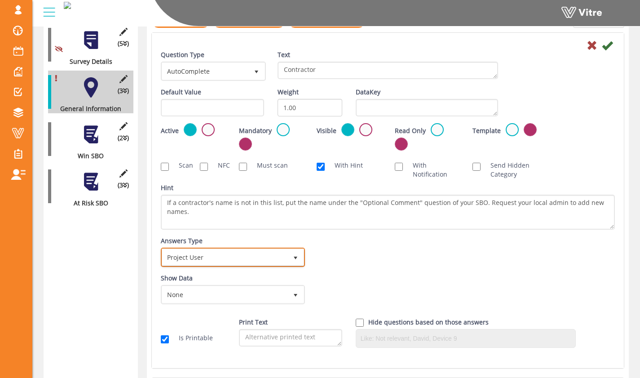
scroll to position [195, 0]
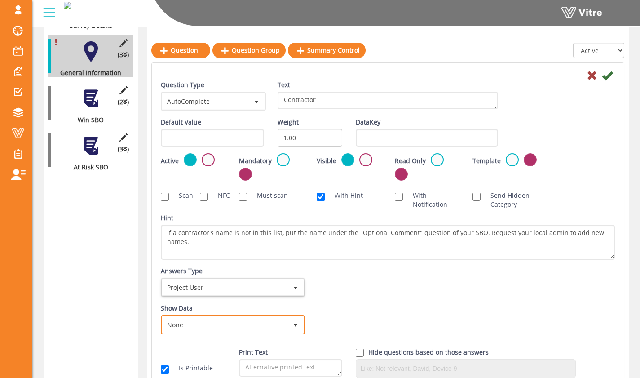
click at [285, 315] on span "None 0" at bounding box center [233, 324] width 144 height 19
click at [288, 309] on div "Show Data None 0" at bounding box center [232, 319] width 142 height 31
click at [288, 300] on div "Answers Type Project User 3" at bounding box center [232, 284] width 156 height 37
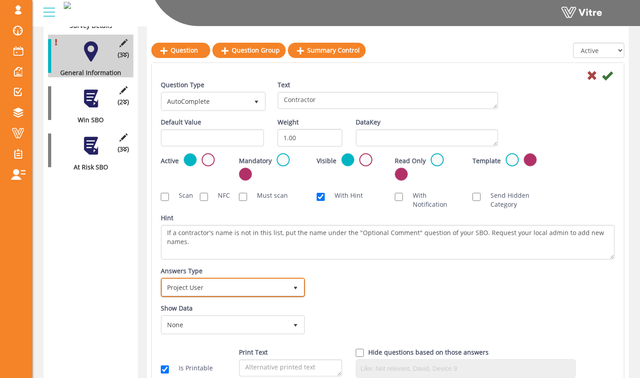
click at [288, 289] on span "select" at bounding box center [295, 287] width 16 height 16
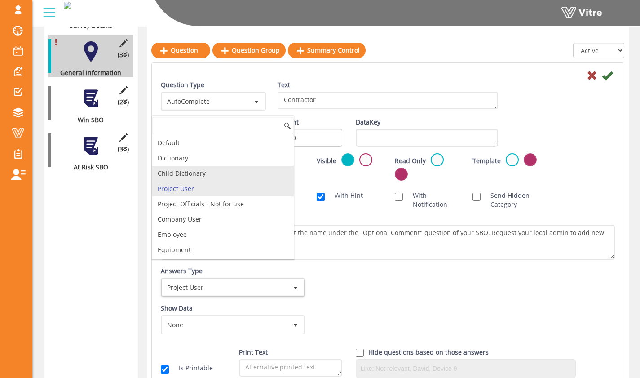
click at [239, 172] on li "Child Dictionary" at bounding box center [222, 173] width 141 height 15
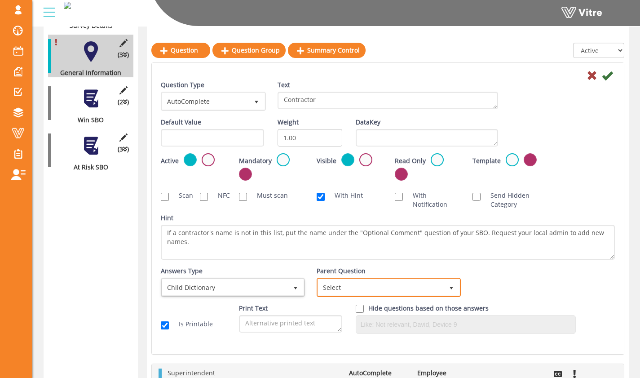
click at [331, 283] on span "Select" at bounding box center [380, 287] width 125 height 16
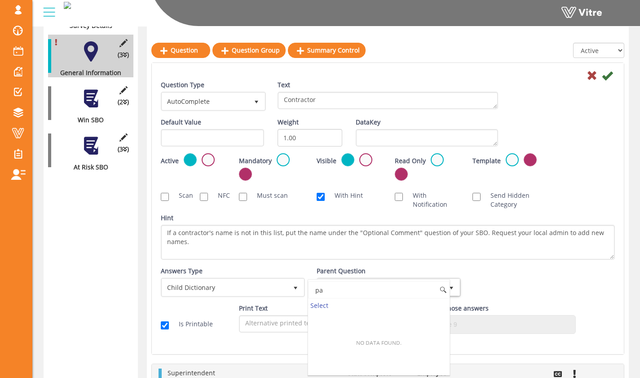
type input "p"
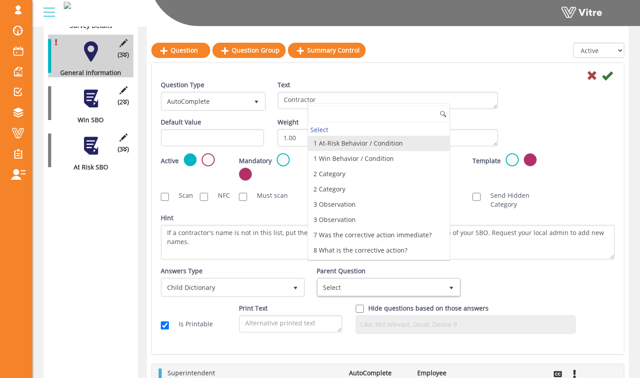
click at [289, 271] on div "Answers Type Child Dictionary 2" at bounding box center [232, 281] width 142 height 31
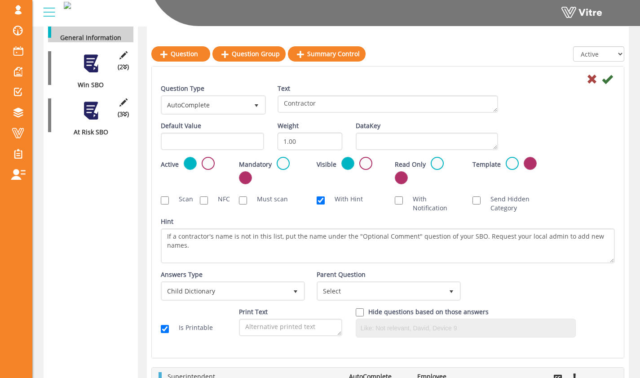
scroll to position [242, 0]
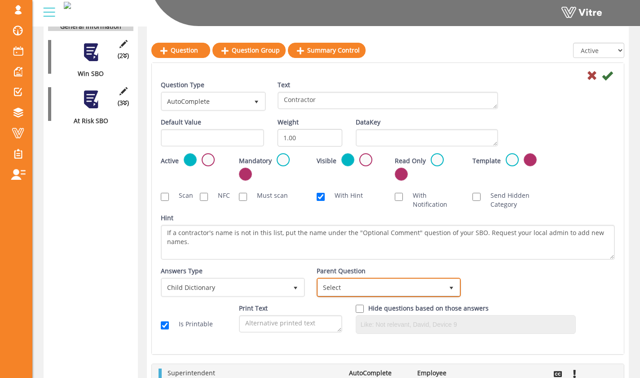
click at [343, 289] on span "Select" at bounding box center [380, 287] width 125 height 16
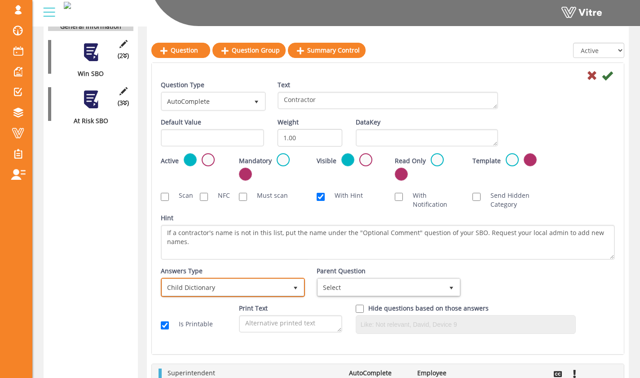
click at [274, 291] on span "Child Dictionary" at bounding box center [224, 287] width 125 height 16
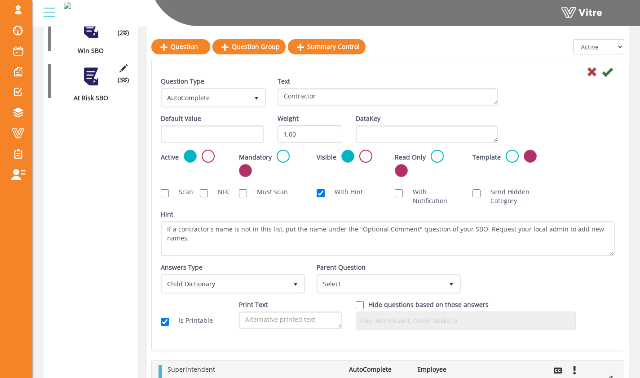
scroll to position [278, 0]
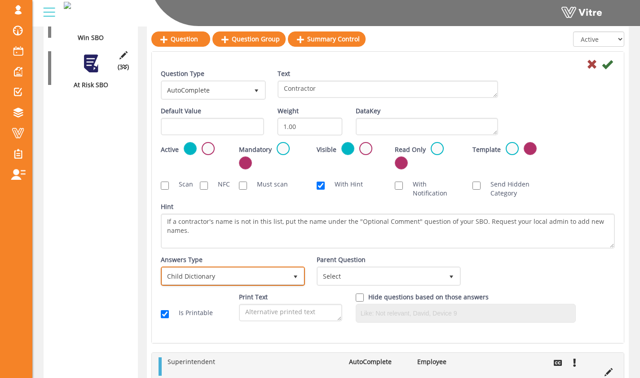
click at [251, 279] on span "Child Dictionary" at bounding box center [224, 276] width 125 height 16
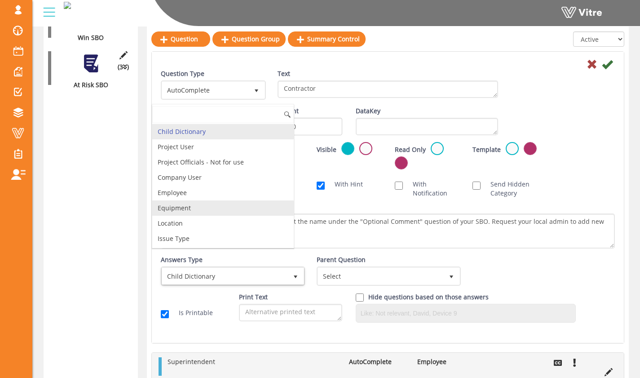
scroll to position [122, 0]
click at [247, 211] on li "Tenant User" at bounding box center [222, 208] width 141 height 15
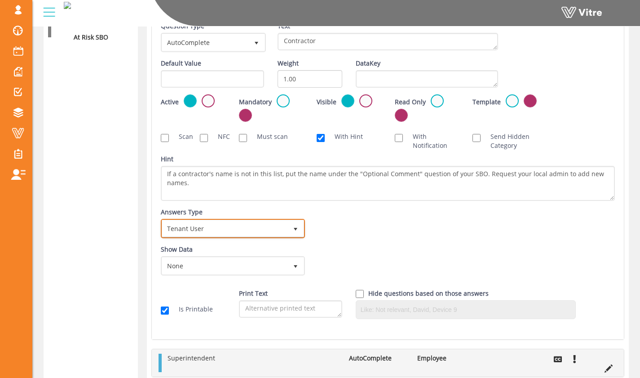
scroll to position [386, 0]
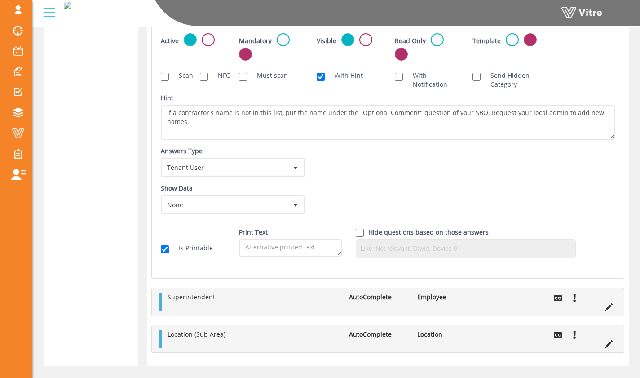
click at [328, 181] on div "Answers Type Dictionary 1 Answers Type Tenant User 21 Module Select Form Contex…" at bounding box center [388, 164] width 468 height 37
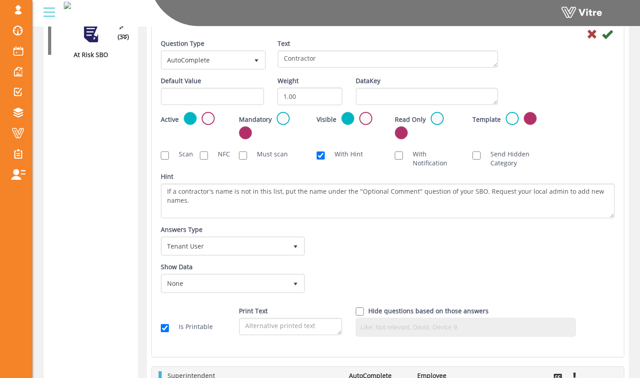
scroll to position [315, 0]
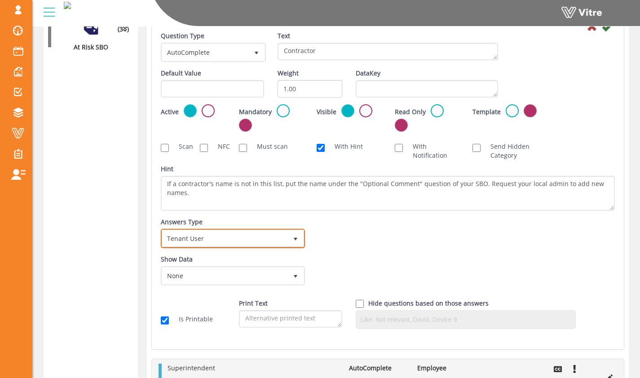
click at [295, 242] on span "select" at bounding box center [295, 238] width 16 height 16
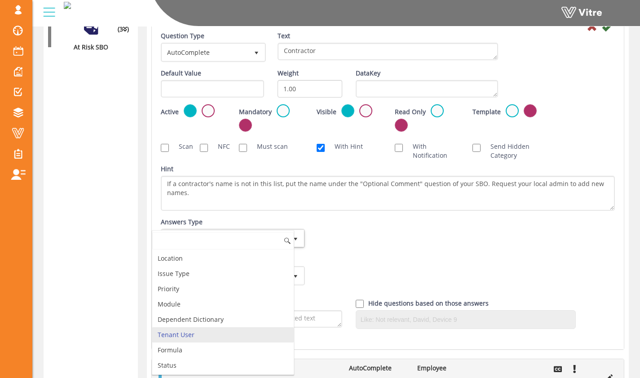
click at [256, 334] on li "Tenant User" at bounding box center [222, 334] width 141 height 15
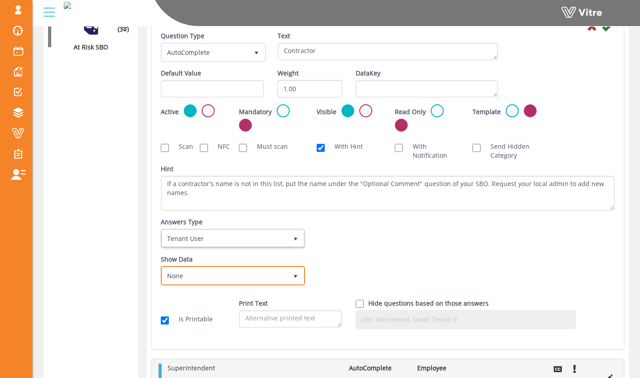
click at [278, 279] on span "None" at bounding box center [224, 275] width 125 height 16
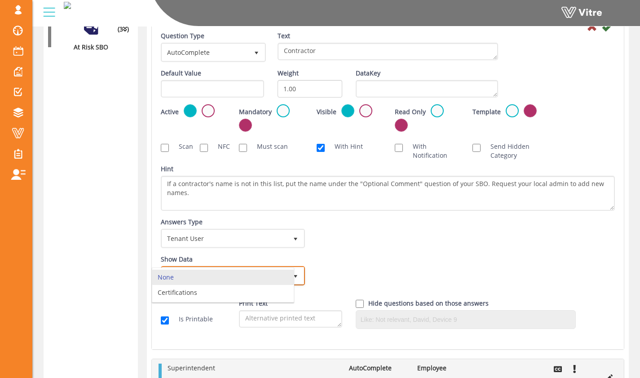
click at [286, 269] on div "None Certifications No data found." at bounding box center [223, 284] width 142 height 35
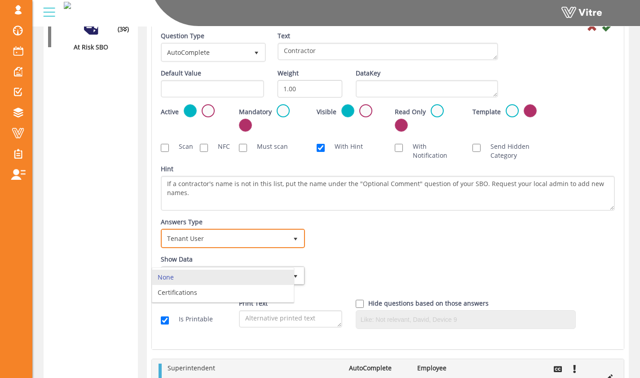
click at [290, 233] on span "select" at bounding box center [295, 238] width 16 height 16
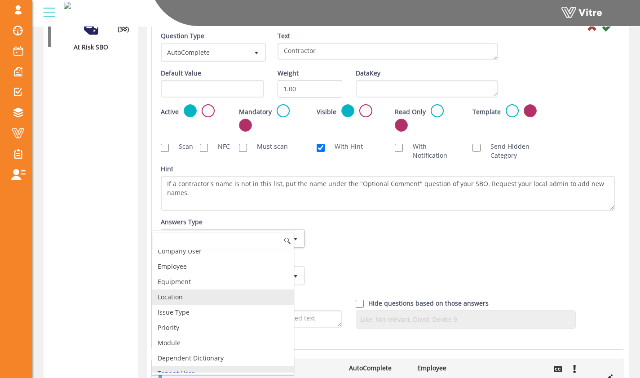
scroll to position [65, 0]
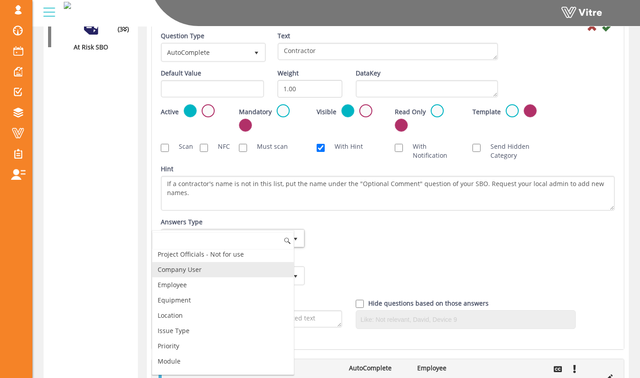
click at [263, 265] on li "Company User" at bounding box center [222, 269] width 141 height 15
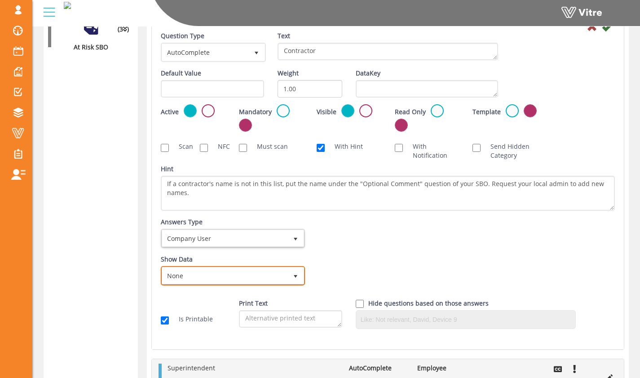
click at [283, 272] on span "None" at bounding box center [224, 275] width 125 height 16
click at [271, 280] on li "None" at bounding box center [222, 276] width 141 height 15
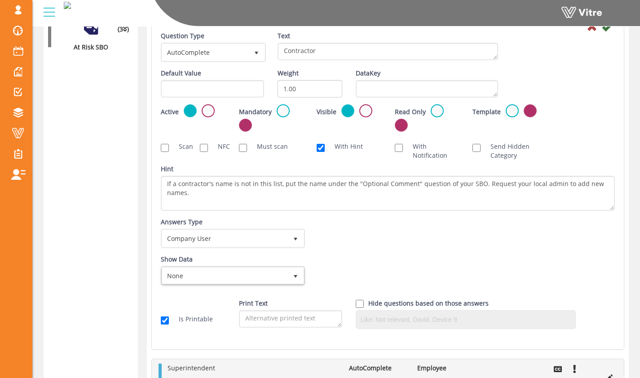
click at [339, 250] on div "Answers Type Dictionary 1 Answers Type Company User 5 Module Select Form Contex…" at bounding box center [388, 235] width 468 height 37
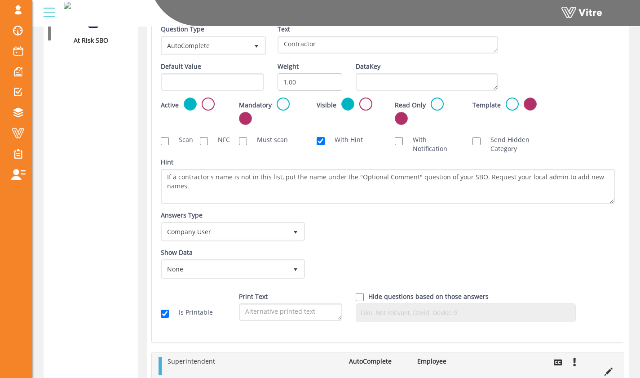
scroll to position [327, 0]
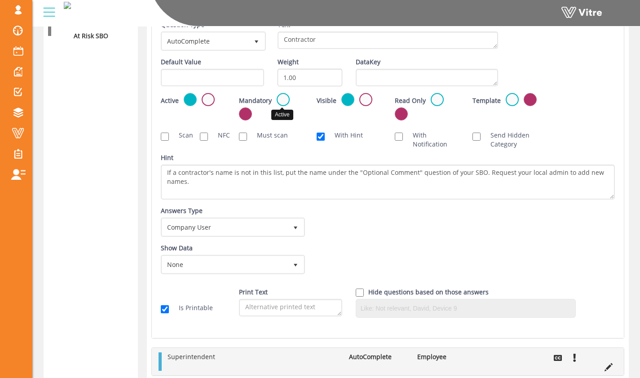
click at [285, 99] on label at bounding box center [283, 99] width 13 height 13
click at [0, 0] on input "radio" at bounding box center [0, 0] width 0 height 0
click at [287, 118] on div "Mandatory" at bounding box center [271, 106] width 65 height 26
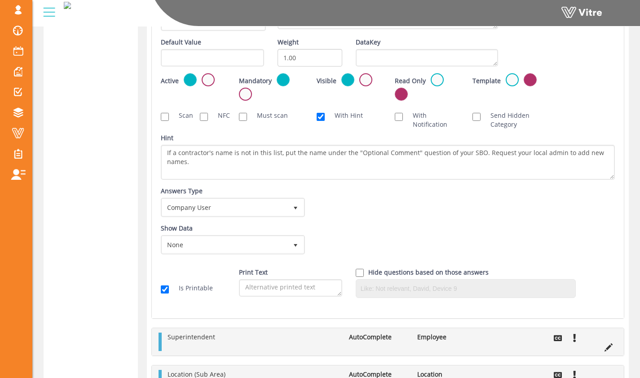
scroll to position [340, 0]
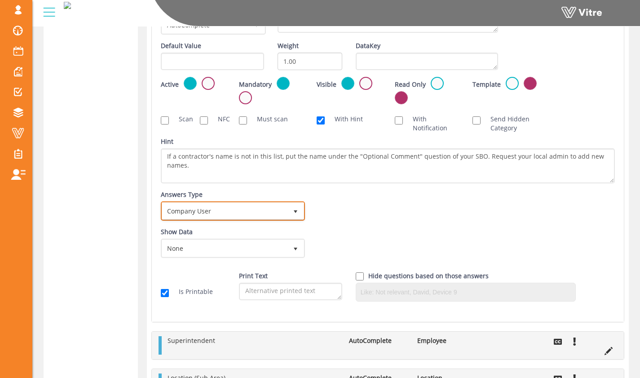
click at [289, 216] on span "select" at bounding box center [295, 211] width 16 height 16
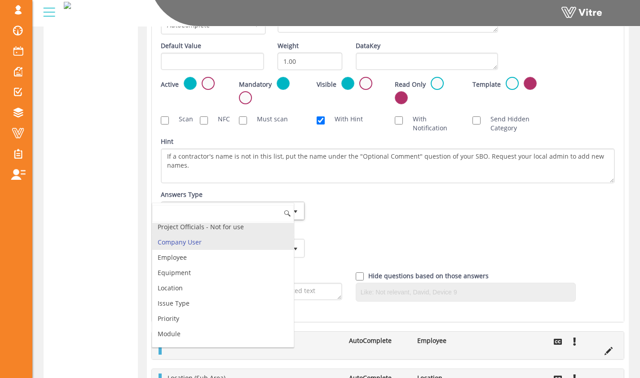
scroll to position [0, 0]
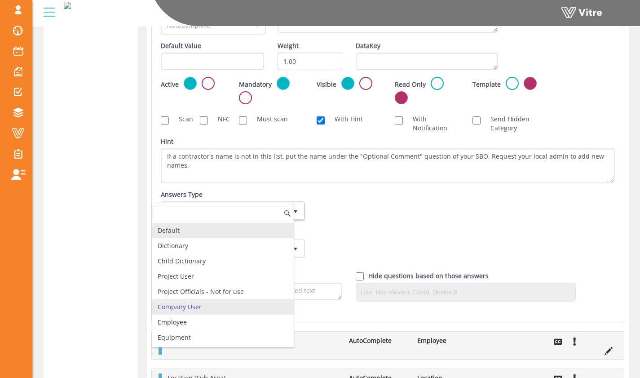
click at [264, 235] on li "Default" at bounding box center [222, 230] width 141 height 15
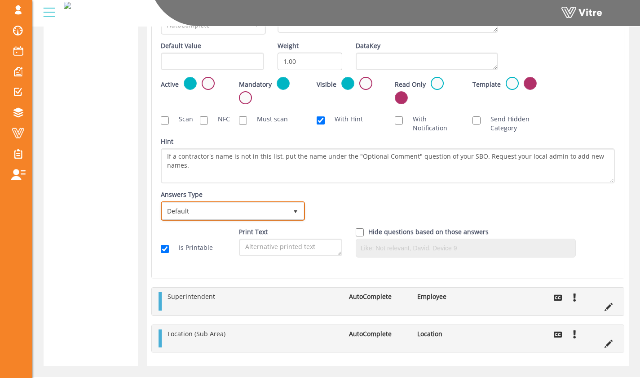
click at [273, 213] on span "Default" at bounding box center [224, 211] width 125 height 16
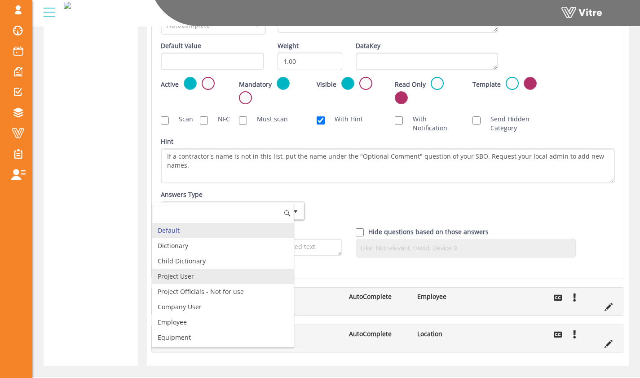
scroll to position [122, 0]
click at [244, 279] on li "Module" at bounding box center [222, 276] width 141 height 15
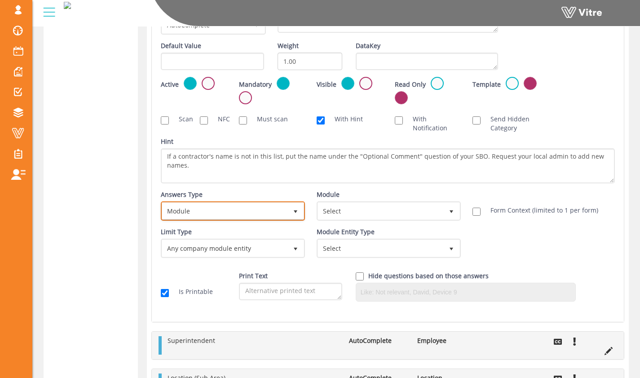
click at [269, 215] on span "Module" at bounding box center [224, 211] width 125 height 16
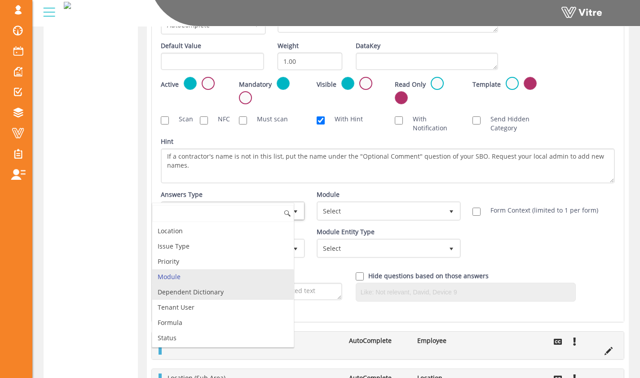
click at [256, 299] on li "Dependent Dictionary" at bounding box center [222, 291] width 141 height 15
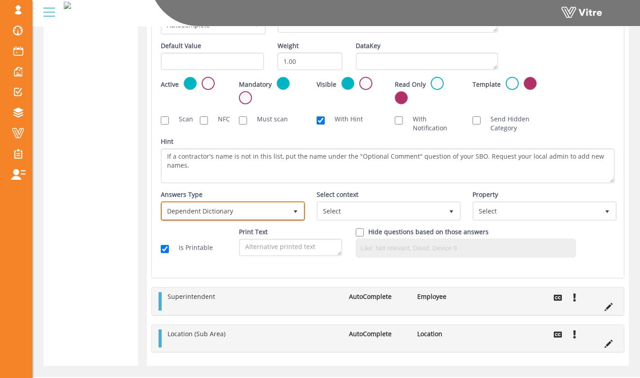
click at [272, 212] on span "Dependent Dictionary" at bounding box center [224, 211] width 125 height 16
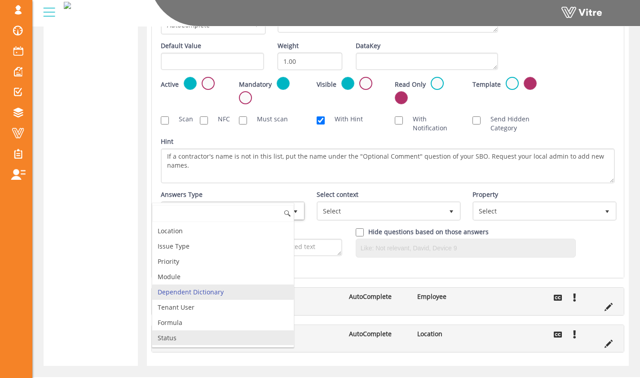
click at [238, 334] on li "Status" at bounding box center [222, 337] width 141 height 15
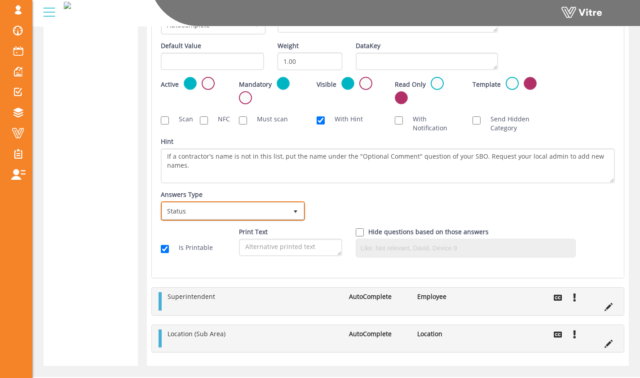
click at [265, 212] on span "Status" at bounding box center [224, 211] width 125 height 16
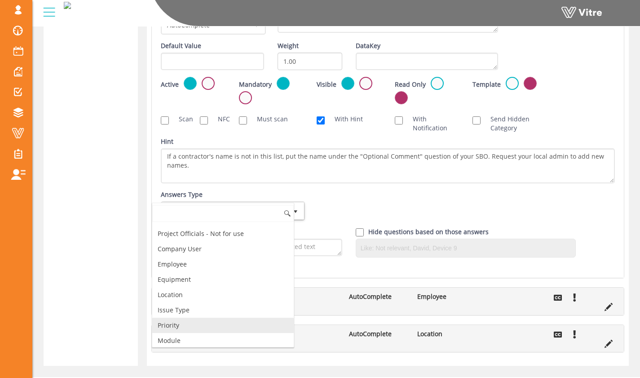
scroll to position [57, 0]
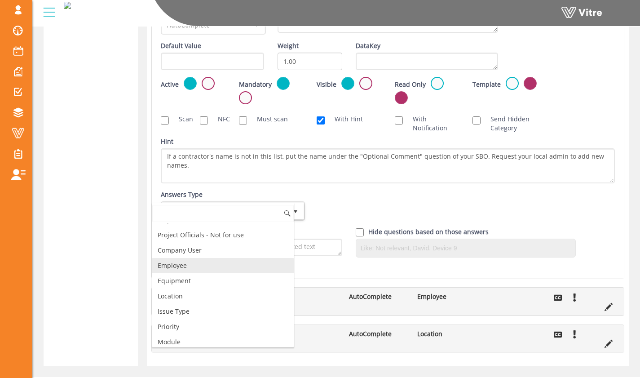
click at [242, 259] on li "Employee" at bounding box center [222, 265] width 141 height 15
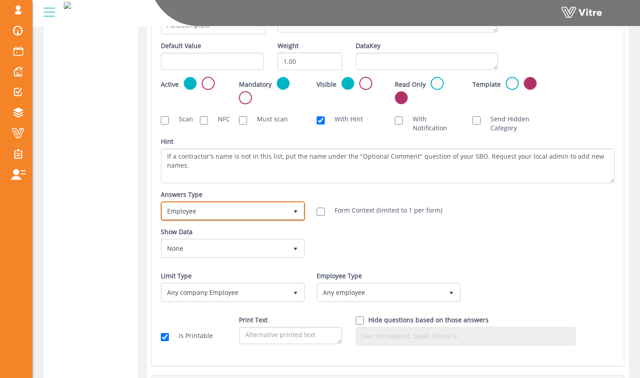
scroll to position [366, 0]
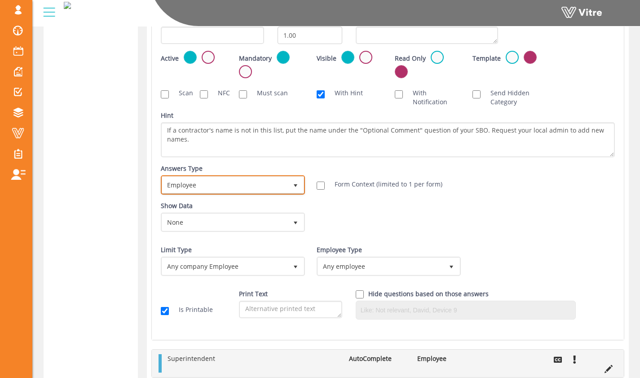
click at [259, 185] on span "Employee" at bounding box center [224, 185] width 125 height 16
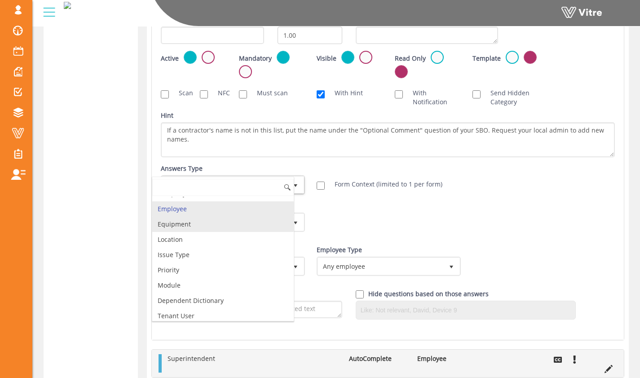
scroll to position [122, 0]
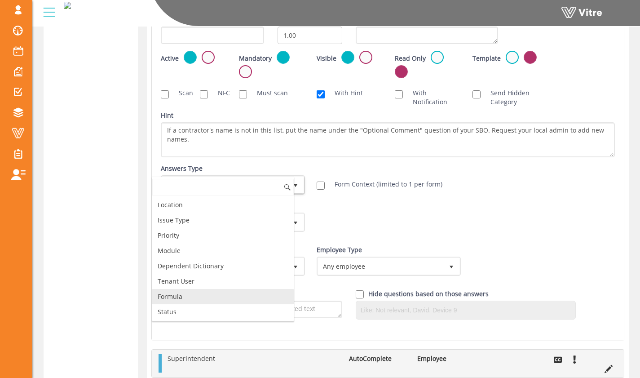
click at [226, 283] on li "Tenant User" at bounding box center [222, 281] width 141 height 15
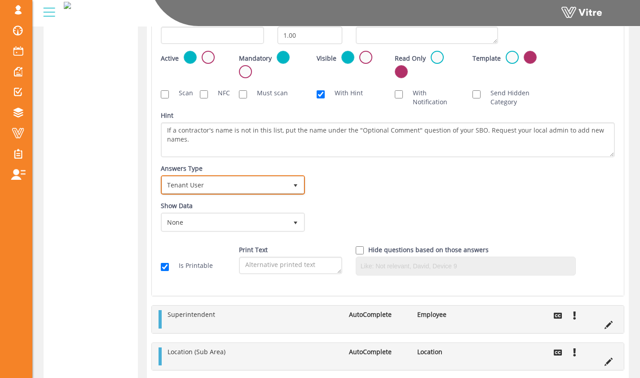
click at [240, 190] on span "Tenant User" at bounding box center [224, 185] width 125 height 16
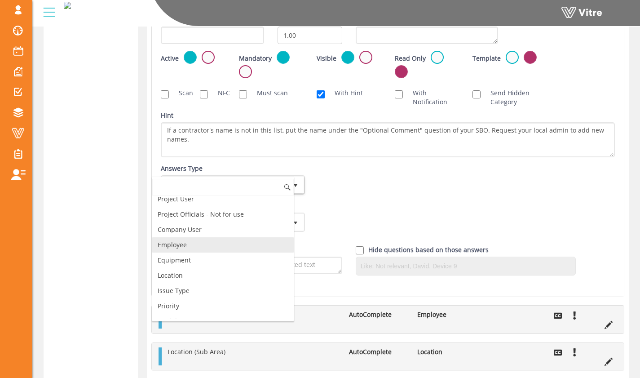
scroll to position [51, 0]
click at [233, 240] on li "Employee" at bounding box center [222, 245] width 141 height 15
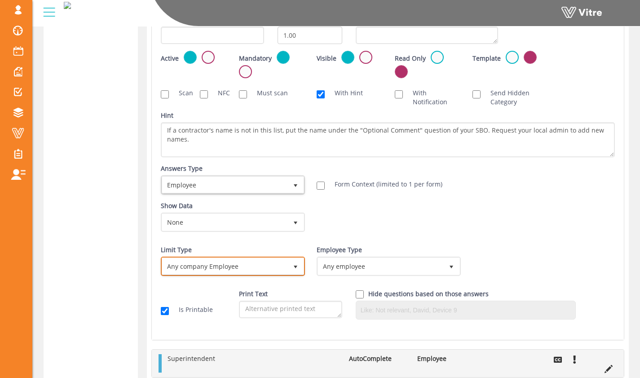
click at [240, 266] on span "Any company Employee" at bounding box center [224, 266] width 125 height 16
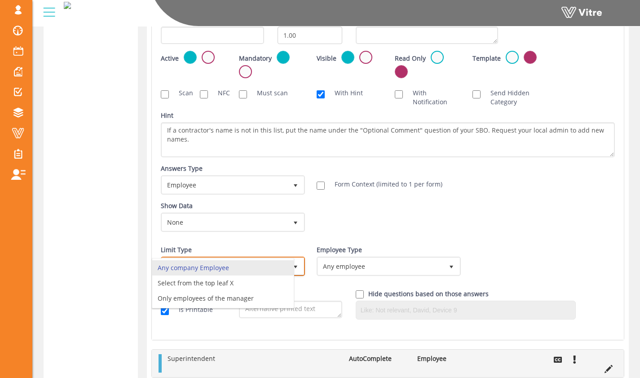
click at [249, 259] on div "Any company Employee Select from the top leaf X Only employees of the manager N…" at bounding box center [223, 283] width 142 height 50
click at [326, 263] on span "Any employee" at bounding box center [380, 266] width 125 height 16
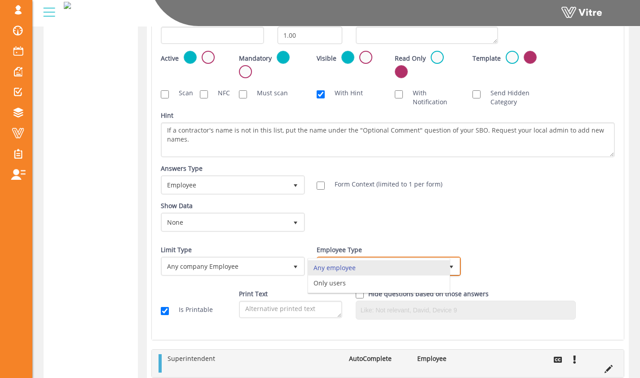
click at [329, 263] on li "Any employee" at bounding box center [378, 267] width 141 height 15
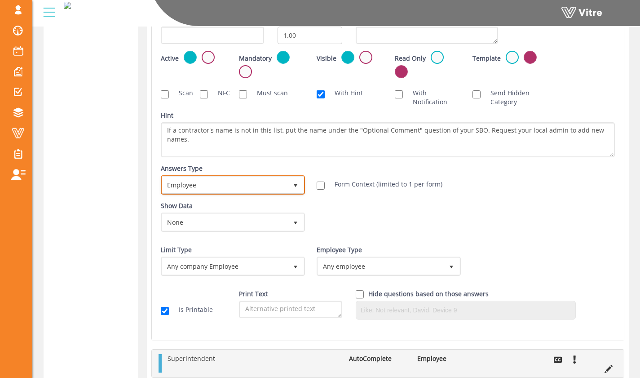
click at [260, 183] on span "Employee" at bounding box center [224, 185] width 125 height 16
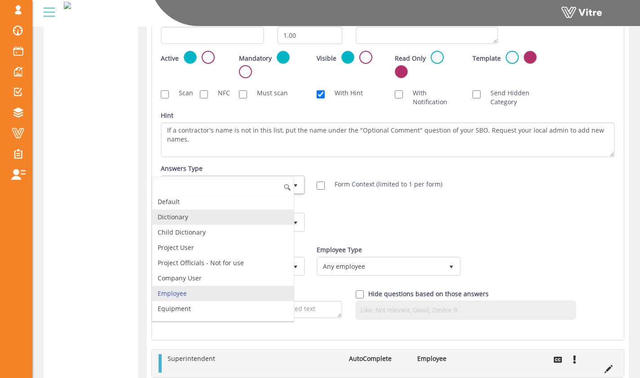
scroll to position [0, 0]
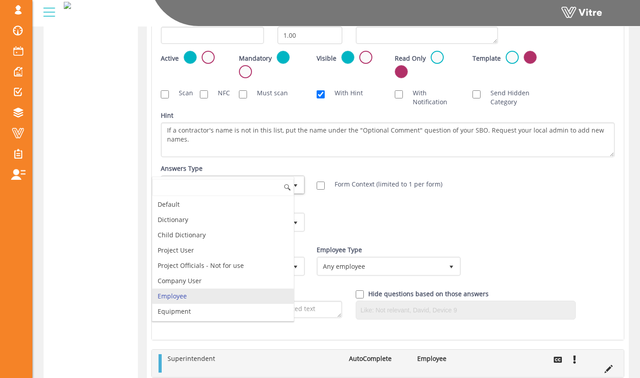
click at [533, 183] on div "Answers Type Dictionary 1 Answers Type Employee 6 Module Select Form Context (l…" at bounding box center [388, 182] width 468 height 37
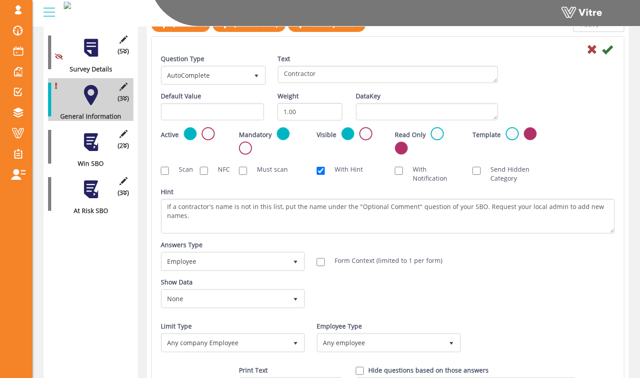
scroll to position [126, 0]
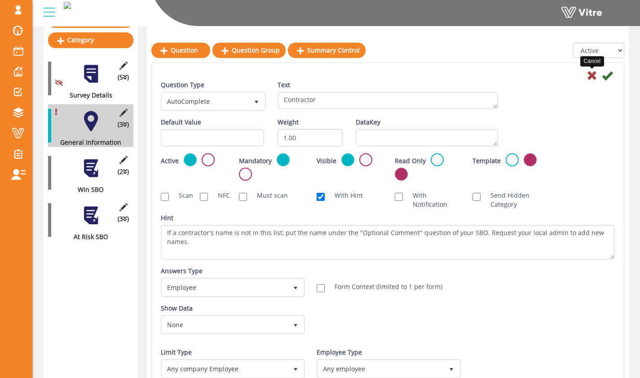
click at [591, 74] on icon at bounding box center [592, 75] width 11 height 11
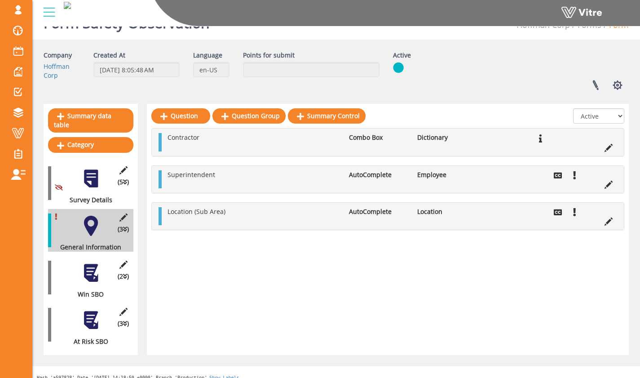
scroll to position [0, 0]
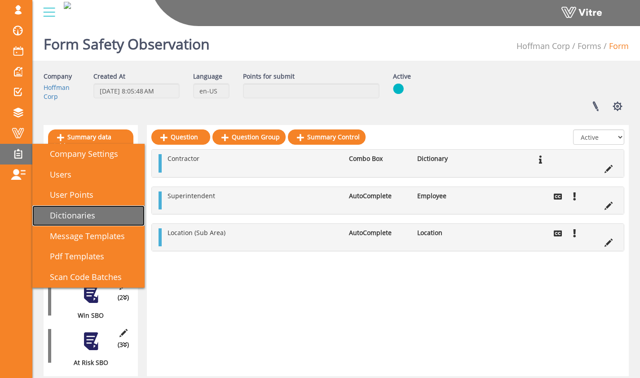
click at [78, 221] on span "Dictionaries" at bounding box center [67, 215] width 56 height 11
